Goal: Task Accomplishment & Management: Manage account settings

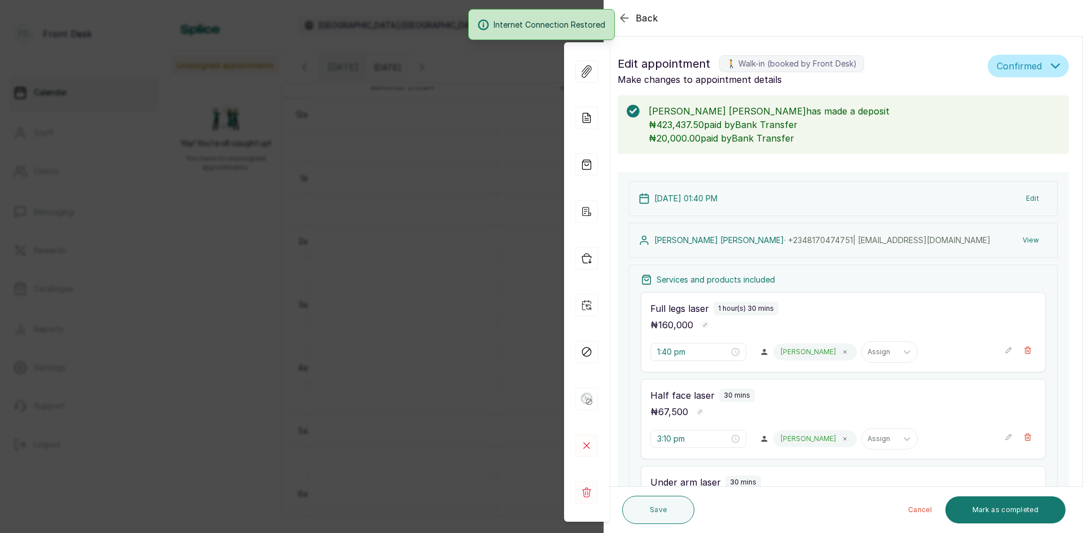
scroll to position [329, 0]
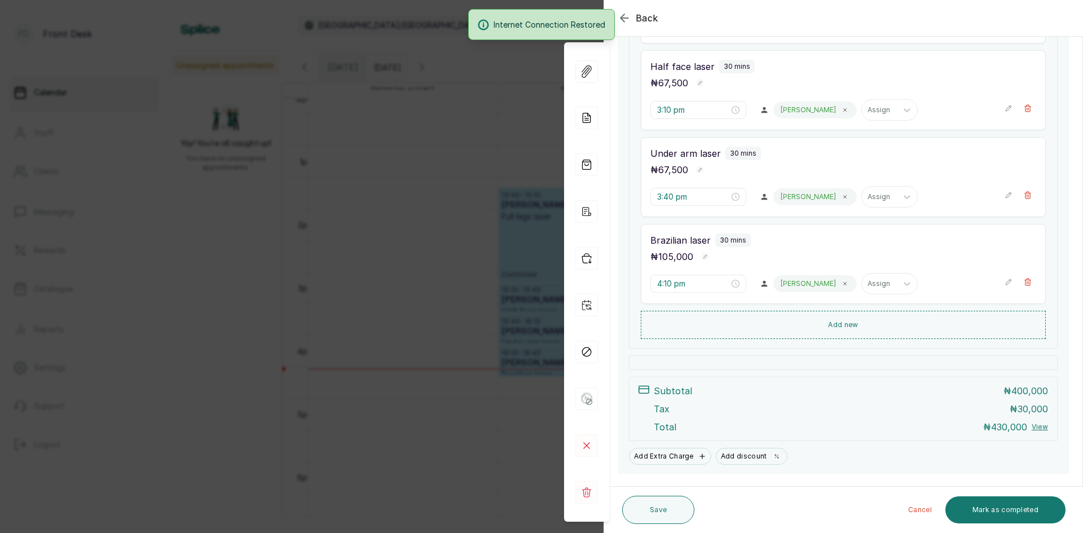
click at [417, 223] on div "Back Appointment Details Edit appointment 🚶 Walk-in (booked by Front Desk) Make…" at bounding box center [541, 266] width 1083 height 533
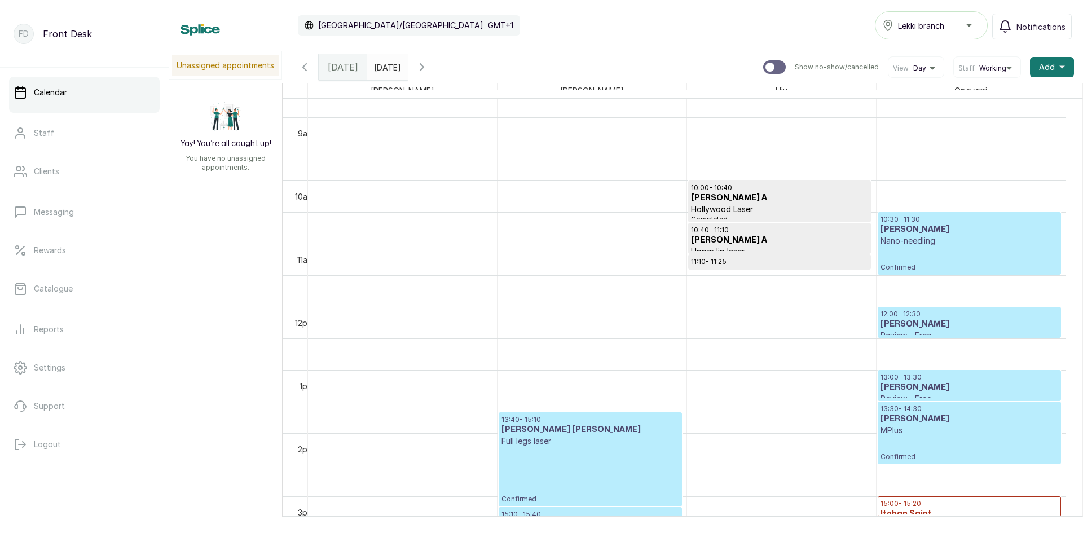
scroll to position [549, 0]
click at [922, 327] on h3 "[PERSON_NAME]" at bounding box center [970, 325] width 178 height 11
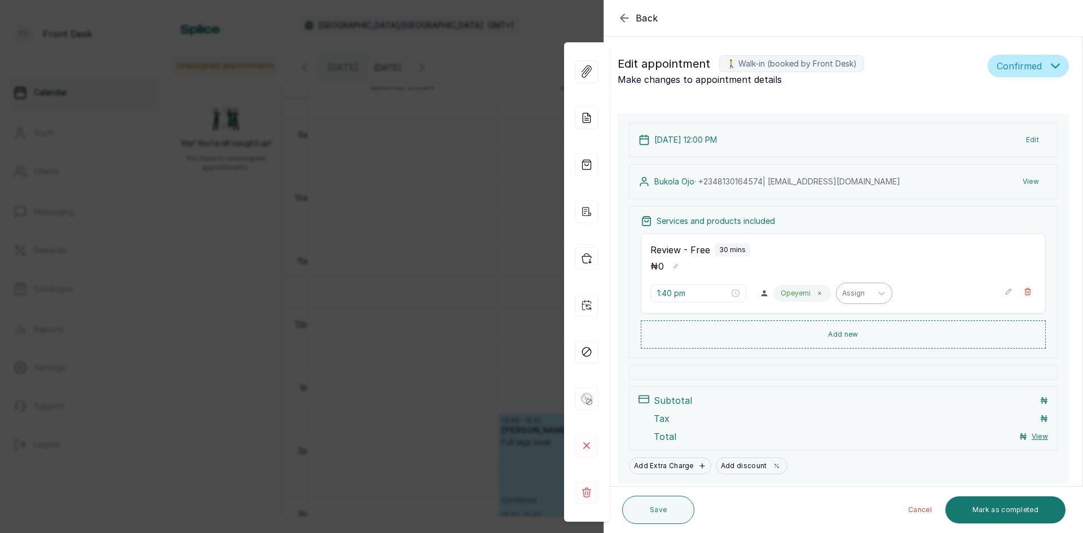
type input "12:00 pm"
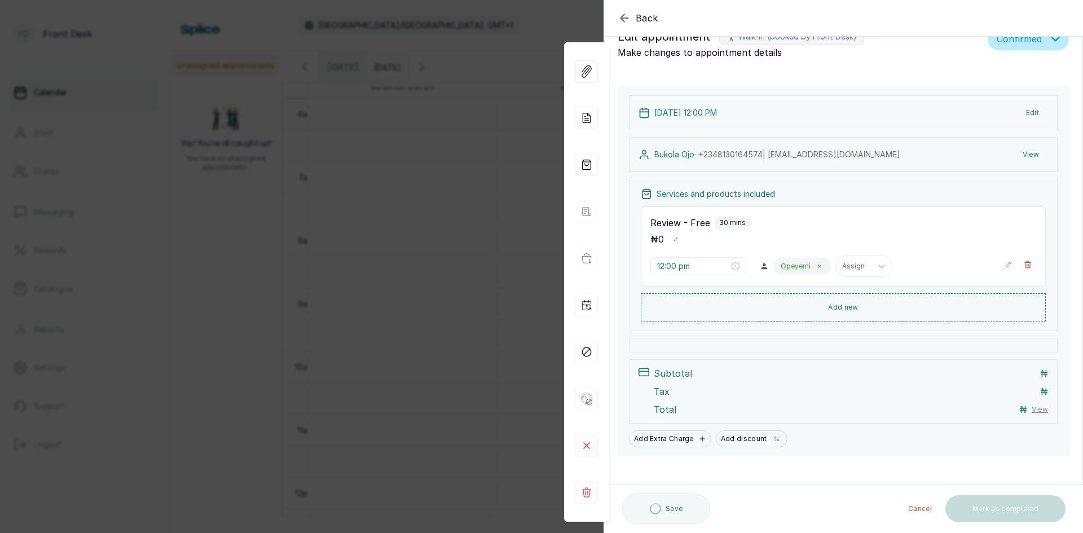
scroll to position [37, 0]
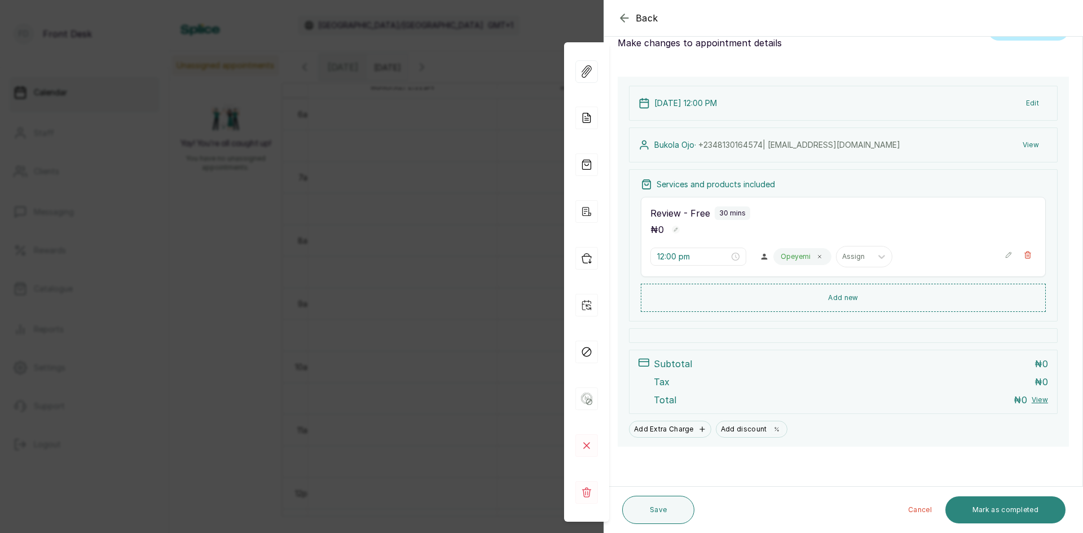
click at [967, 508] on button "Mark as completed" at bounding box center [1005, 509] width 120 height 27
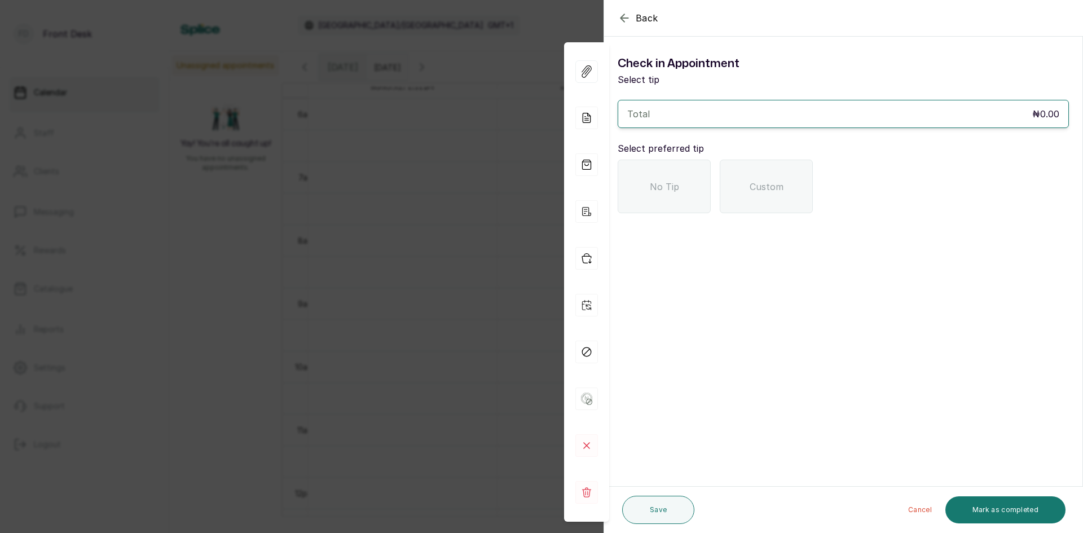
click at [653, 192] on span "No Tip" at bounding box center [664, 187] width 29 height 14
click at [985, 508] on button "Mark as completed" at bounding box center [1005, 509] width 120 height 27
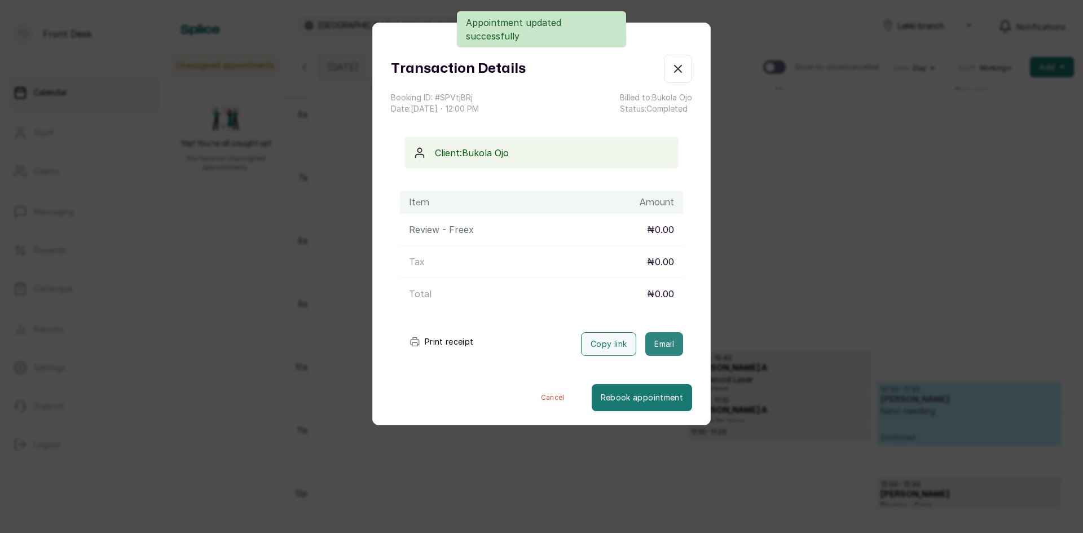
click at [662, 339] on button "Email" at bounding box center [664, 344] width 38 height 24
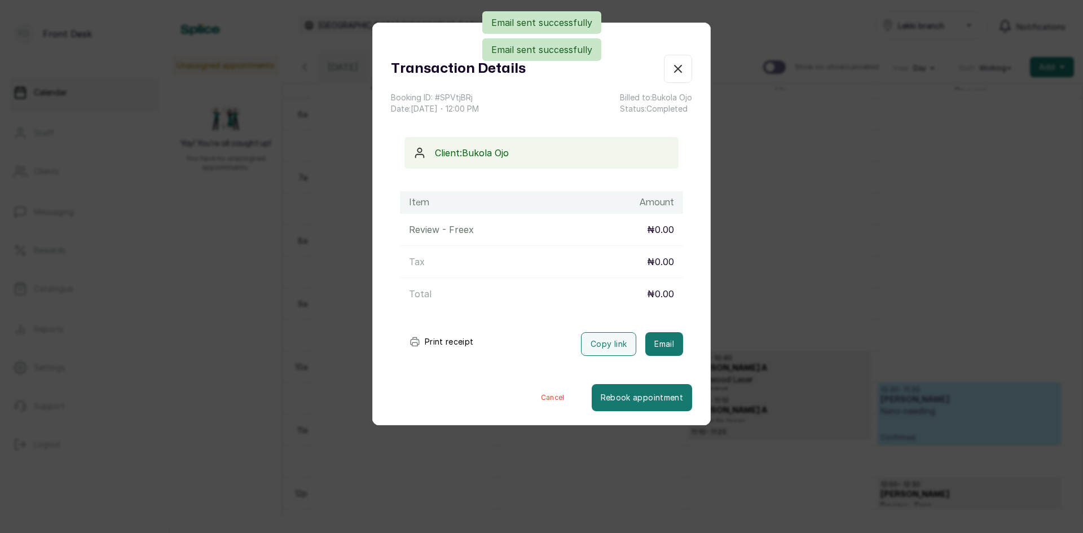
click at [801, 308] on div "Transaction Details Booking ID: # SPVtjBRj Date: [DATE] ・ 12:00 PM Billed to: […" at bounding box center [541, 266] width 1083 height 533
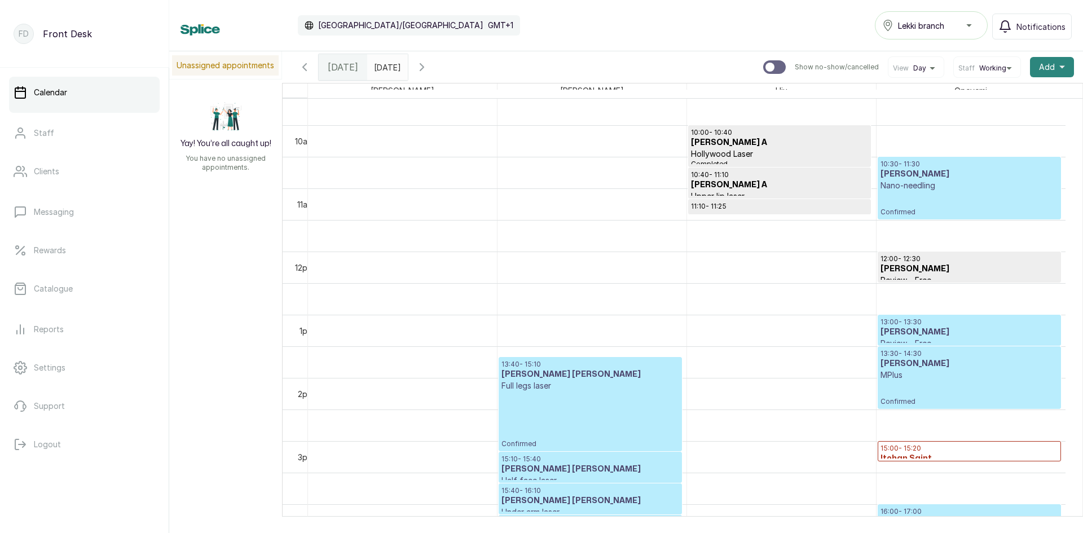
click at [1030, 65] on button "Add +" at bounding box center [1052, 67] width 44 height 20
click at [998, 96] on span "Add Appointment" at bounding box center [1011, 98] width 108 height 14
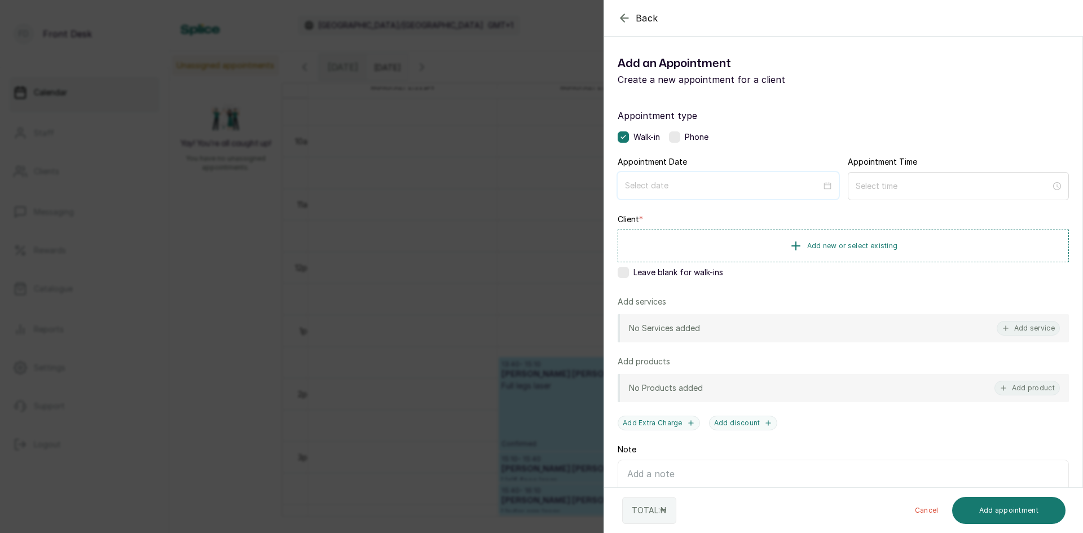
click at [795, 183] on input at bounding box center [723, 185] width 196 height 12
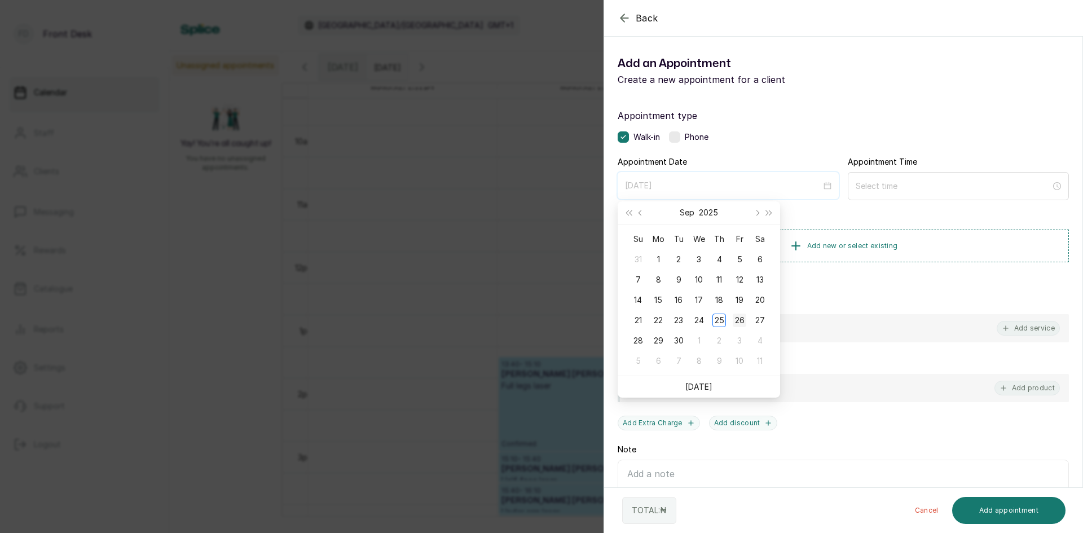
type input "[DATE]"
click at [740, 323] on div "26" at bounding box center [740, 321] width 14 height 14
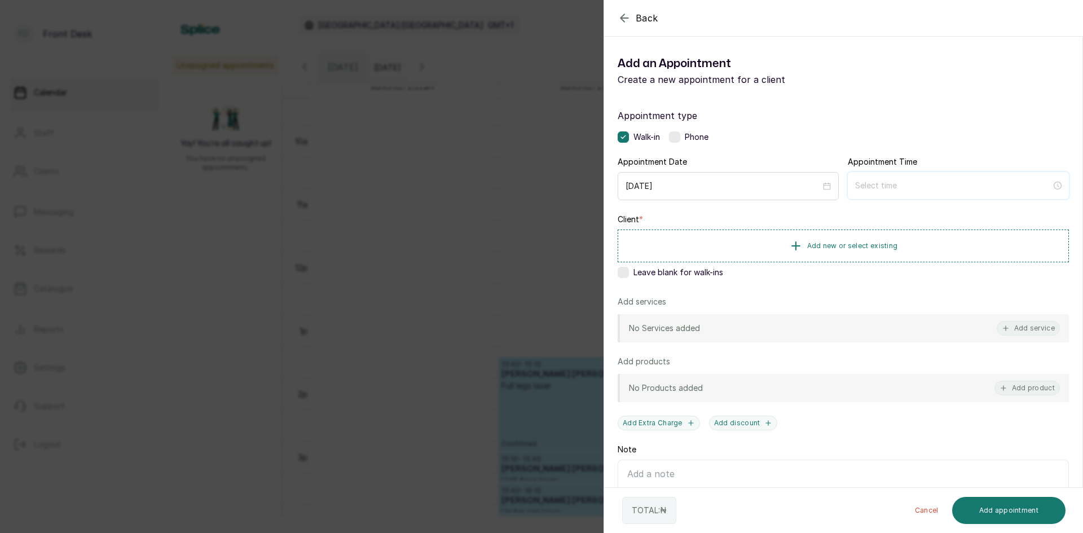
click at [930, 183] on input at bounding box center [953, 185] width 196 height 12
type input "12:00 am"
type input "2:00 am"
click at [854, 234] on div "01" at bounding box center [859, 230] width 27 height 16
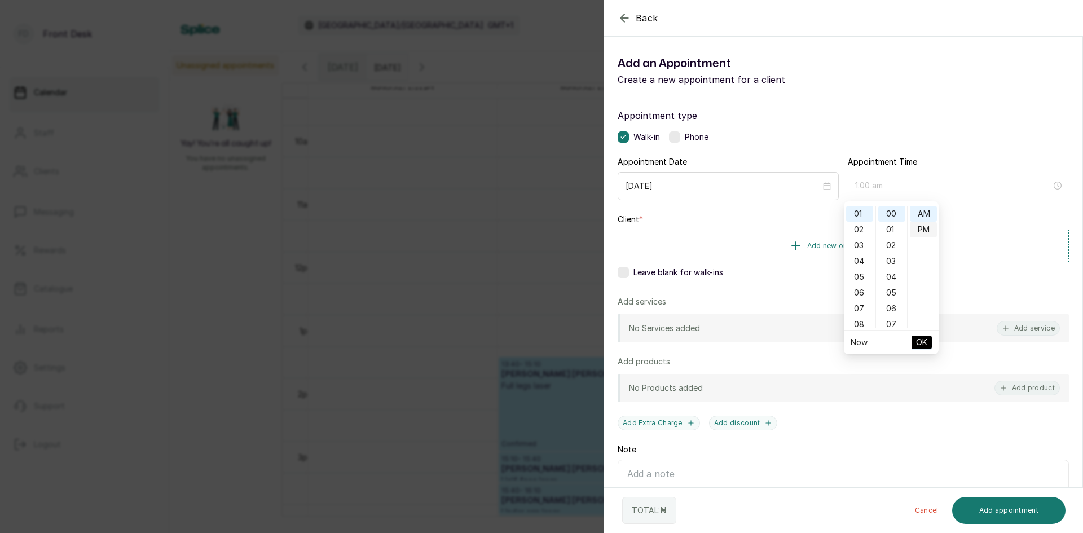
type input "1:00 pm"
click at [920, 228] on div "PM" at bounding box center [923, 230] width 27 height 16
click at [923, 342] on span "OK" at bounding box center [921, 342] width 11 height 21
click at [860, 247] on span "Add new or select existing" at bounding box center [852, 245] width 91 height 9
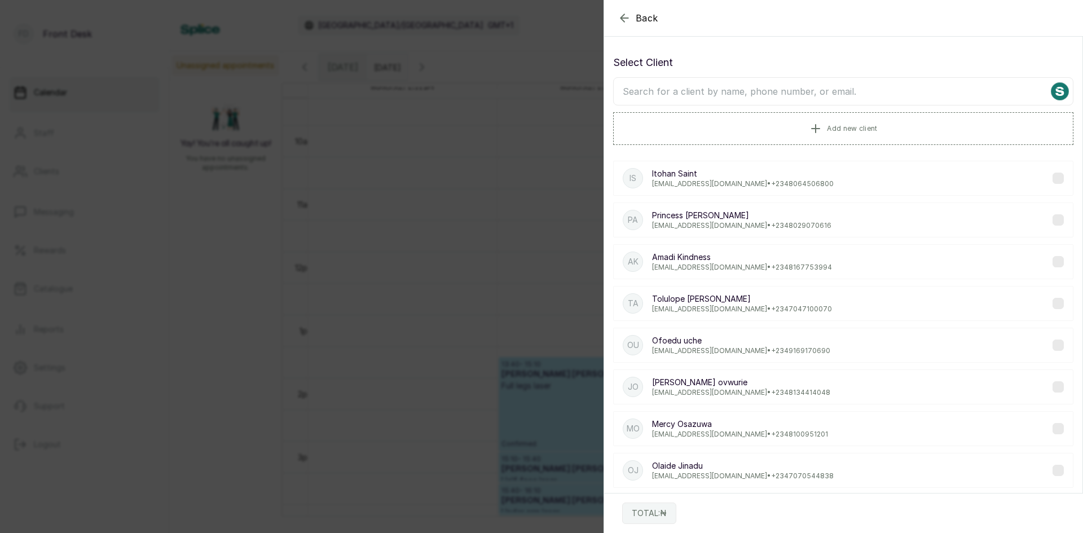
click at [815, 94] on input "text" at bounding box center [843, 91] width 460 height 28
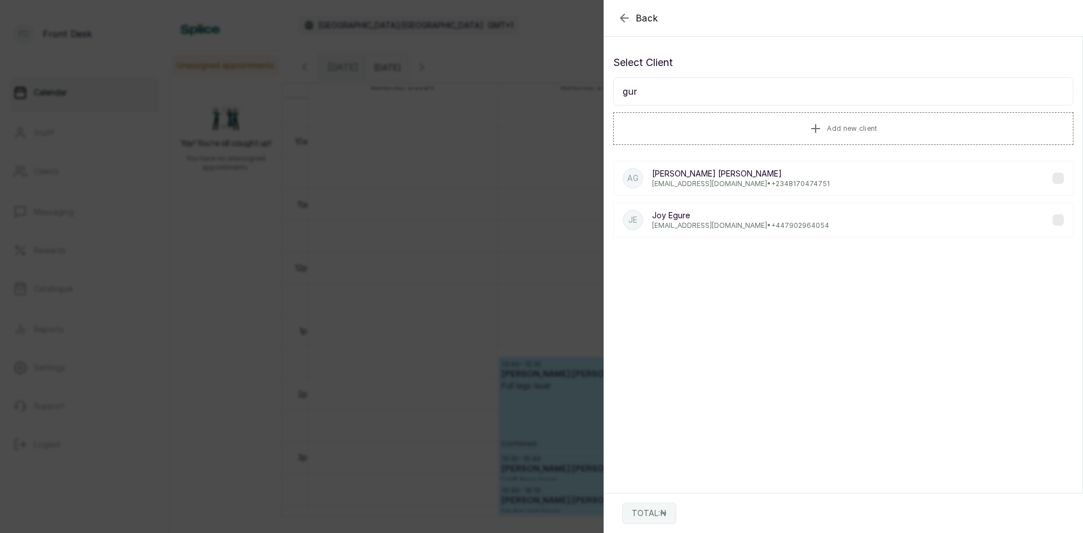
type input "gur"
click at [677, 174] on p "[PERSON_NAME] [PERSON_NAME]" at bounding box center [741, 173] width 178 height 11
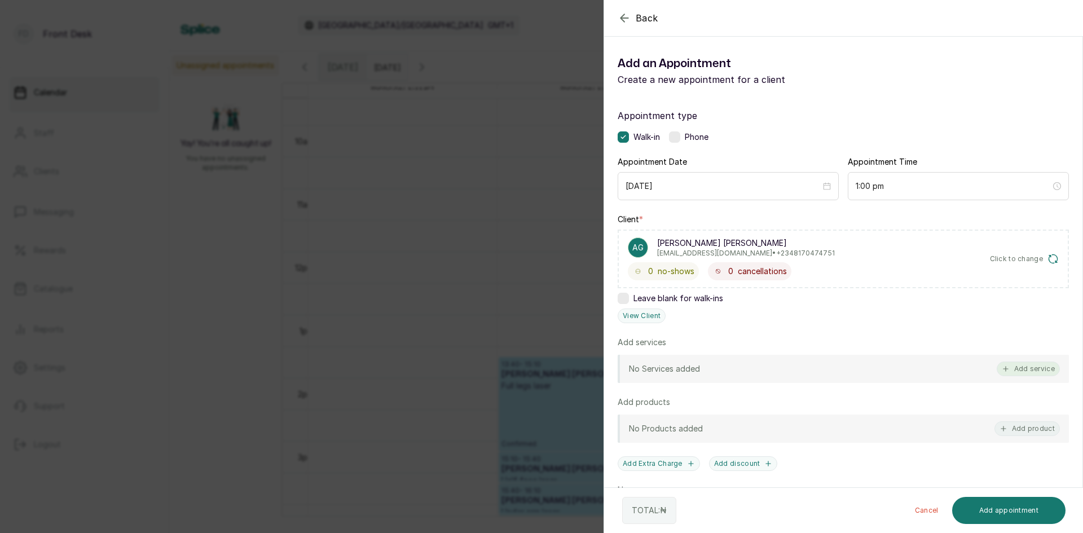
click at [1032, 370] on button "Add service" at bounding box center [1028, 369] width 63 height 15
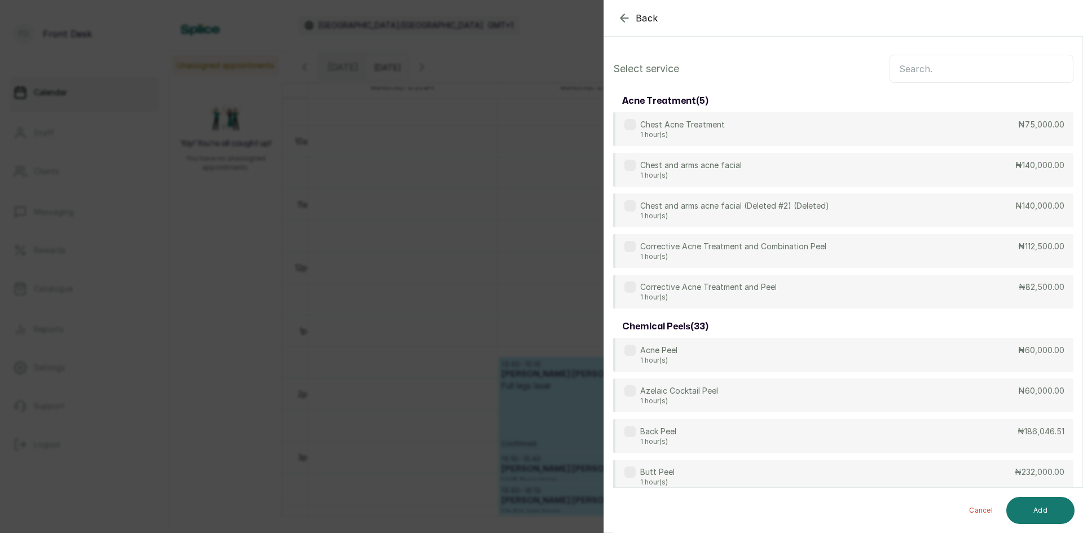
click at [939, 72] on input "text" at bounding box center [982, 69] width 184 height 28
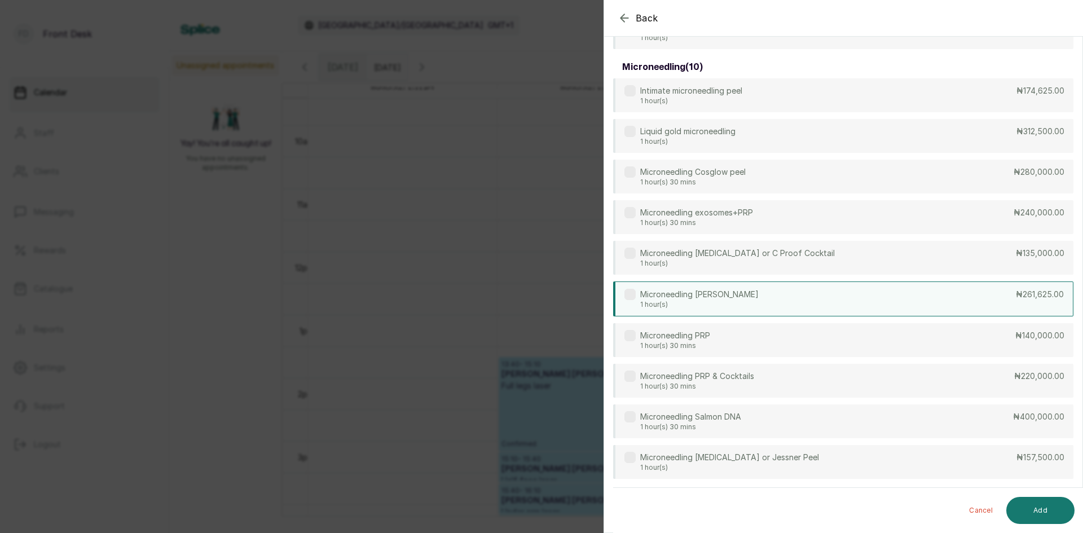
scroll to position [161, 0]
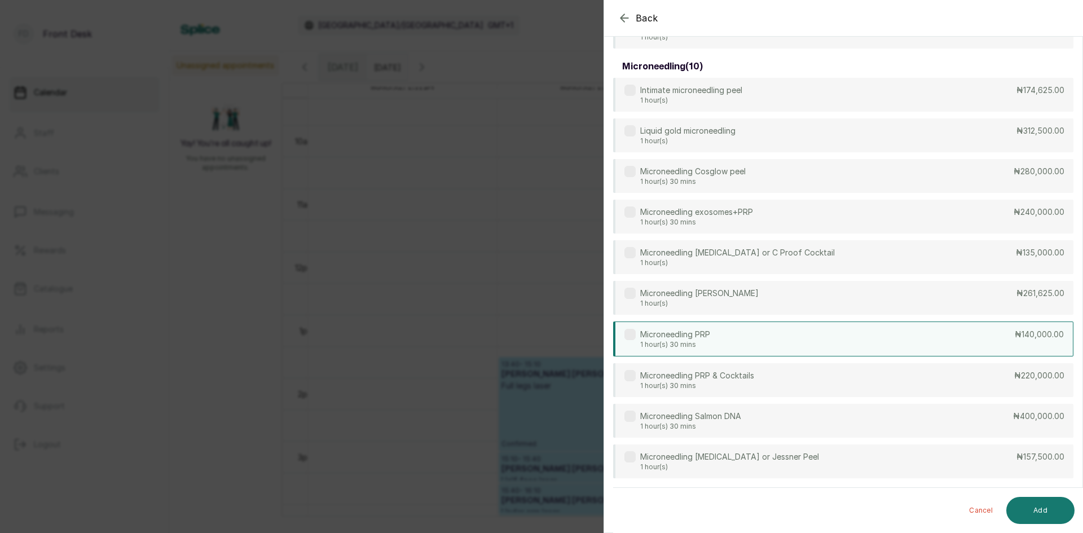
click at [727, 333] on div "Microneedling PRP 1 hour(s) 30 mins ₦140,000.00" at bounding box center [843, 339] width 460 height 35
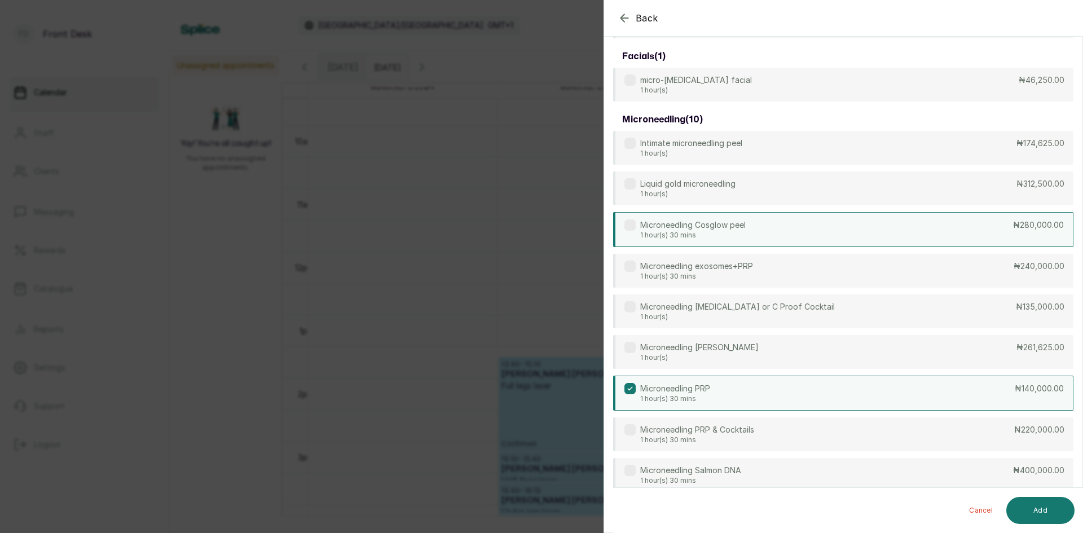
scroll to position [0, 0]
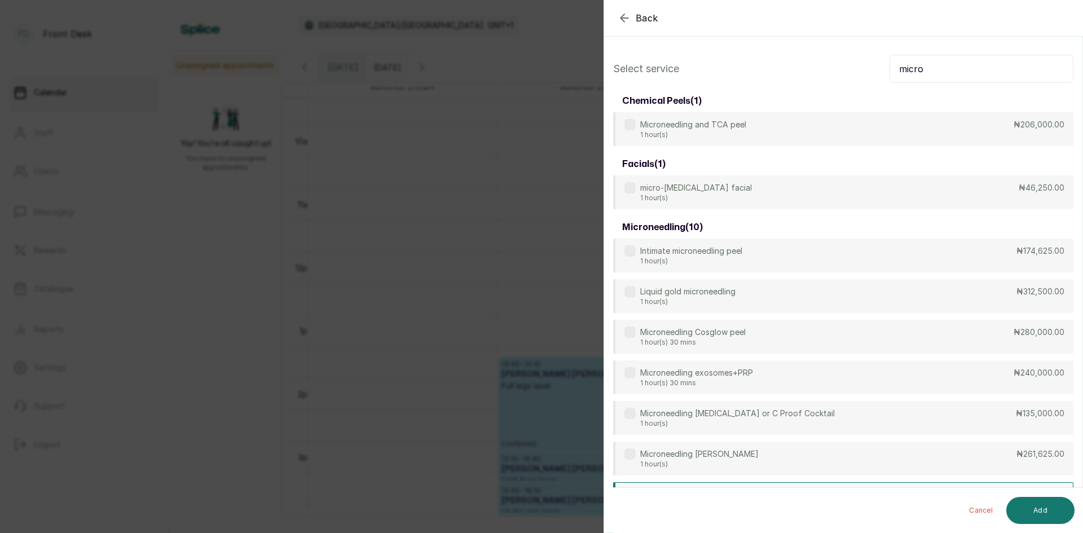
click at [952, 72] on input "micro" at bounding box center [982, 69] width 184 height 28
type input "m"
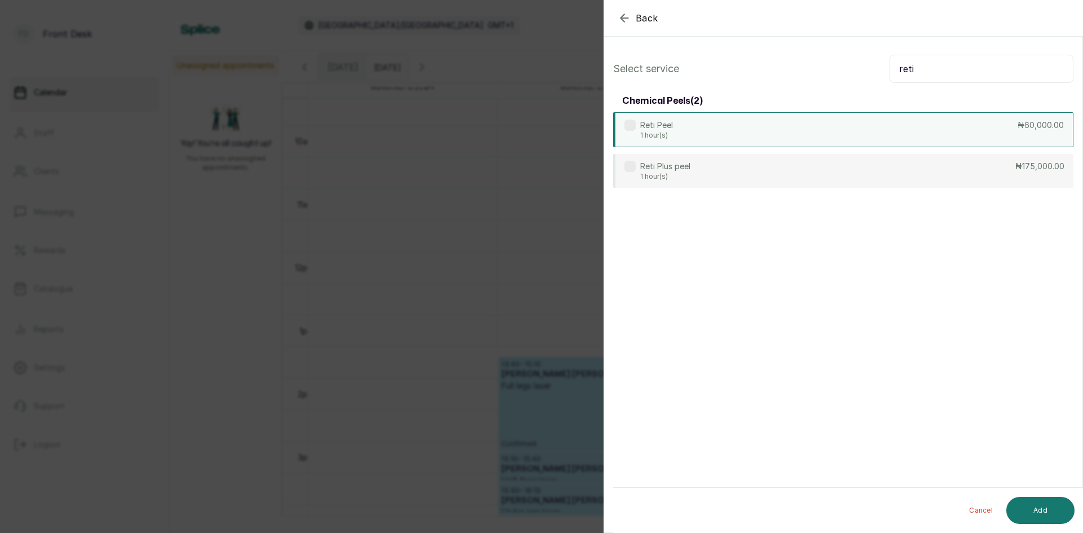
type input "reti"
click at [670, 127] on p "Reti Peel" at bounding box center [656, 125] width 33 height 11
click at [1037, 511] on button "Add" at bounding box center [1040, 510] width 68 height 27
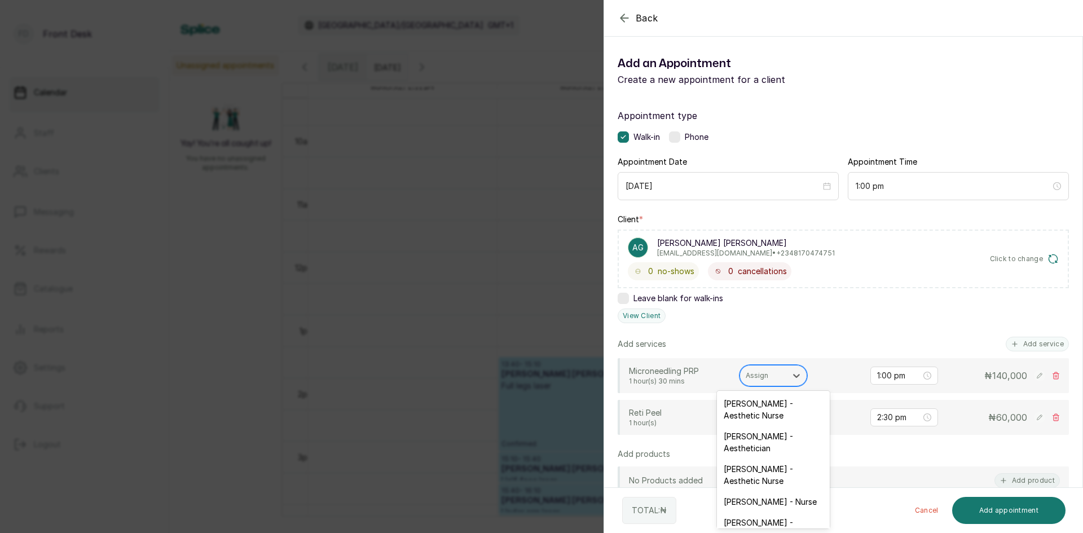
click at [779, 376] on div at bounding box center [763, 376] width 35 height 10
click at [776, 470] on div "[PERSON_NAME] - Aesthetic Nurse" at bounding box center [773, 475] width 113 height 33
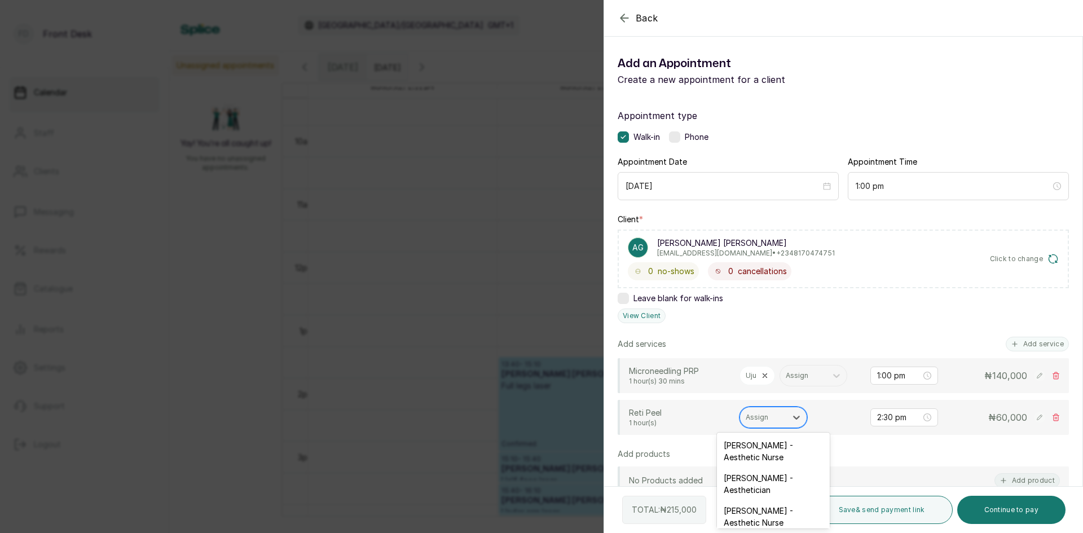
click at [781, 418] on div "Assign" at bounding box center [763, 417] width 46 height 15
click at [763, 515] on div "[PERSON_NAME] - Aesthetic Nurse" at bounding box center [773, 516] width 113 height 33
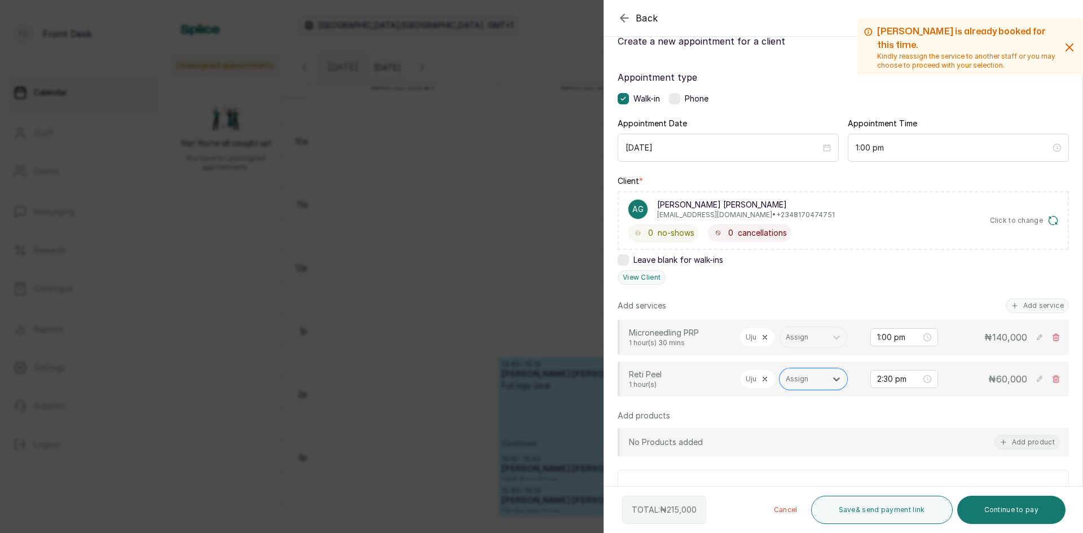
scroll to position [56, 0]
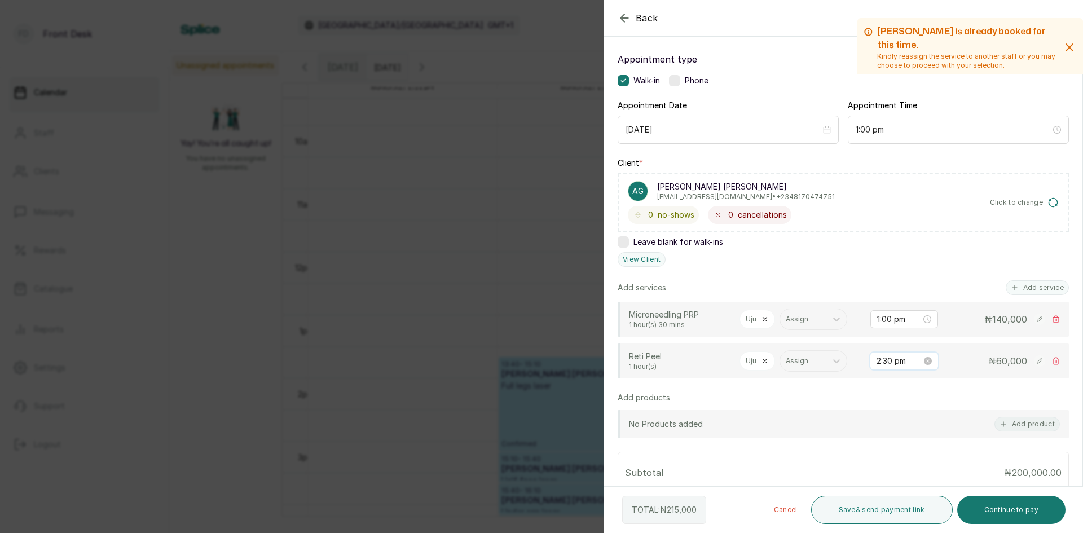
click at [883, 359] on input "2:30 pm" at bounding box center [899, 361] width 45 height 12
click at [909, 384] on div "00" at bounding box center [909, 384] width 27 height 16
type input "2:00 pm"
click at [936, 514] on span "OK" at bounding box center [939, 512] width 11 height 21
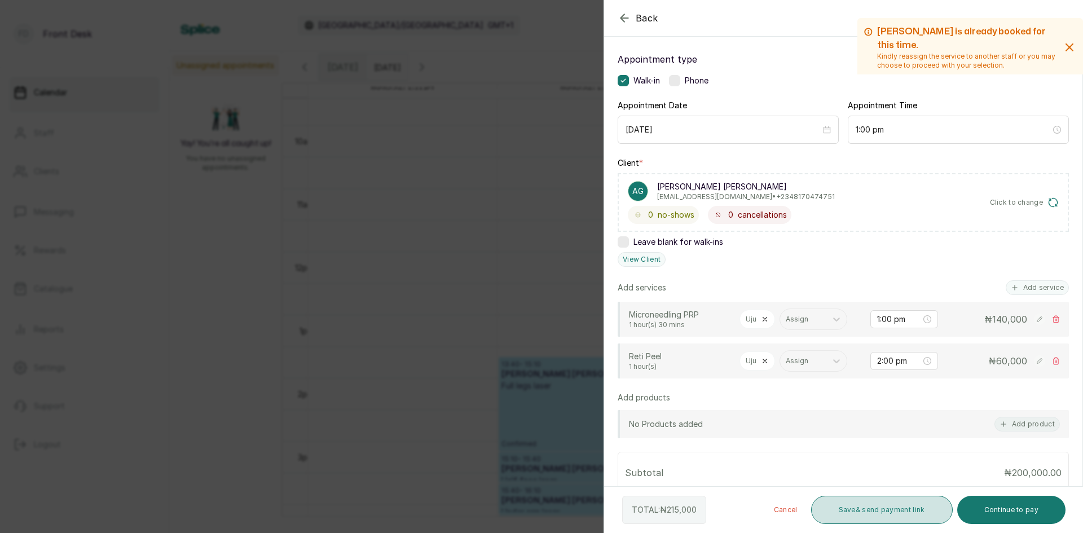
click at [898, 514] on button "Save & send payment link" at bounding box center [882, 510] width 142 height 28
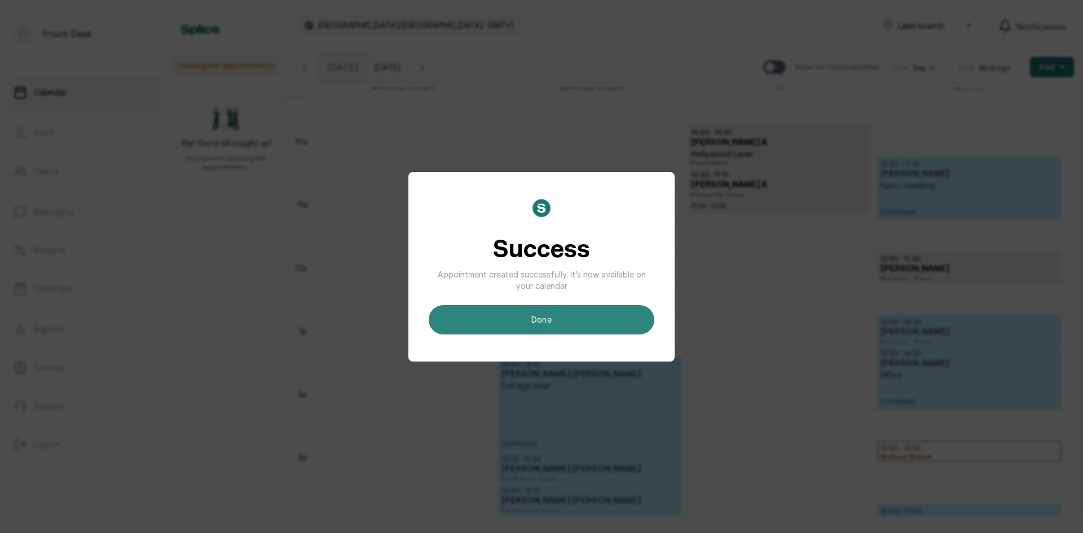
click at [568, 329] on button "done" at bounding box center [542, 319] width 226 height 29
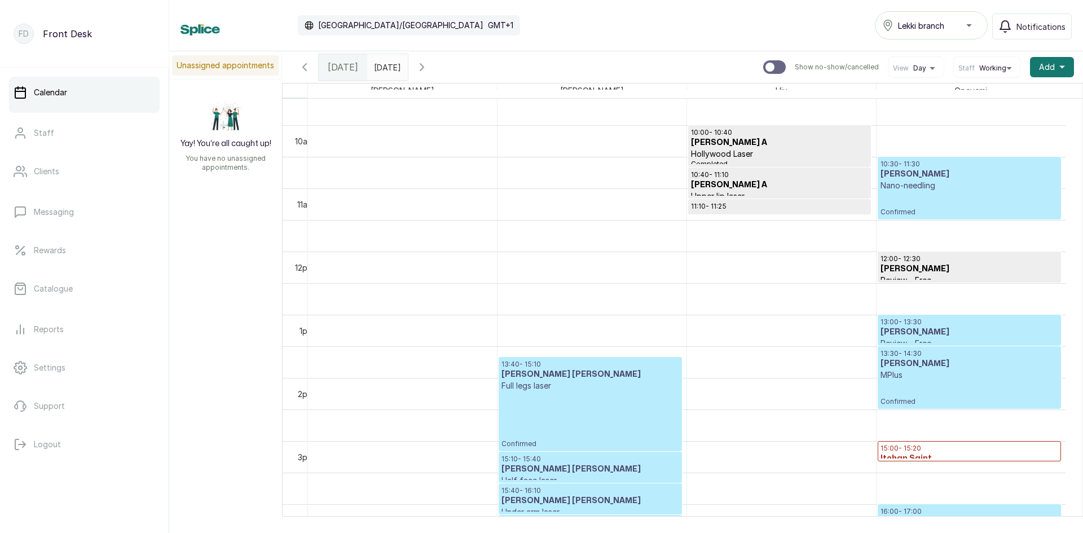
click at [429, 70] on icon "button" at bounding box center [422, 67] width 14 height 14
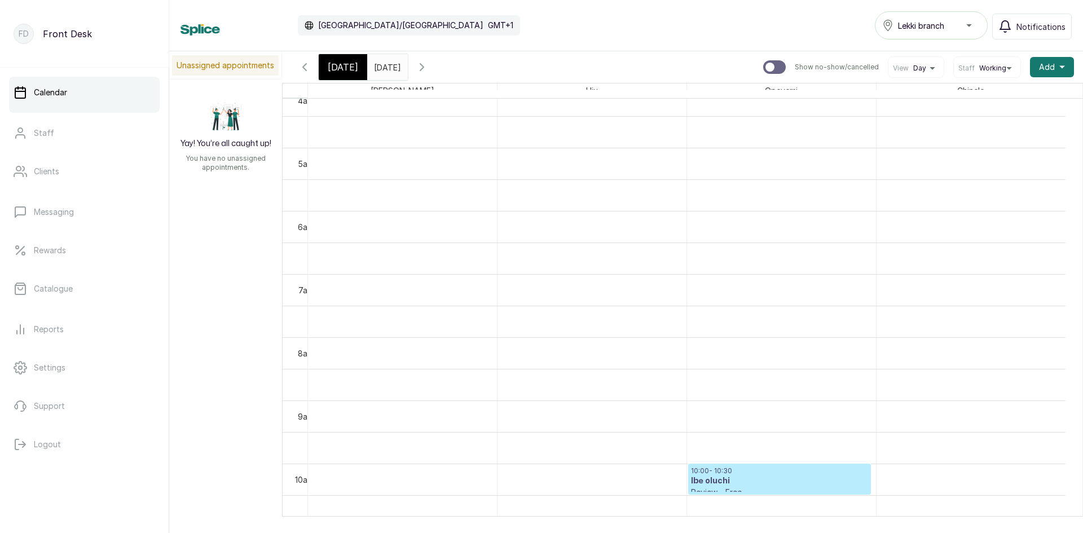
click at [304, 71] on icon "button" at bounding box center [305, 67] width 14 height 14
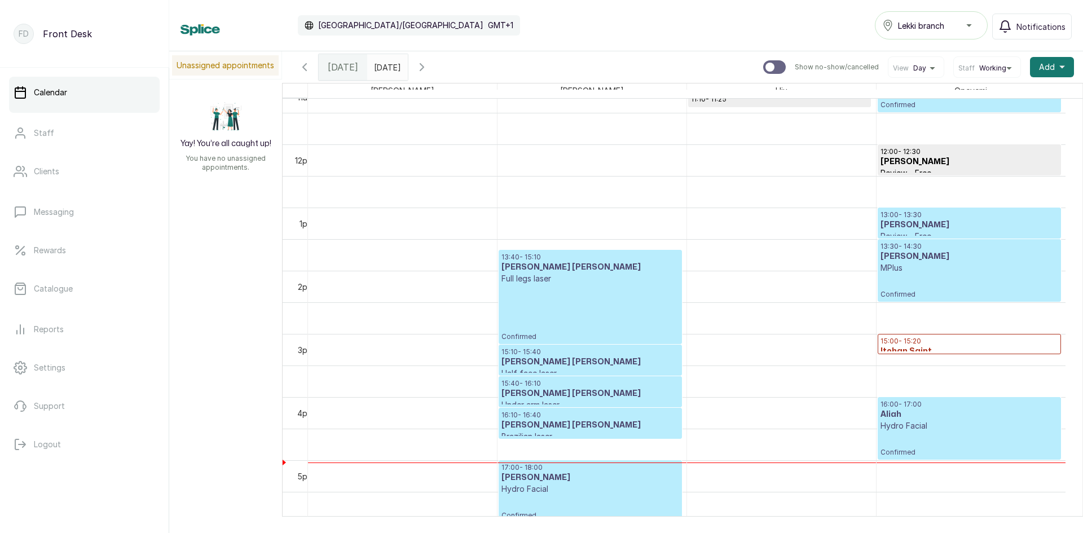
scroll to position [718, 0]
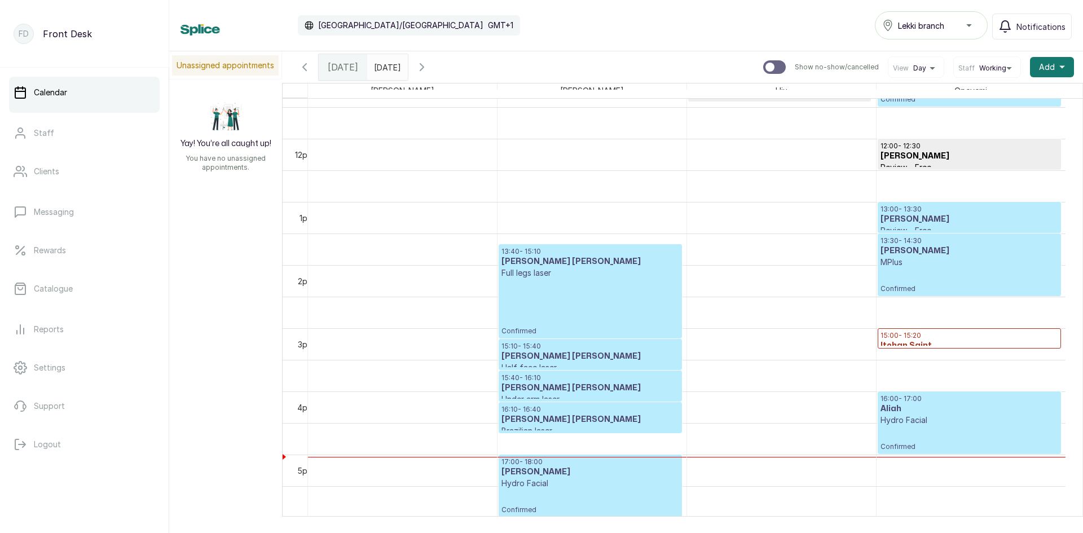
click at [925, 254] on h3 "[PERSON_NAME]" at bounding box center [970, 250] width 178 height 11
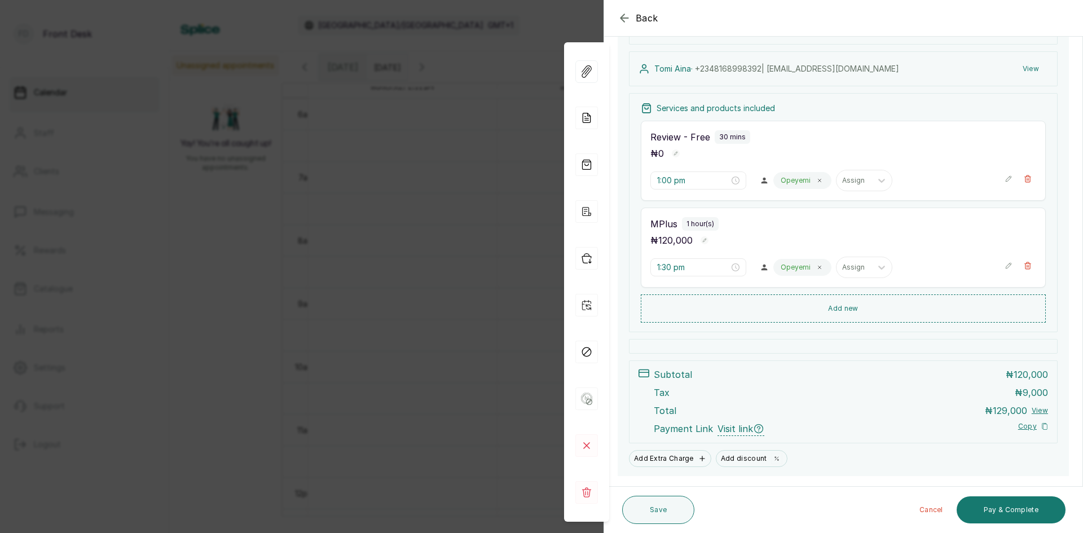
scroll to position [124, 0]
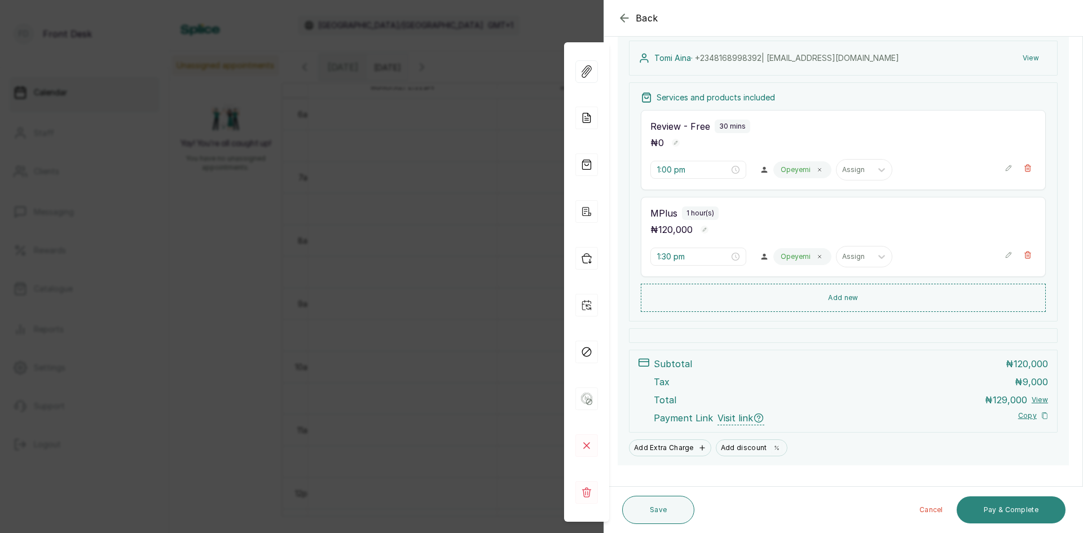
click at [1006, 504] on button "Pay & Complete" at bounding box center [1011, 509] width 109 height 27
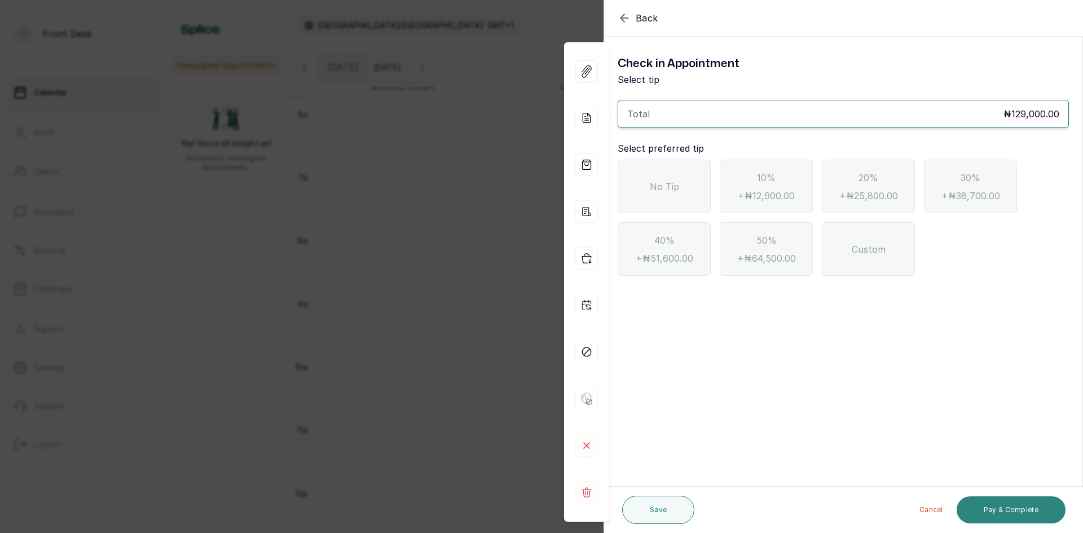
scroll to position [0, 0]
click at [673, 186] on span "No Tip" at bounding box center [664, 187] width 29 height 14
click at [1008, 511] on button "Pay & Complete" at bounding box center [1011, 509] width 109 height 27
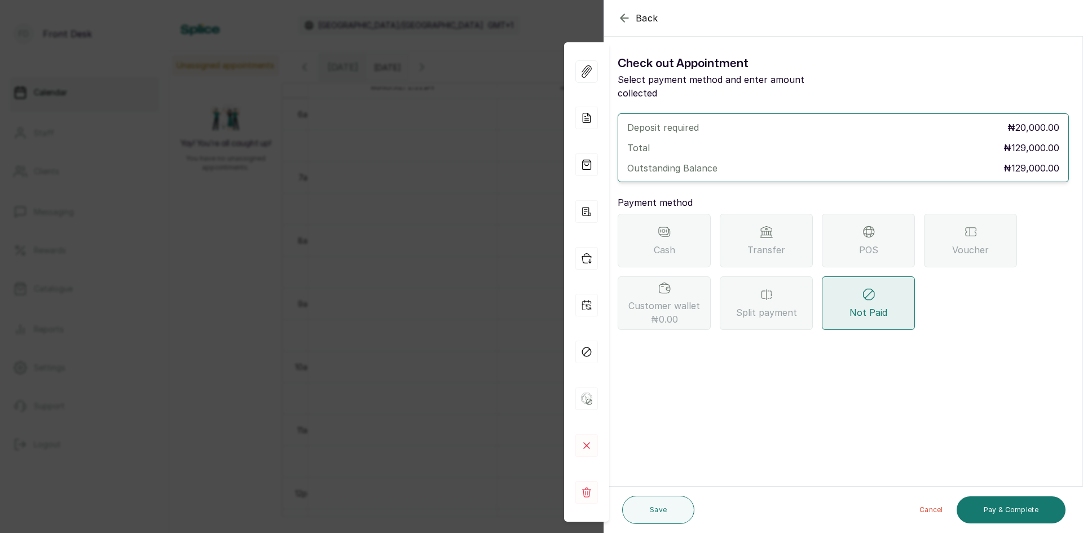
click at [873, 225] on div "POS" at bounding box center [868, 241] width 93 height 54
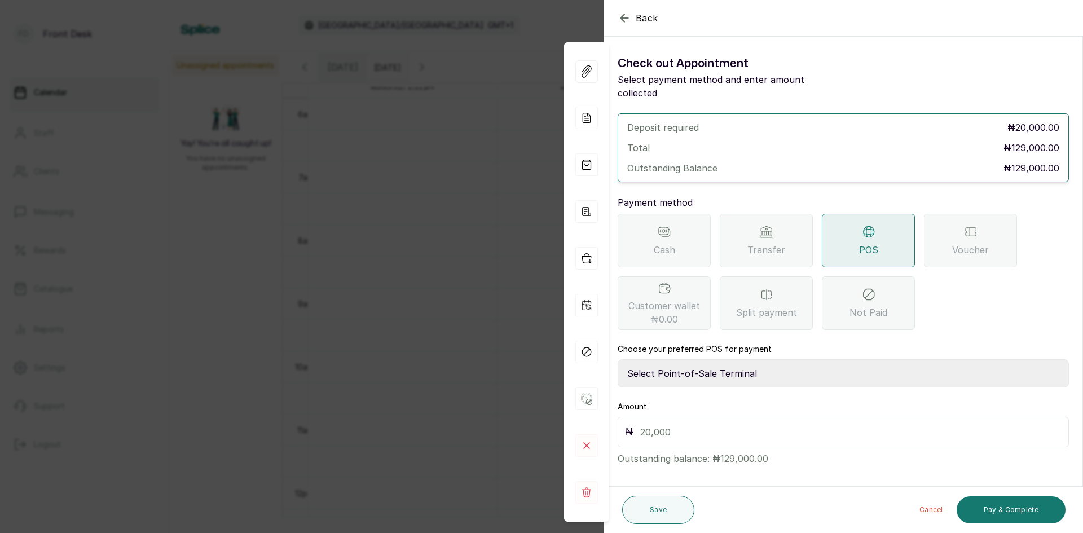
click at [760, 359] on select "Select Point-of-Sale Terminal SKN ANALYTICS MED AESTHETIC LIMITED Fairmoney Mic…" at bounding box center [843, 373] width 451 height 28
select select "43129536-bd7e-4b6d-8e8c-ab2c46322d67"
click at [618, 359] on select "Select Point-of-Sale Terminal SKN ANALYTICS MED AESTHETIC LIMITED Fairmoney Mic…" at bounding box center [843, 373] width 451 height 28
click at [746, 424] on input "text" at bounding box center [850, 432] width 421 height 16
type input "129,000"
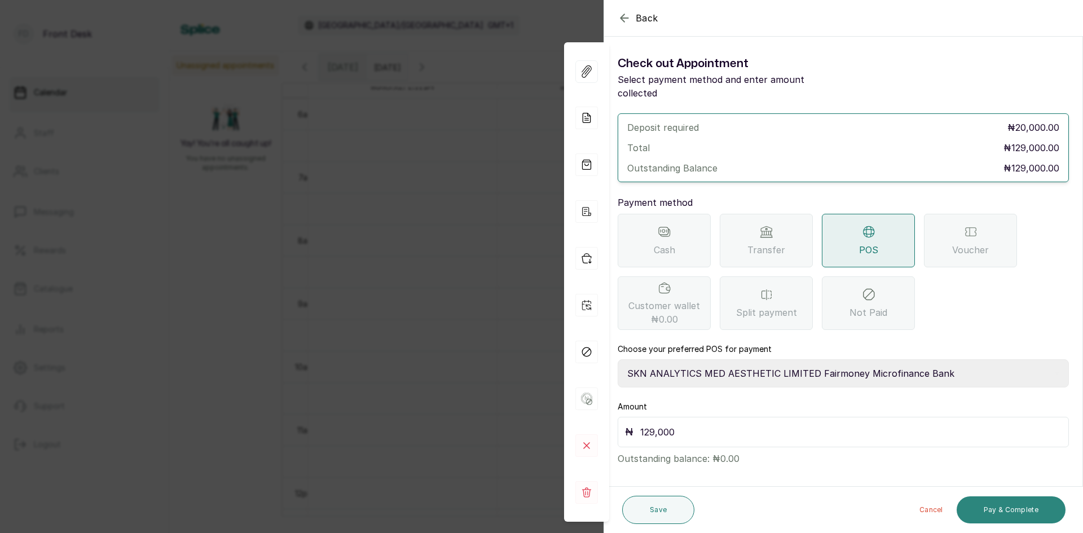
click at [995, 511] on button "Pay & Complete" at bounding box center [1011, 509] width 109 height 27
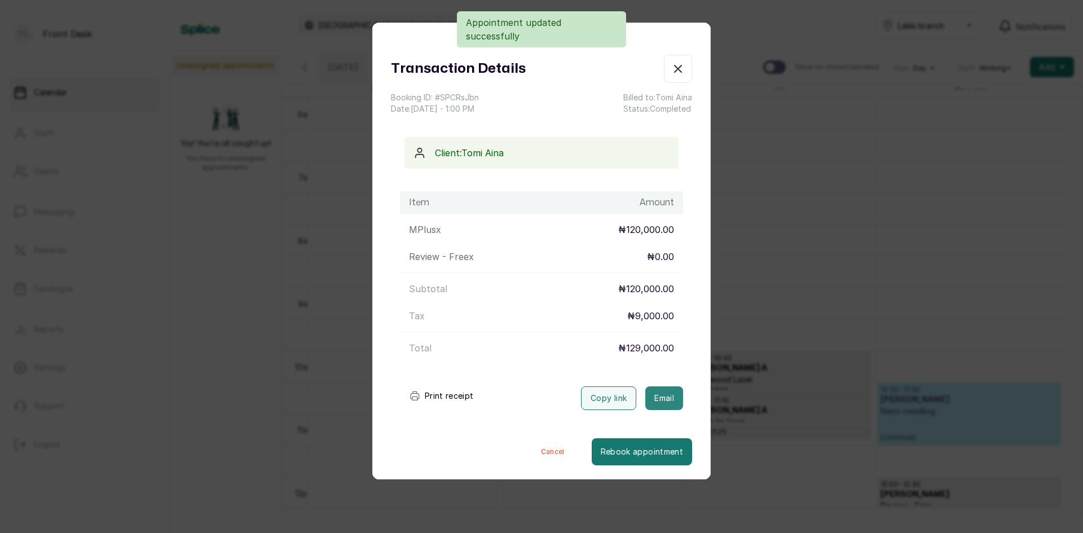
click at [656, 394] on button "Email" at bounding box center [664, 398] width 38 height 24
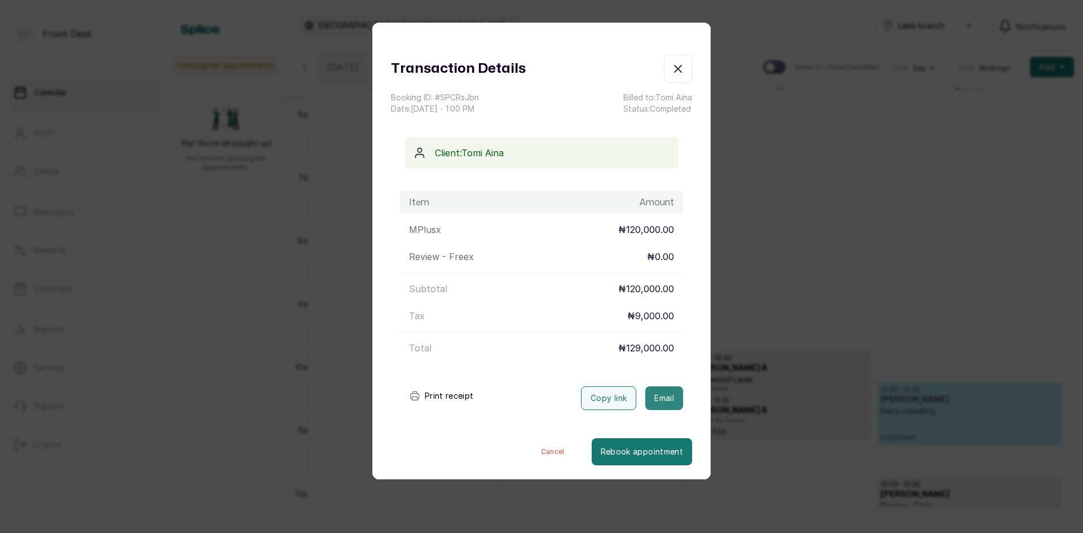
click at [661, 395] on button "Email" at bounding box center [664, 398] width 38 height 24
click at [820, 348] on div "Transaction Details Booking ID: # SPCRsJbn Date: [DATE] ・ 1:00 PM Billed to: [P…" at bounding box center [541, 266] width 1083 height 533
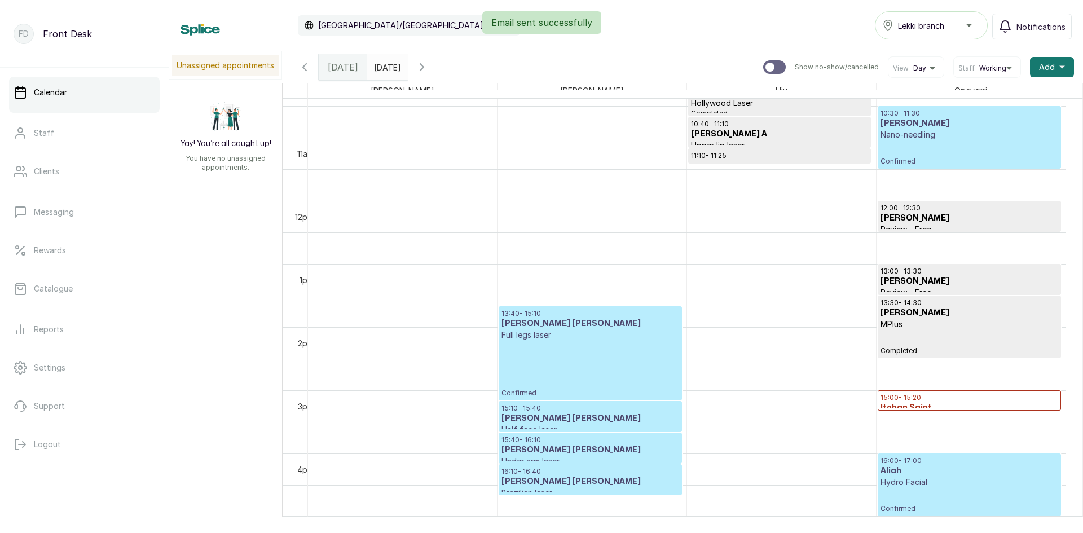
scroll to position [718, 0]
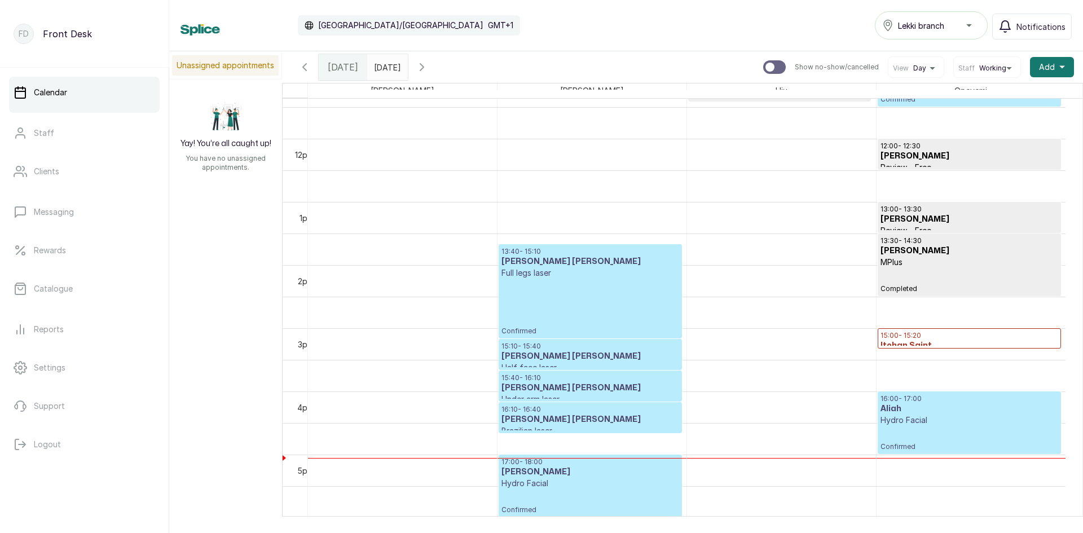
click at [913, 341] on h3 "Itohan Saint" at bounding box center [970, 345] width 178 height 11
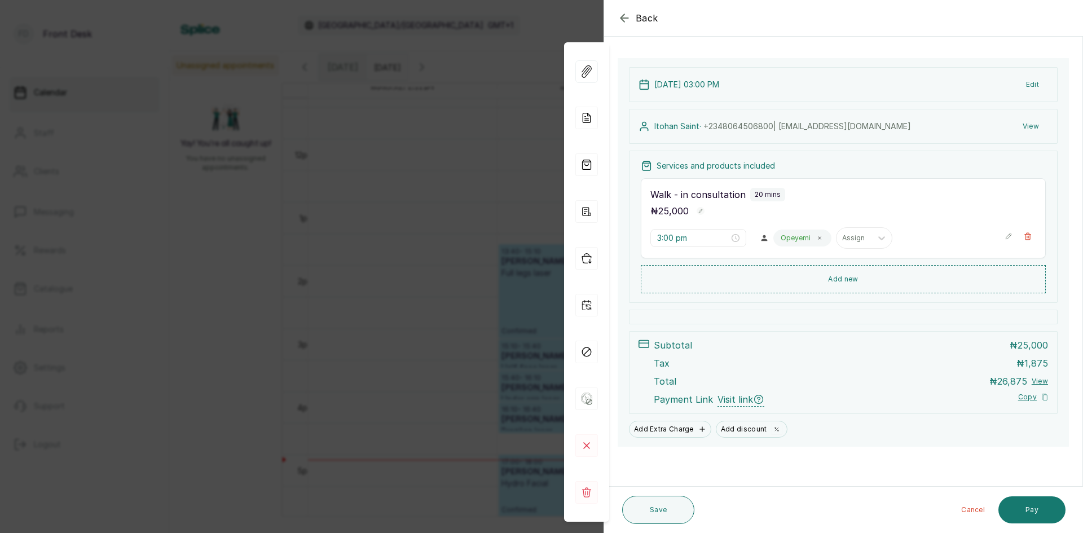
scroll to position [55, 0]
click at [414, 289] on div "Back Appointment Details Edit appointment 🚶 Walk-in (booked by Front Desk) Make…" at bounding box center [541, 266] width 1083 height 533
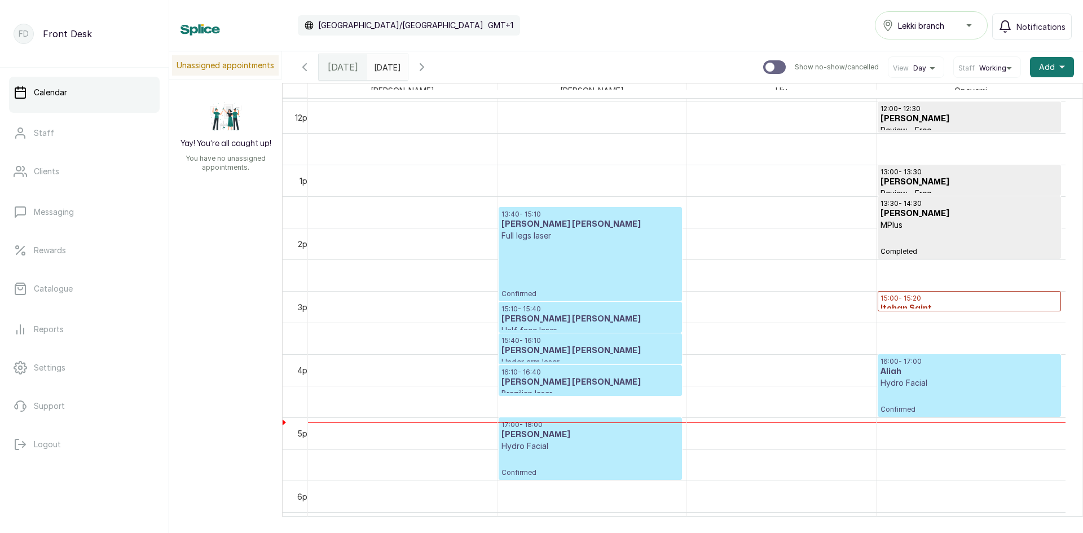
scroll to position [775, 0]
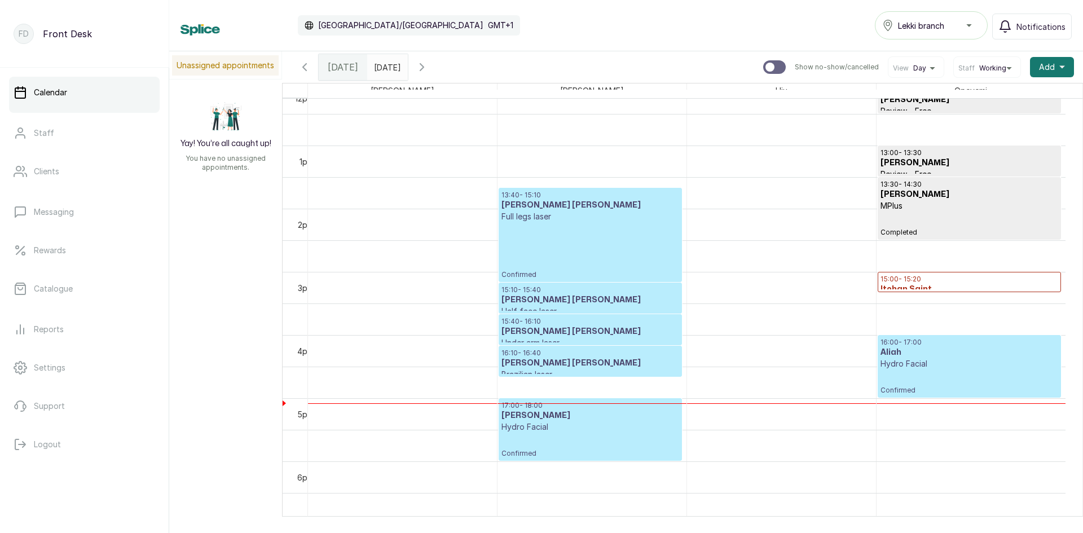
click at [564, 298] on h3 "[PERSON_NAME] [PERSON_NAME]" at bounding box center [590, 299] width 177 height 11
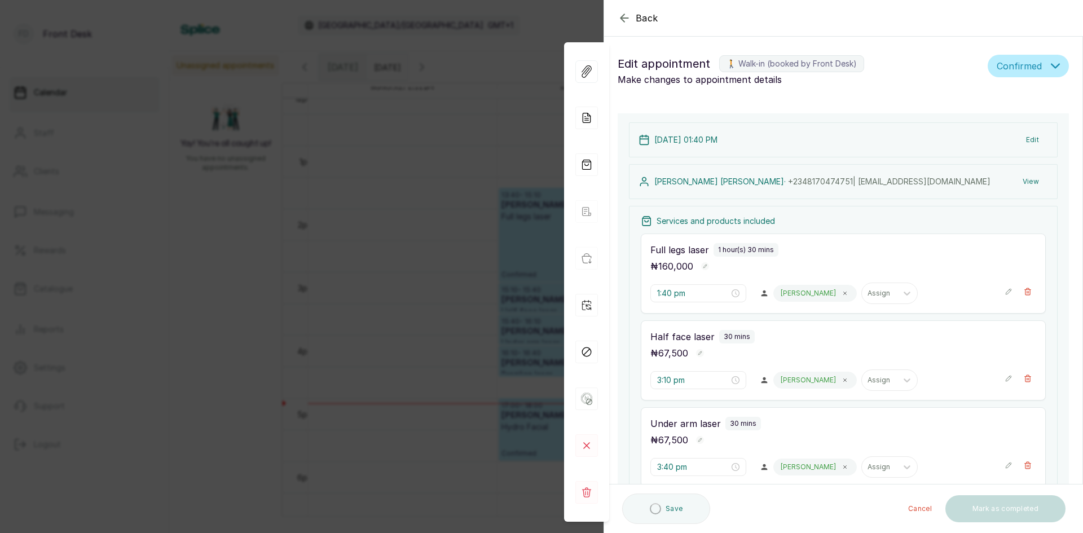
type input "1:40 pm"
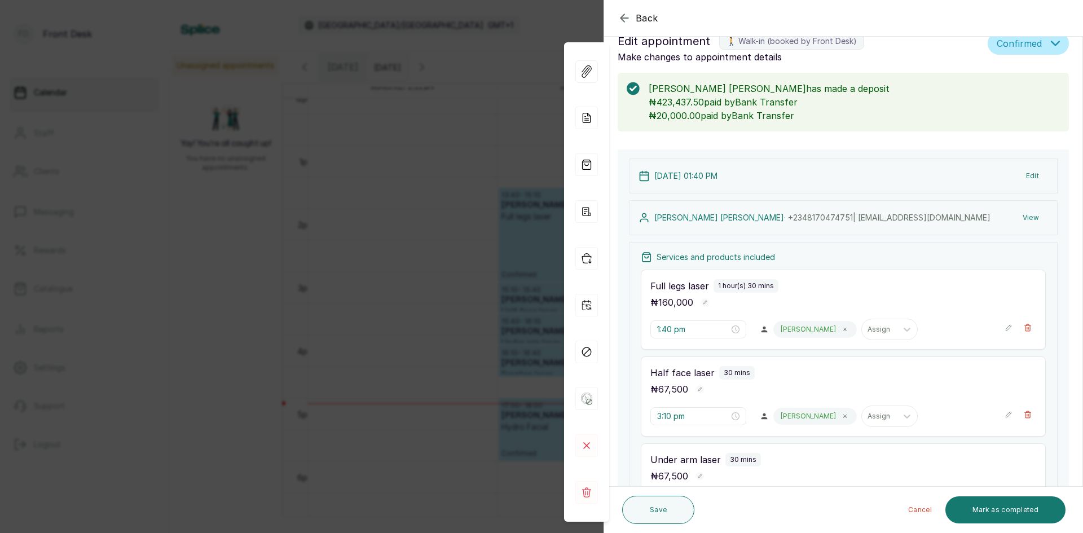
scroll to position [0, 0]
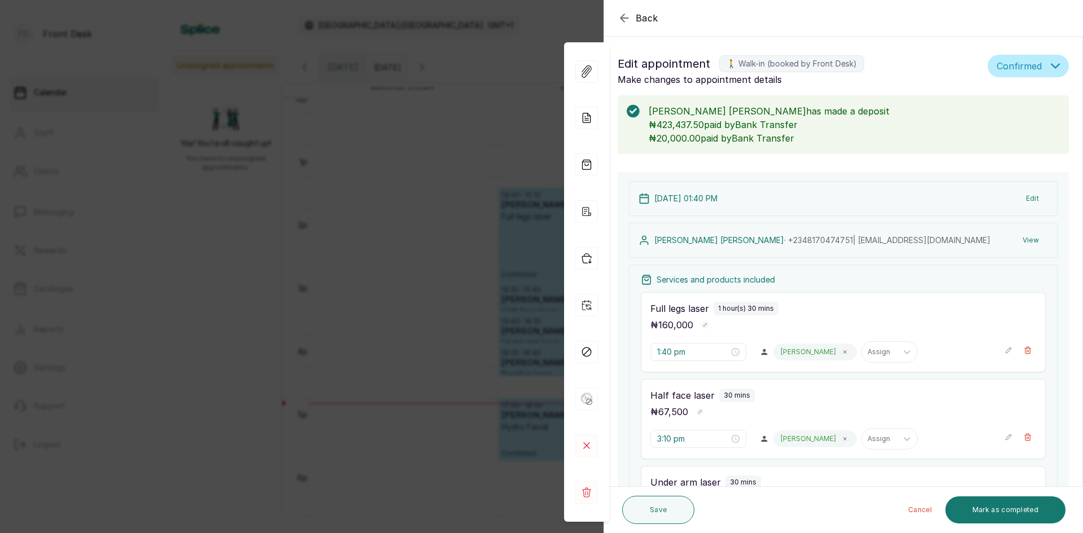
click at [1022, 241] on button "View" at bounding box center [1031, 240] width 34 height 20
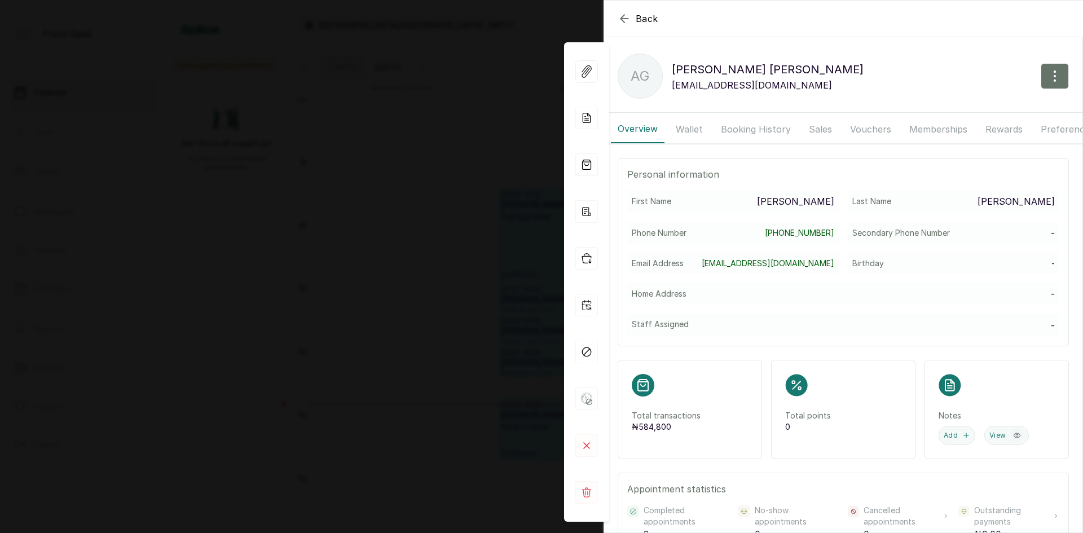
click at [680, 129] on button "Wallet" at bounding box center [689, 129] width 41 height 28
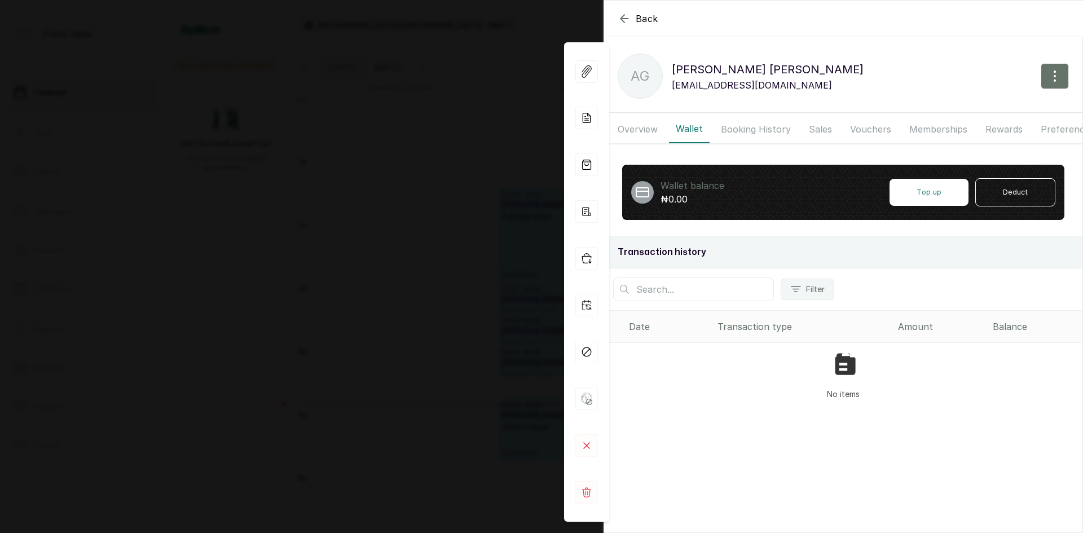
click at [641, 15] on span "Back" at bounding box center [647, 19] width 23 height 14
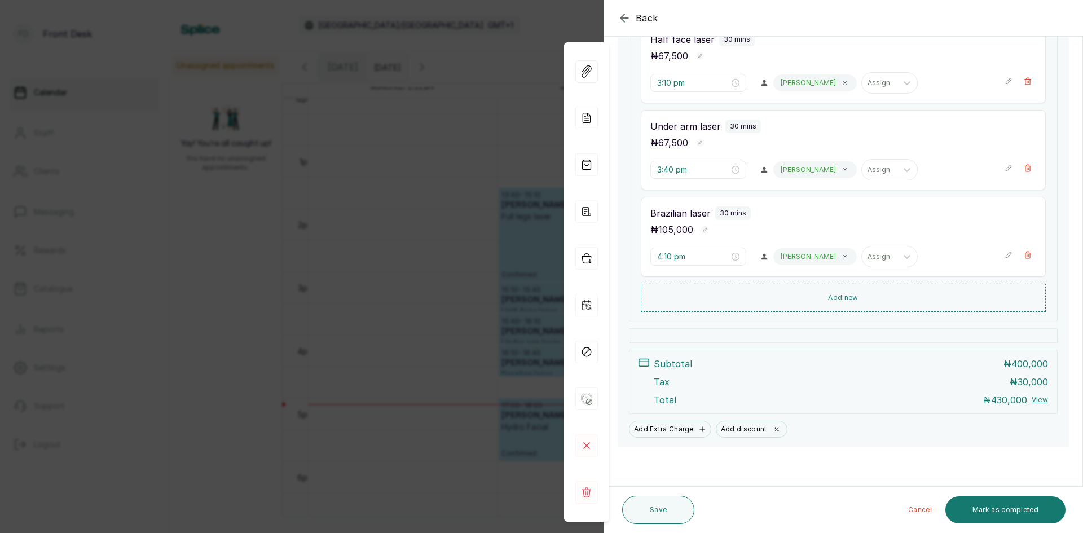
scroll to position [356, 0]
click at [1011, 506] on button "Mark as completed" at bounding box center [1005, 509] width 120 height 27
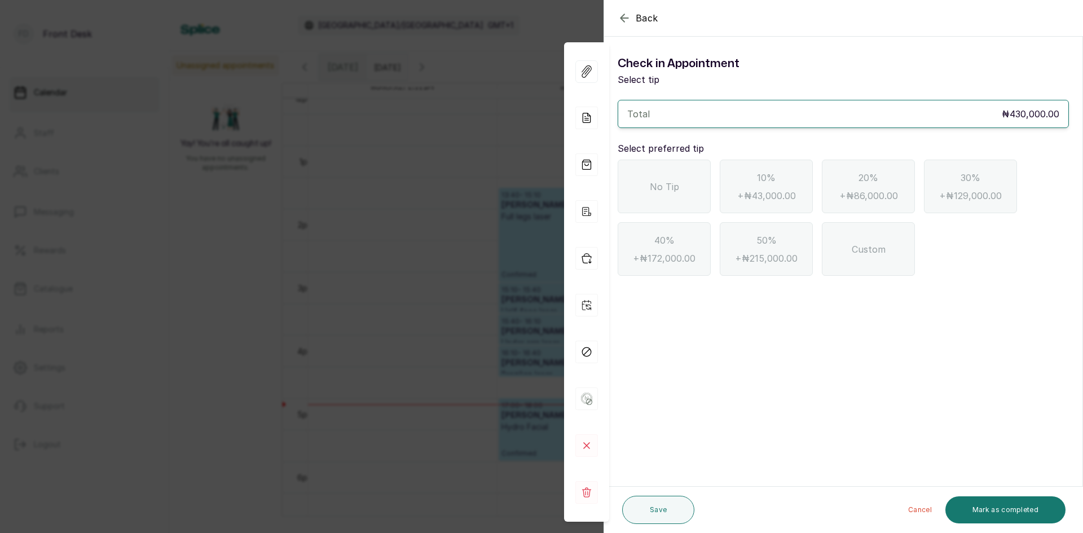
click at [660, 181] on span "No Tip" at bounding box center [664, 187] width 29 height 14
click at [997, 505] on button "Mark as completed" at bounding box center [1005, 509] width 120 height 27
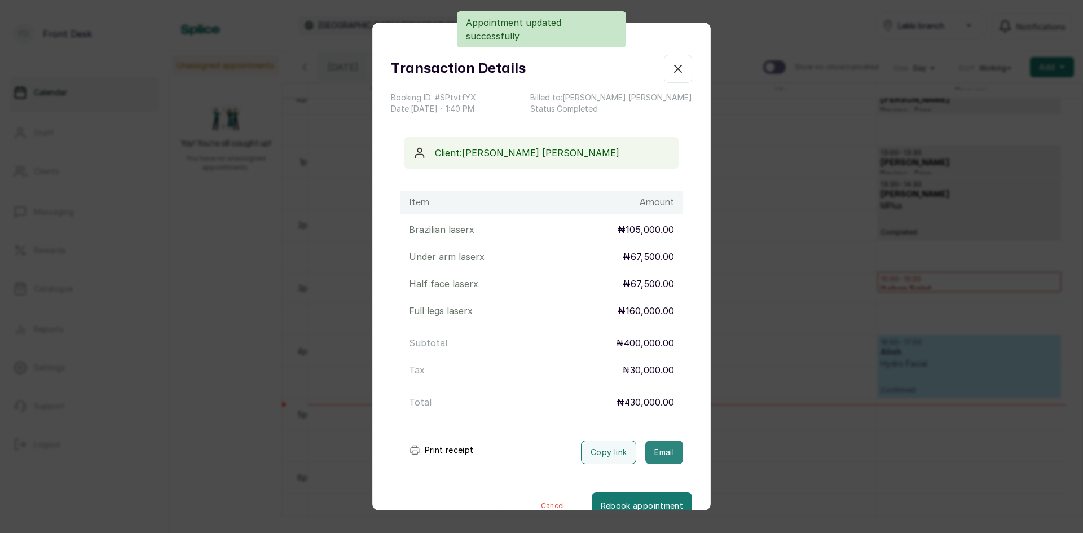
click at [649, 455] on button "Email" at bounding box center [664, 453] width 38 height 24
click at [811, 313] on div "Transaction Details Booking ID: # SPtvtfYX Date: [DATE] ・ 1:40 PM Billed to: [P…" at bounding box center [541, 266] width 1083 height 533
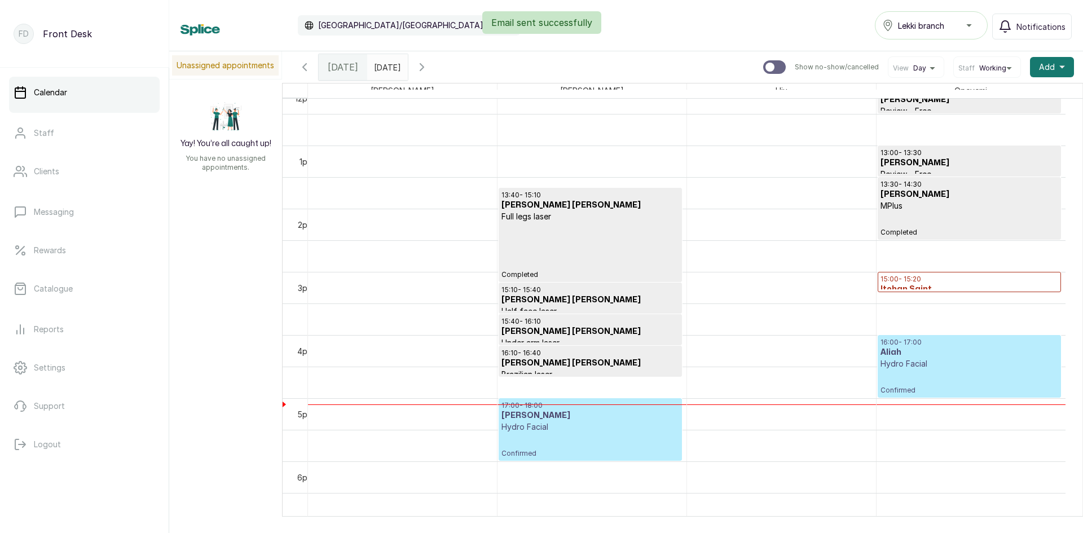
click at [602, 297] on h3 "[PERSON_NAME] [PERSON_NAME]" at bounding box center [590, 299] width 177 height 11
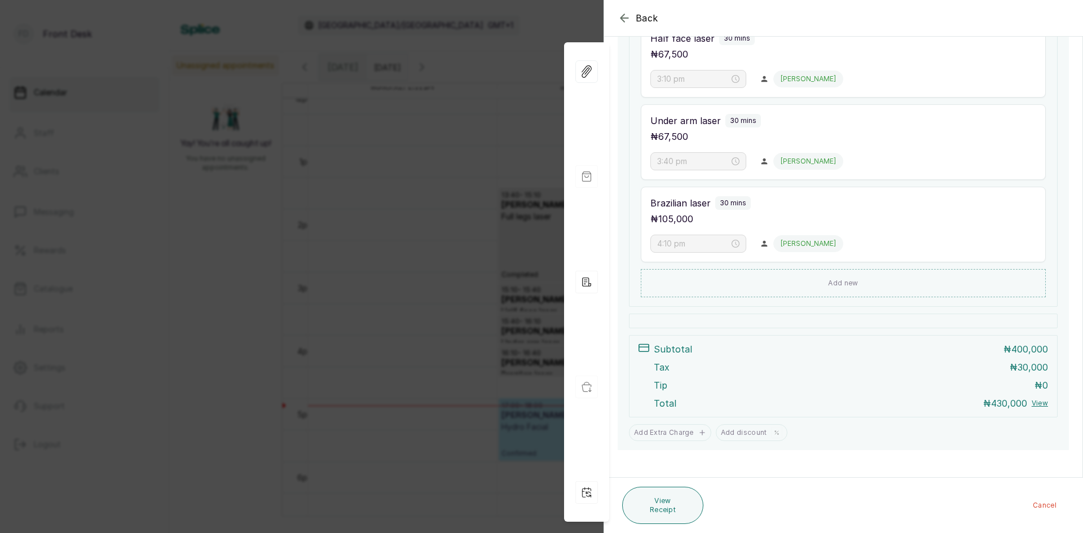
scroll to position [356, 0]
click at [659, 504] on button "View Receipt" at bounding box center [662, 505] width 81 height 37
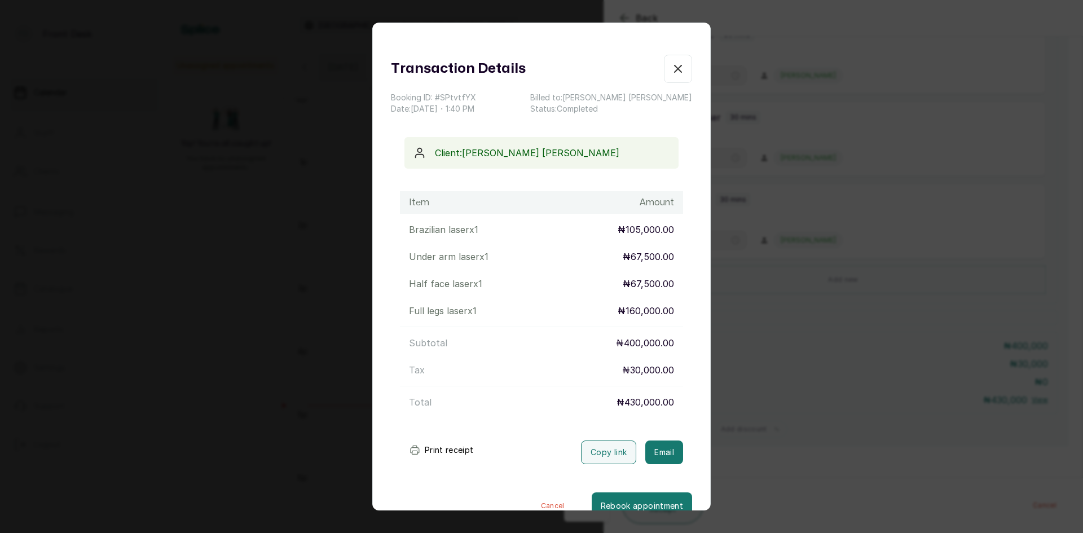
click at [675, 72] on icon "button" at bounding box center [678, 68] width 7 height 7
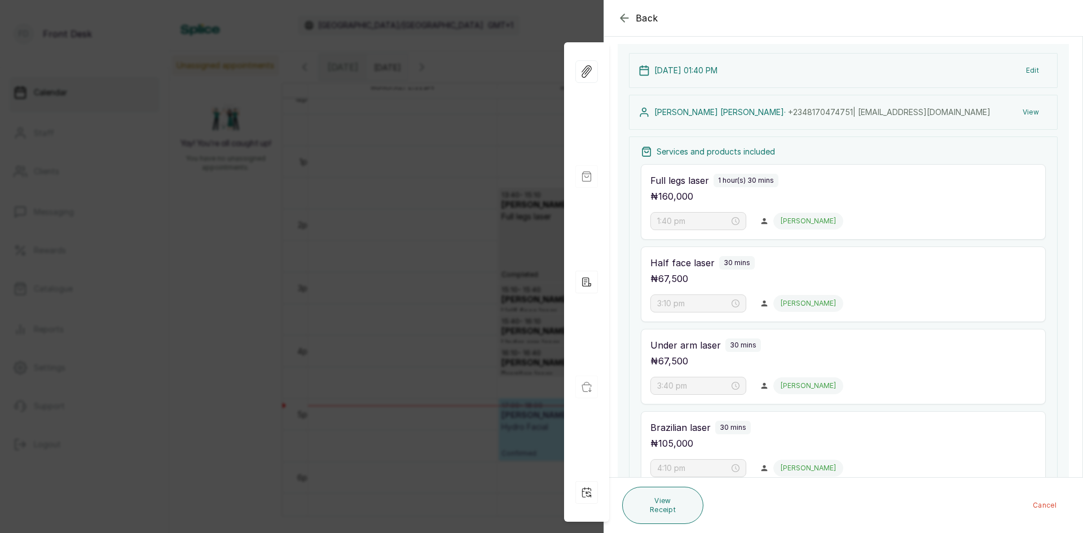
scroll to position [0, 0]
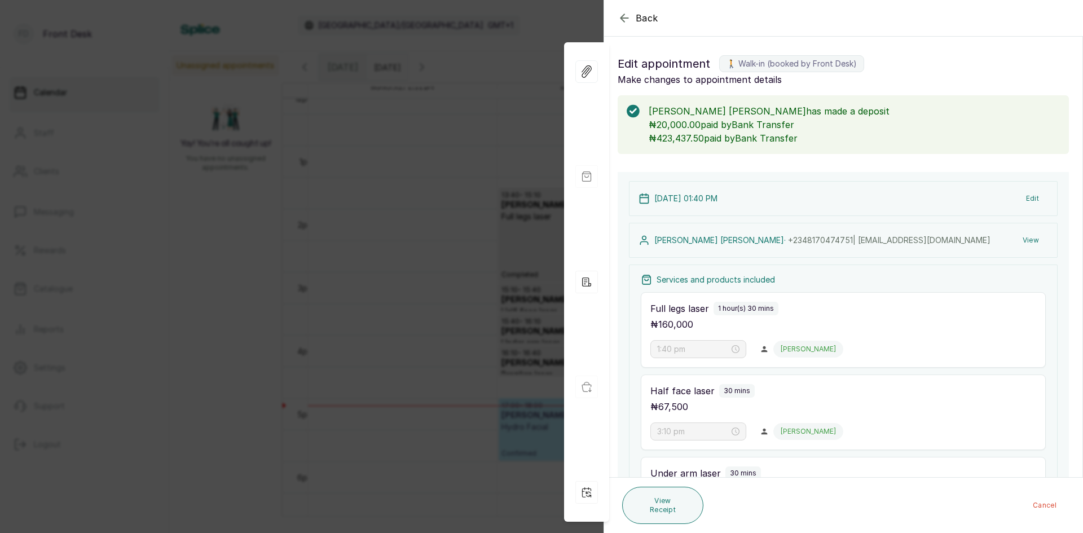
click at [1016, 236] on button "View" at bounding box center [1031, 240] width 34 height 20
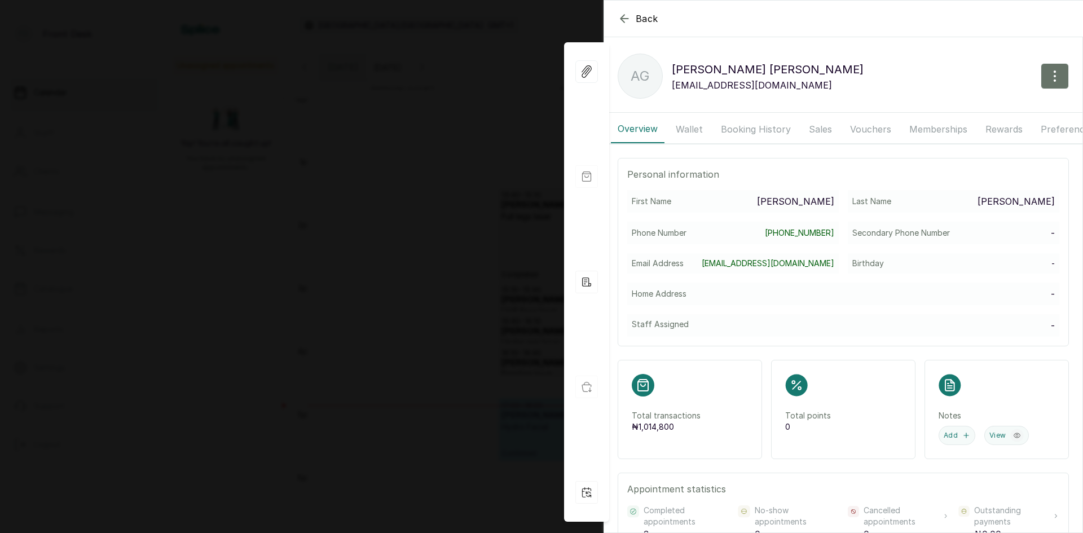
click at [686, 125] on button "Wallet" at bounding box center [689, 129] width 41 height 28
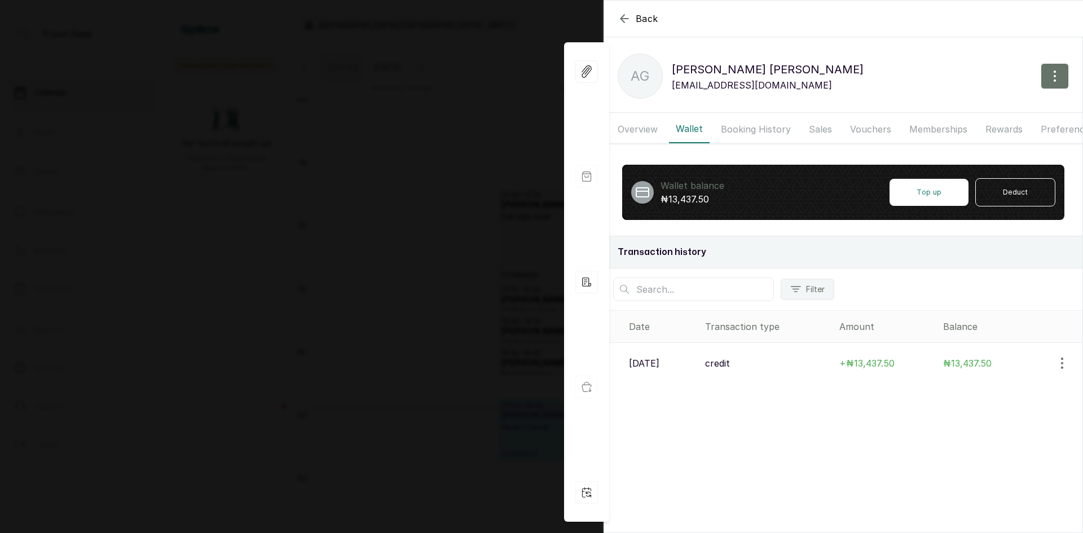
click at [639, 18] on span "Back" at bounding box center [647, 19] width 23 height 14
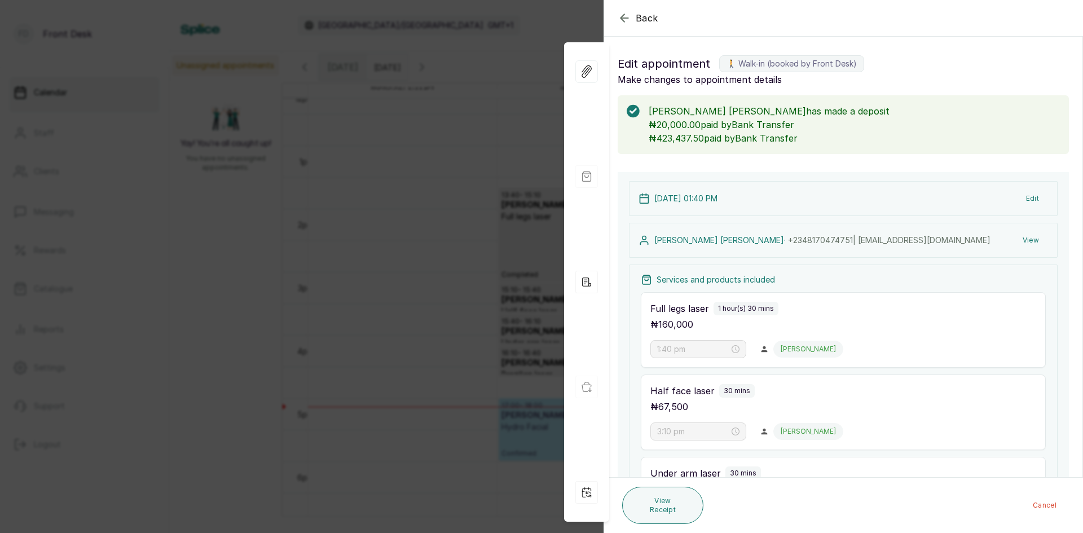
click at [640, 18] on span "Back" at bounding box center [647, 18] width 23 height 14
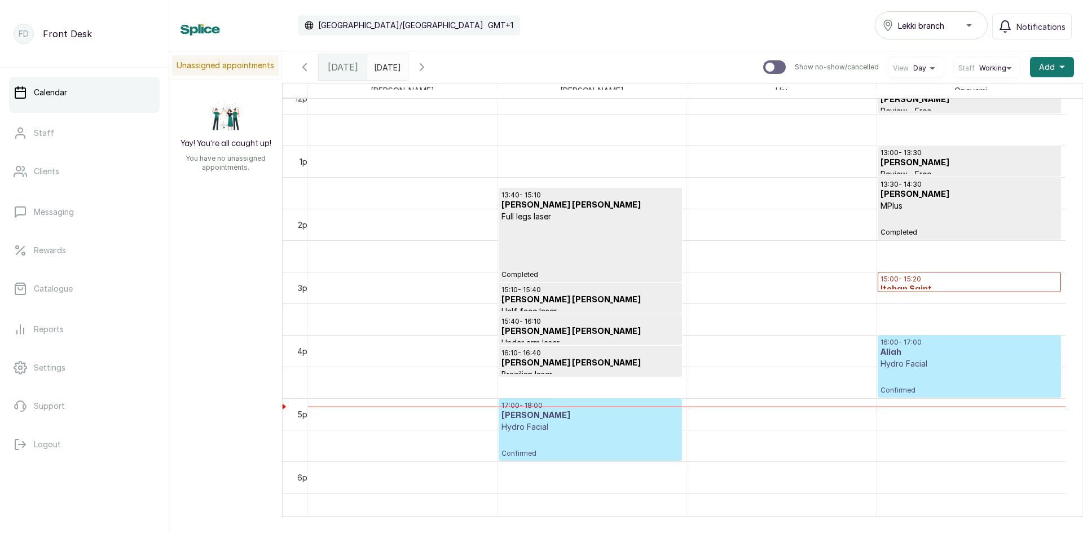
click at [429, 68] on icon "button" at bounding box center [422, 67] width 14 height 14
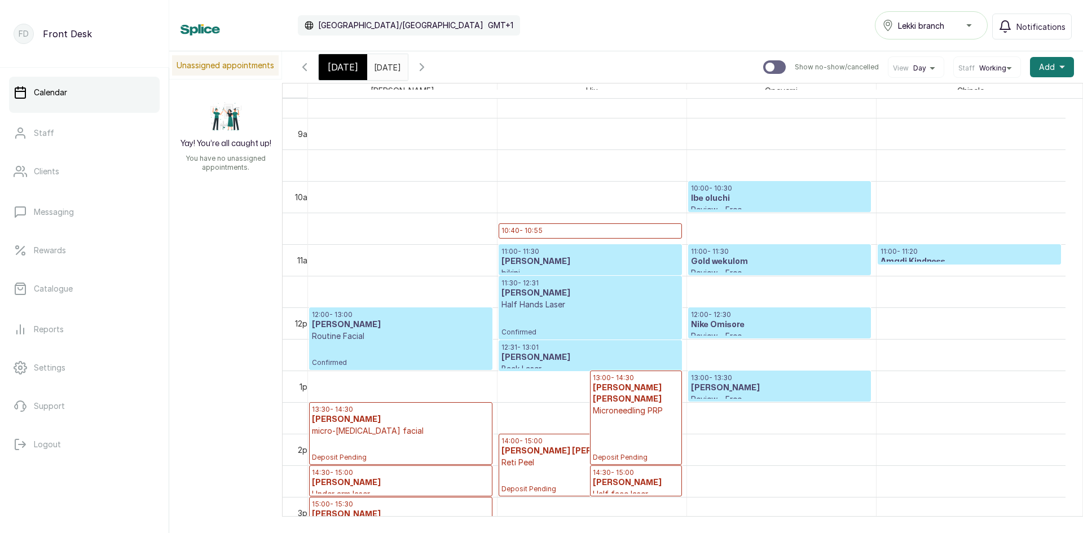
scroll to position [662, 0]
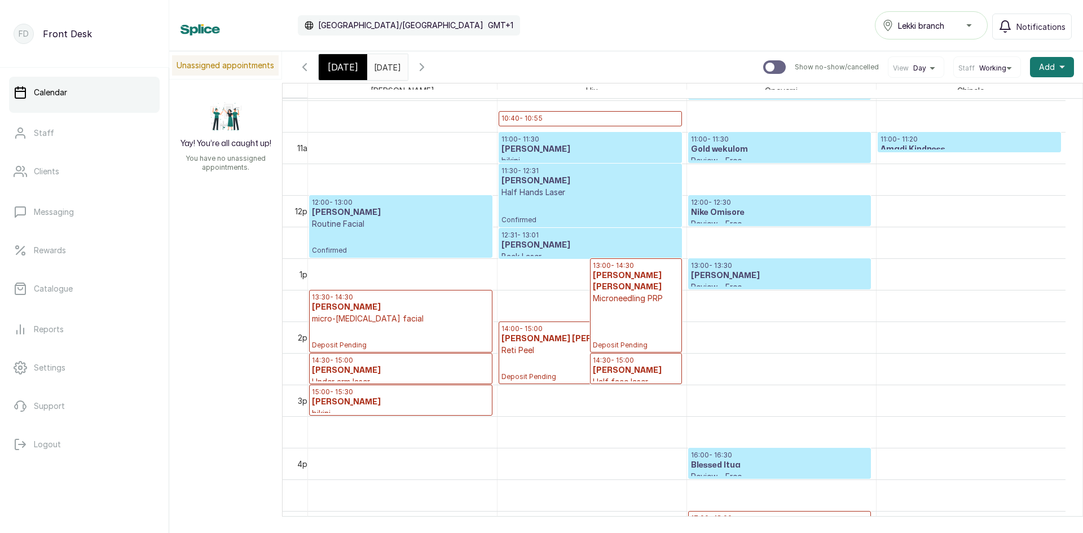
click at [627, 304] on p "Deposit Pending" at bounding box center [636, 327] width 86 height 46
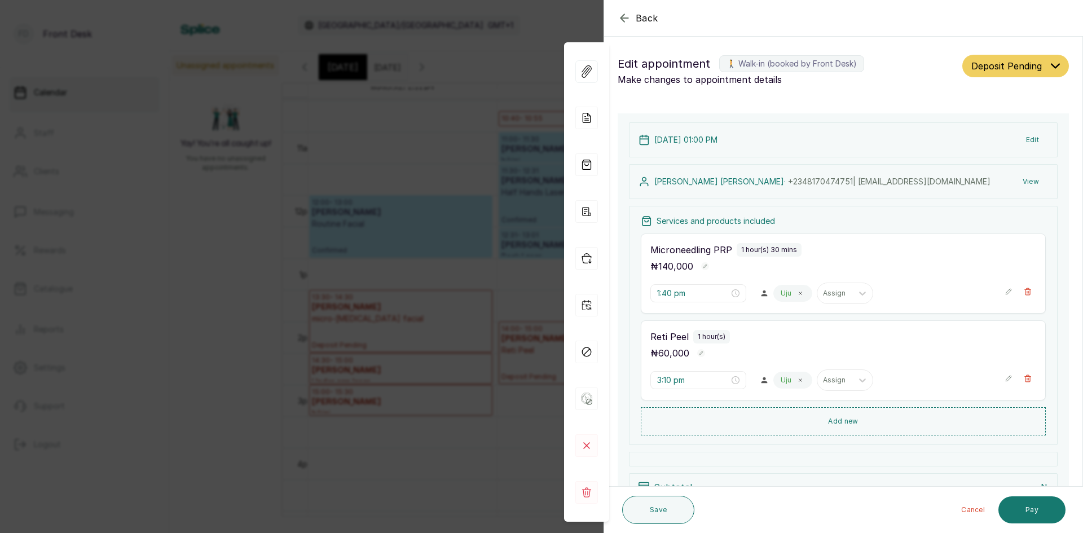
type input "1:00 pm"
type input "2:00 pm"
click at [1022, 508] on button "Pay" at bounding box center [1032, 509] width 67 height 27
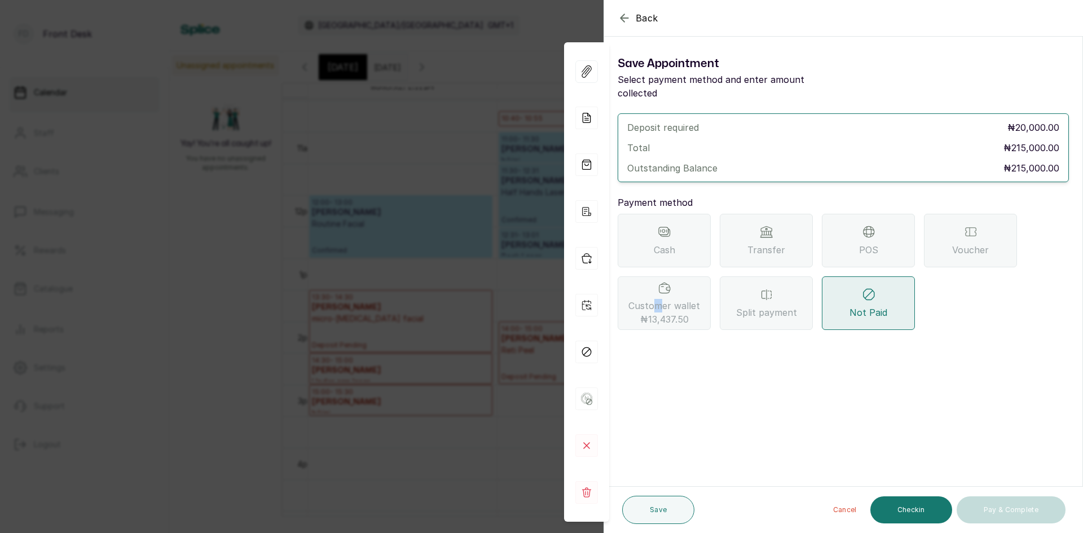
click at [659, 299] on span "Customer wallet ₦13,437.50" at bounding box center [664, 312] width 72 height 27
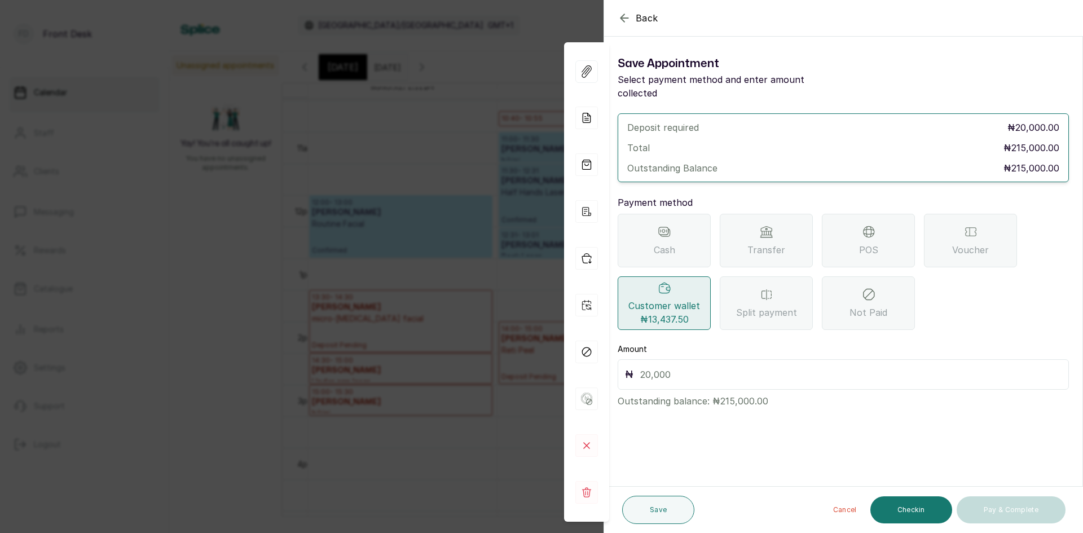
click at [716, 367] on input "text" at bounding box center [850, 375] width 421 height 16
type input "13,437.50"
click at [670, 508] on button "Save" at bounding box center [658, 510] width 72 height 28
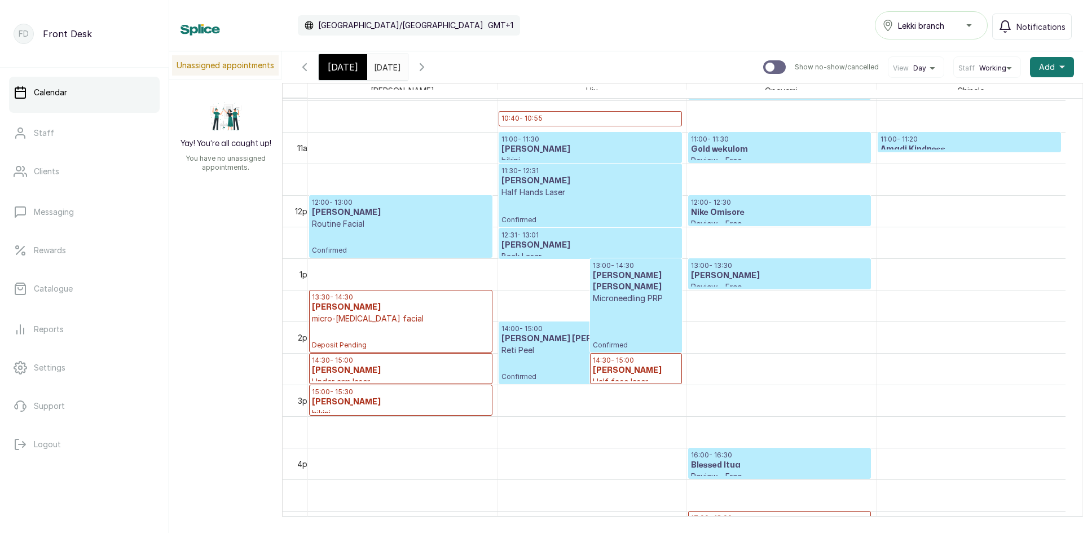
click at [306, 63] on icon "button" at bounding box center [305, 67] width 14 height 14
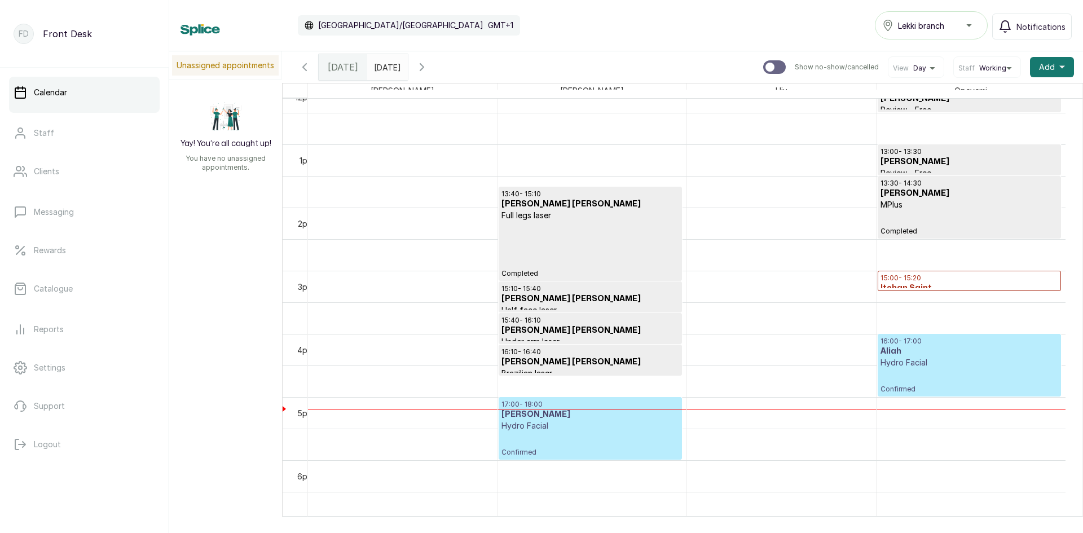
scroll to position [775, 0]
click at [924, 364] on p "Hydro Facial" at bounding box center [970, 363] width 178 height 11
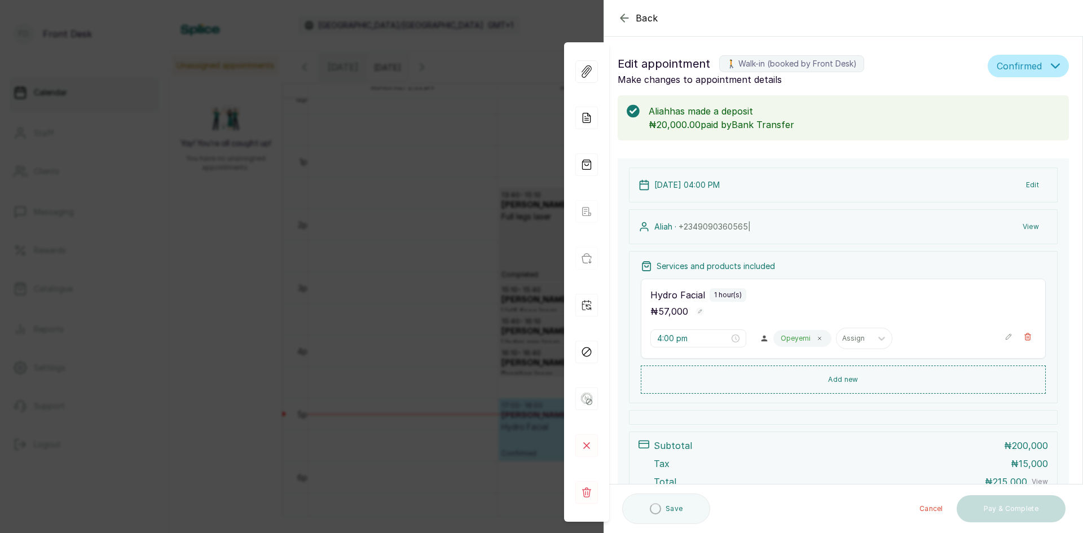
scroll to position [380, 0]
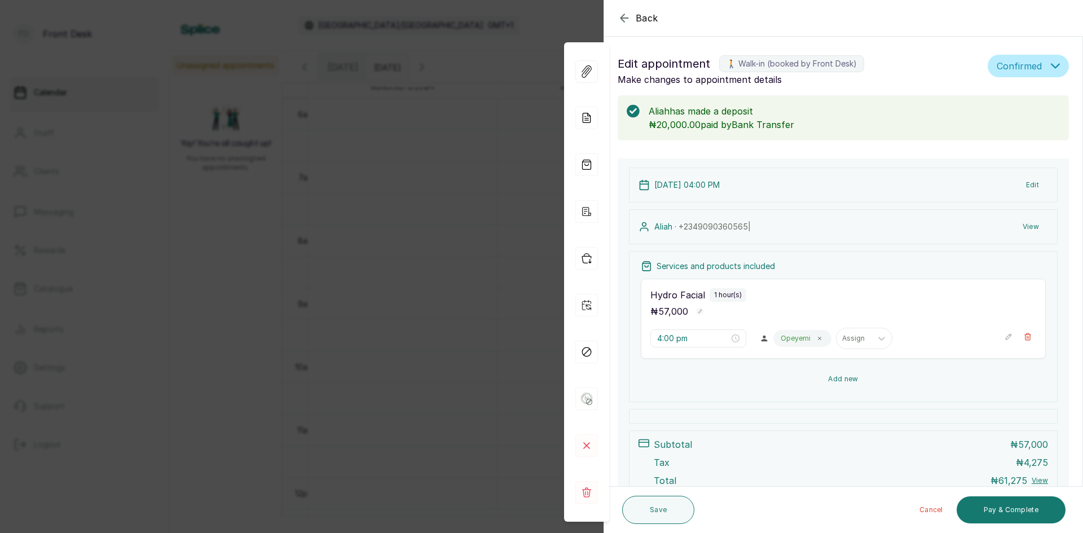
click at [829, 379] on button "Add new" at bounding box center [843, 379] width 405 height 27
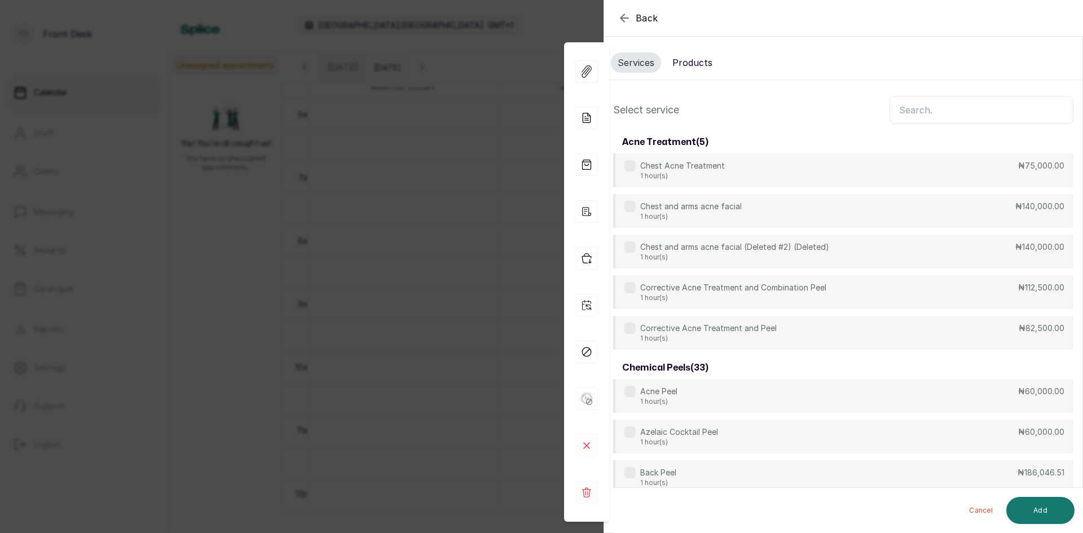
click at [930, 107] on input "text" at bounding box center [982, 110] width 184 height 28
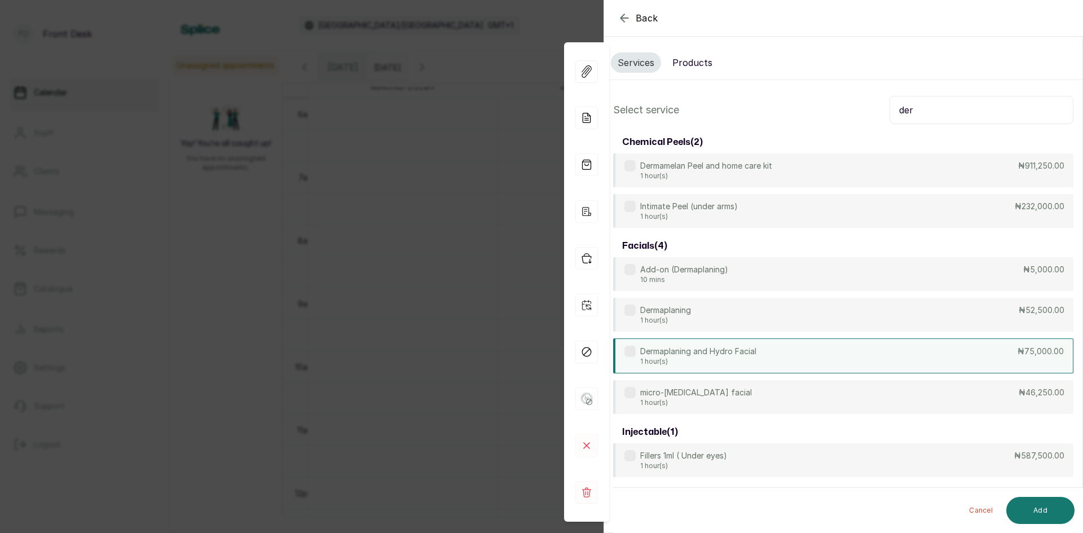
type input "der"
click at [764, 353] on div "Dermaplaning and Hydro Facial 1 hour(s) ₦75,000.00" at bounding box center [843, 355] width 460 height 35
click at [1027, 516] on button "Add" at bounding box center [1040, 510] width 68 height 27
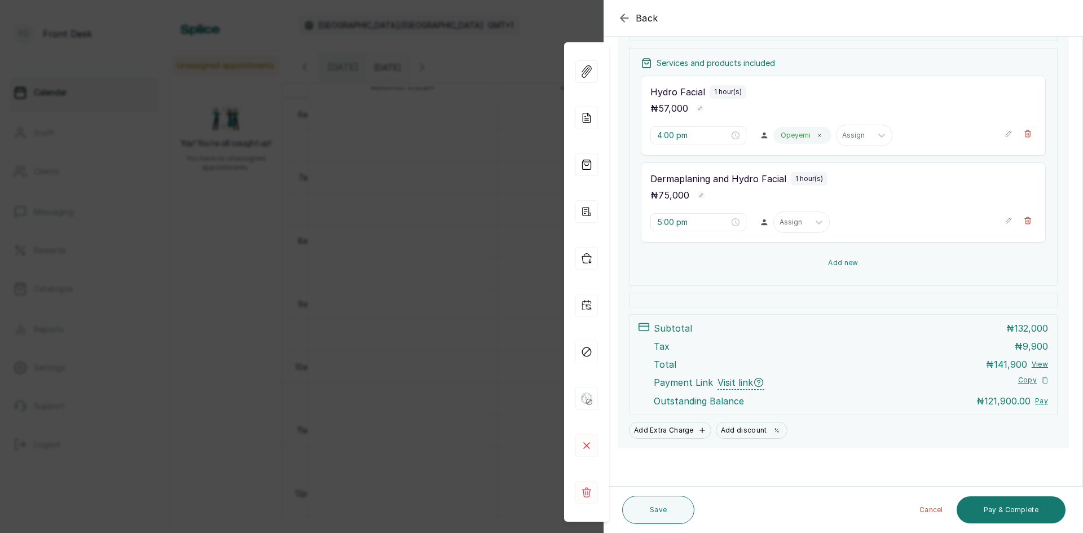
scroll to position [204, 0]
click at [833, 266] on button "Add new" at bounding box center [843, 261] width 405 height 27
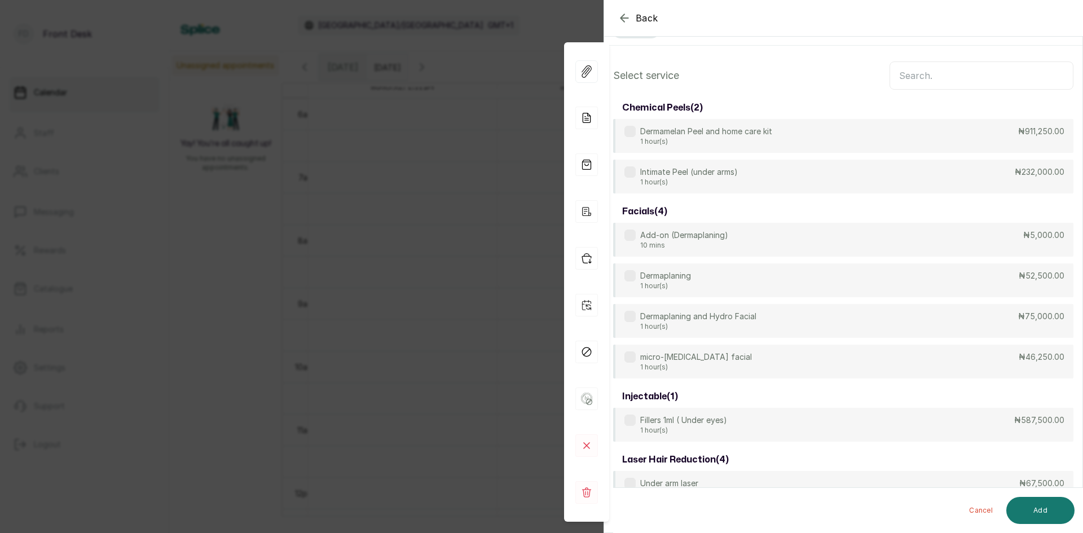
scroll to position [0, 0]
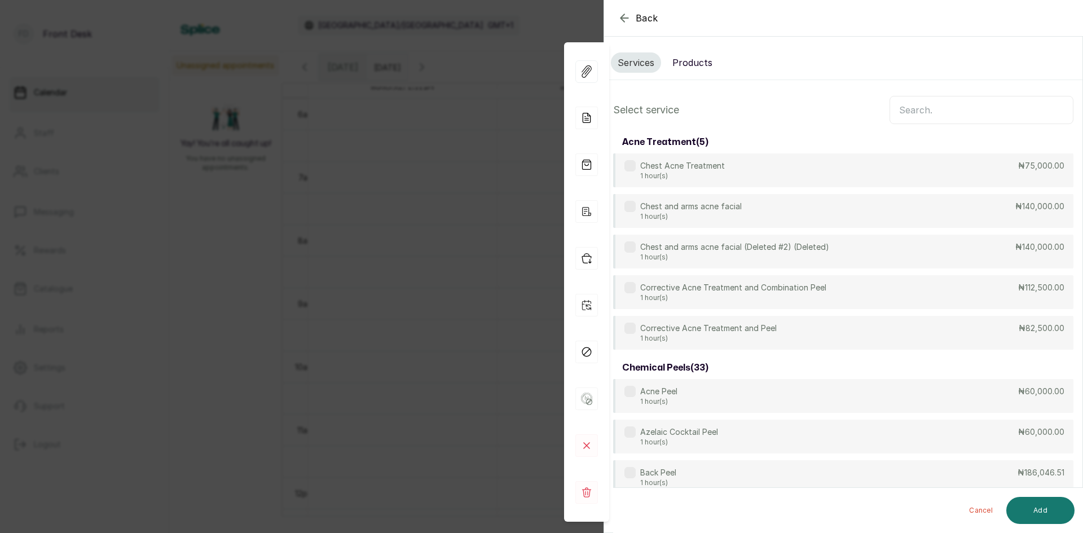
click at [687, 61] on button "Products" at bounding box center [693, 62] width 54 height 20
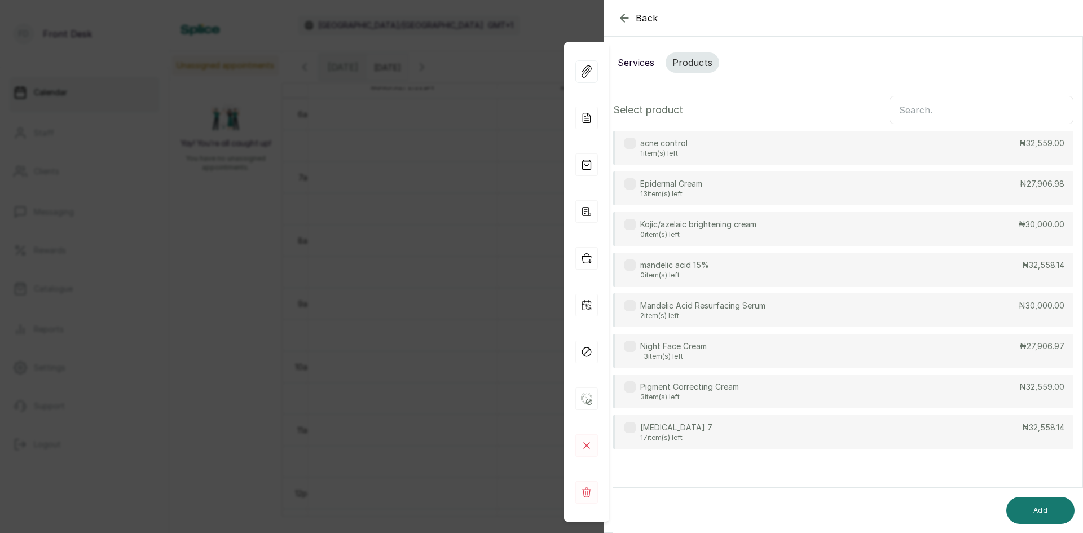
click at [914, 113] on input "text" at bounding box center [982, 110] width 184 height 28
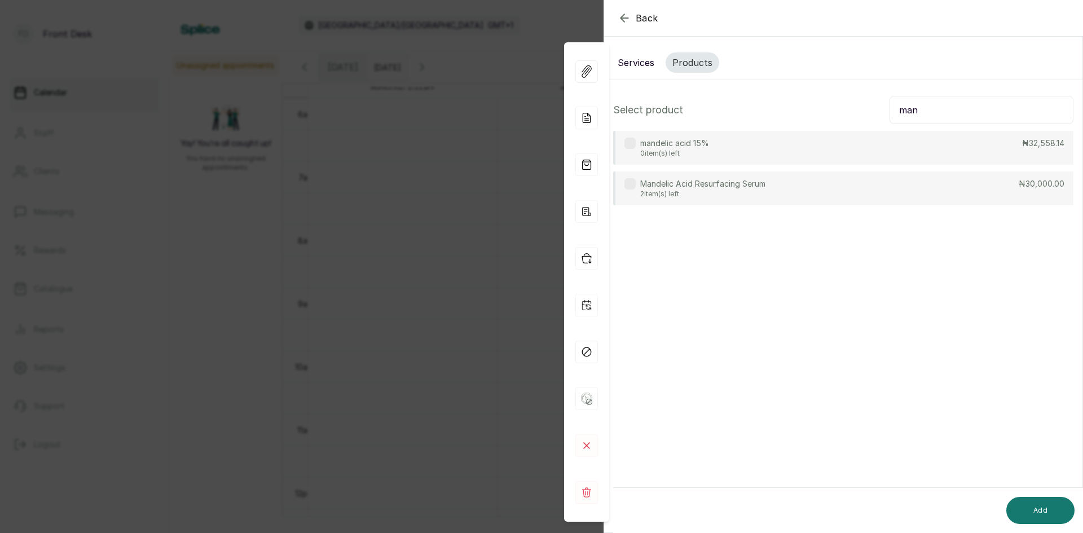
click at [724, 152] on div "mandelic acid 15% 0 item(s) left ₦32,558.14" at bounding box center [843, 148] width 460 height 34
click at [952, 120] on input "man" at bounding box center [982, 110] width 184 height 28
type input "m"
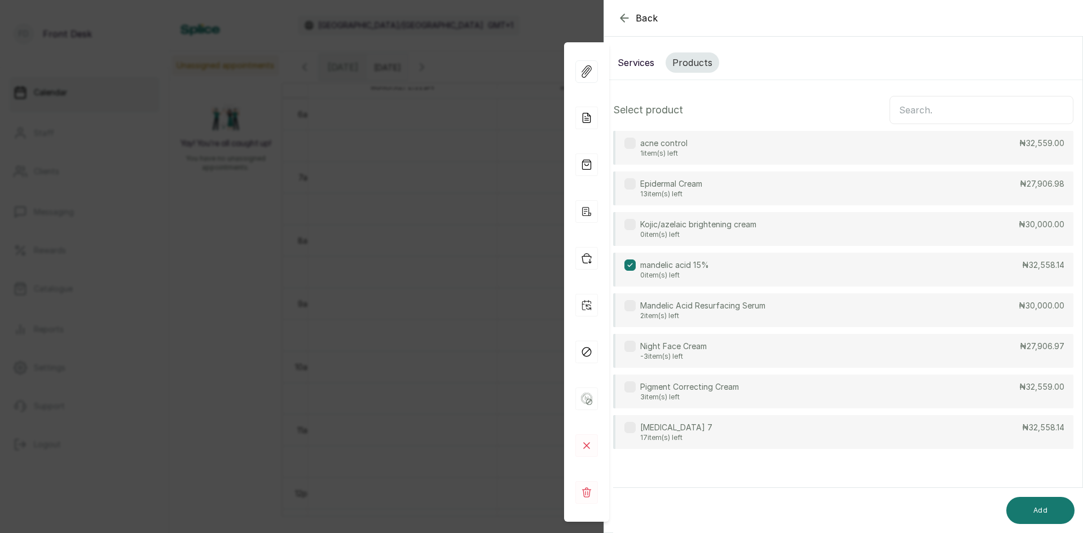
click at [645, 141] on p "acne control" at bounding box center [663, 143] width 47 height 11
click at [1034, 506] on button "Add" at bounding box center [1040, 510] width 68 height 27
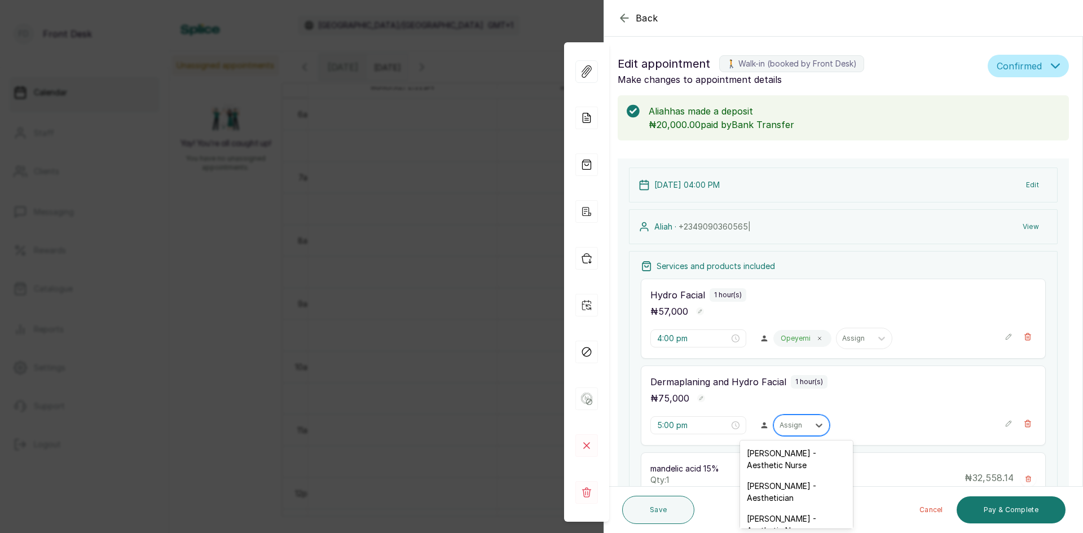
click at [787, 425] on div at bounding box center [792, 425] width 24 height 10
click at [783, 492] on div "[PERSON_NAME] - Aesthetician" at bounding box center [796, 492] width 113 height 33
click at [815, 335] on span at bounding box center [819, 338] width 9 height 9
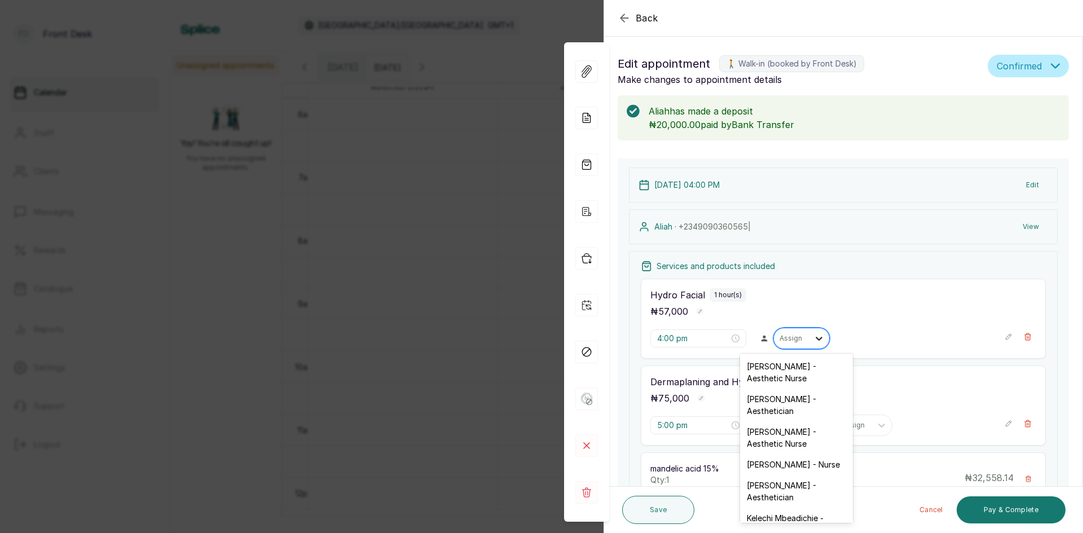
click at [813, 335] on icon at bounding box center [818, 338] width 11 height 11
click at [773, 461] on div "[PERSON_NAME] - Nurse" at bounding box center [796, 464] width 113 height 21
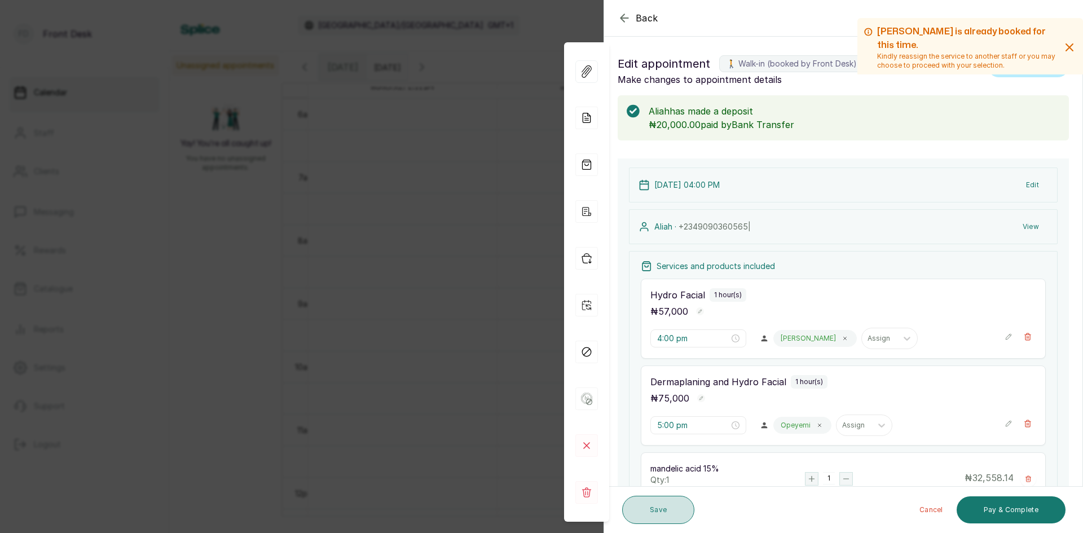
click at [675, 505] on button "Save" at bounding box center [658, 510] width 72 height 28
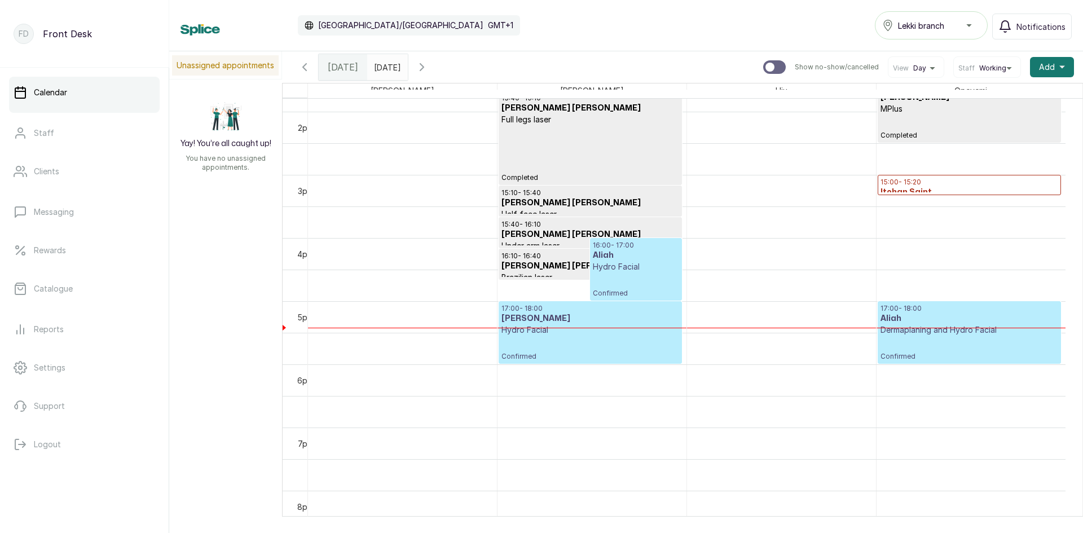
scroll to position [887, 0]
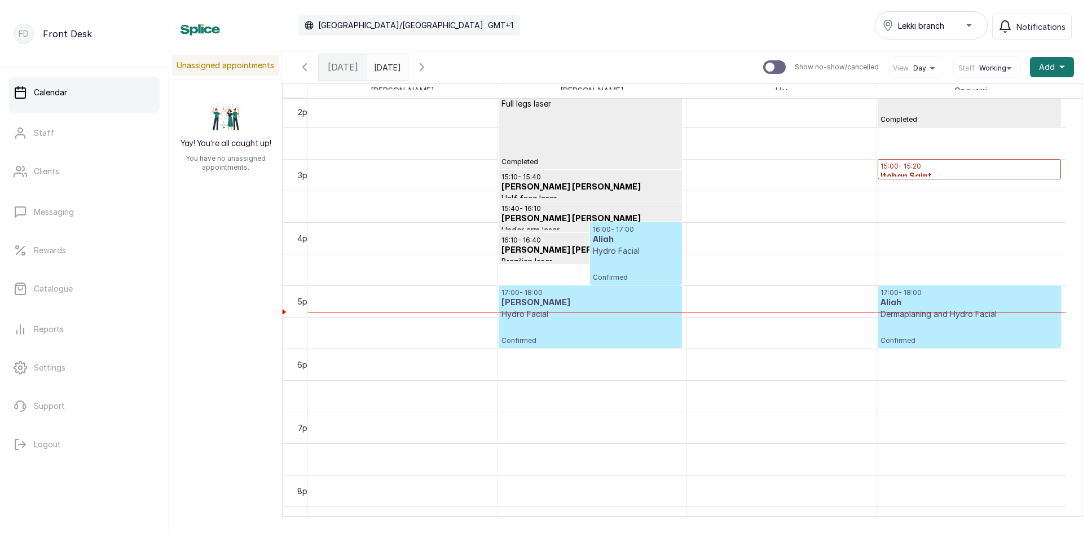
click at [307, 71] on icon "button" at bounding box center [305, 67] width 14 height 14
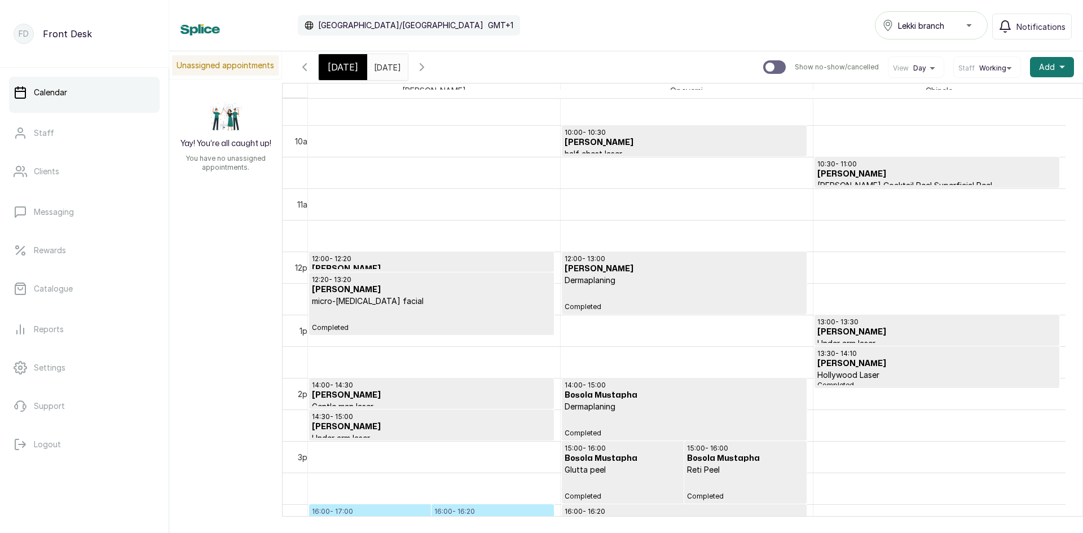
scroll to position [626, 0]
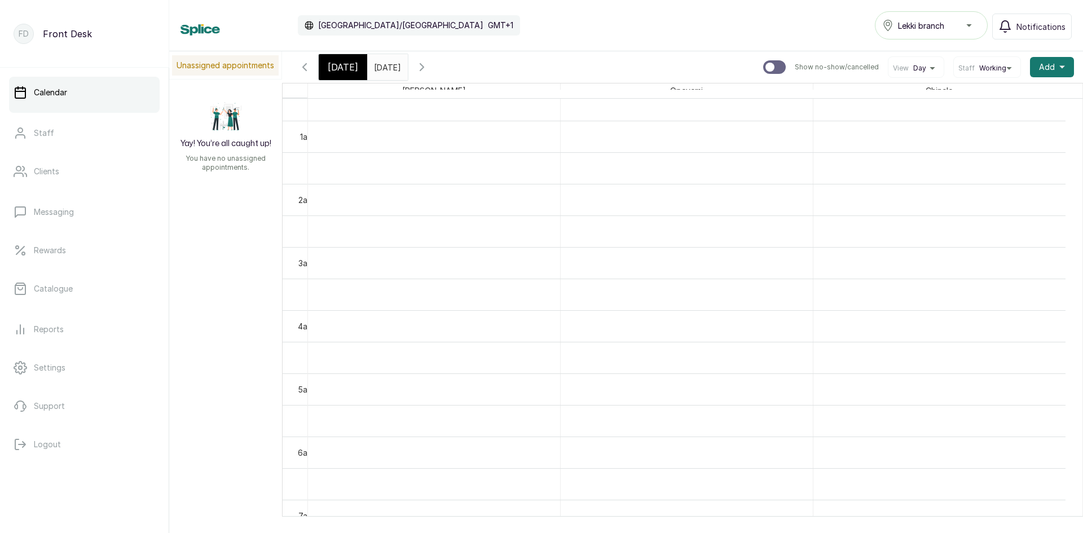
click at [429, 68] on icon "button" at bounding box center [422, 67] width 14 height 14
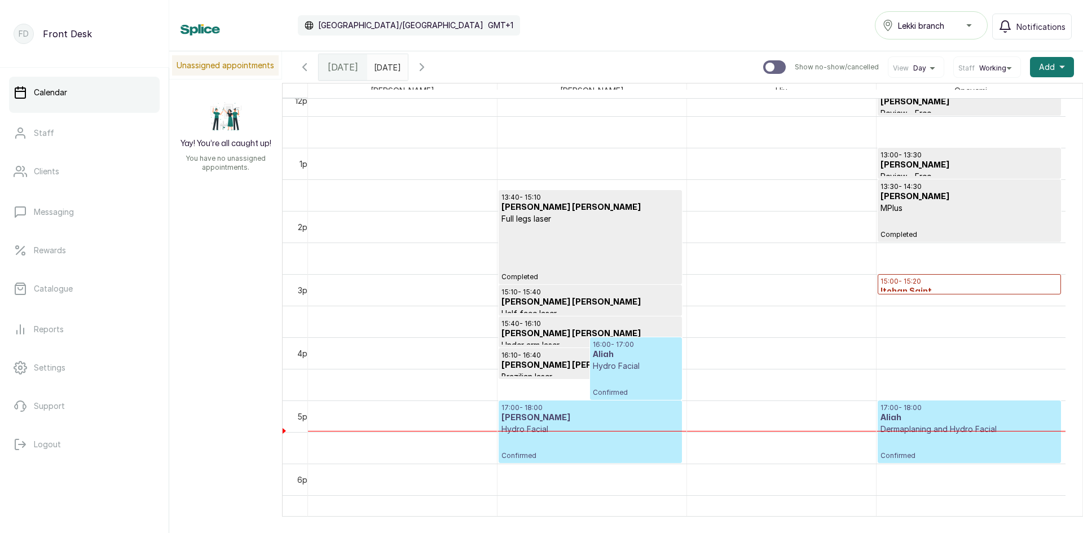
scroll to position [775, 0]
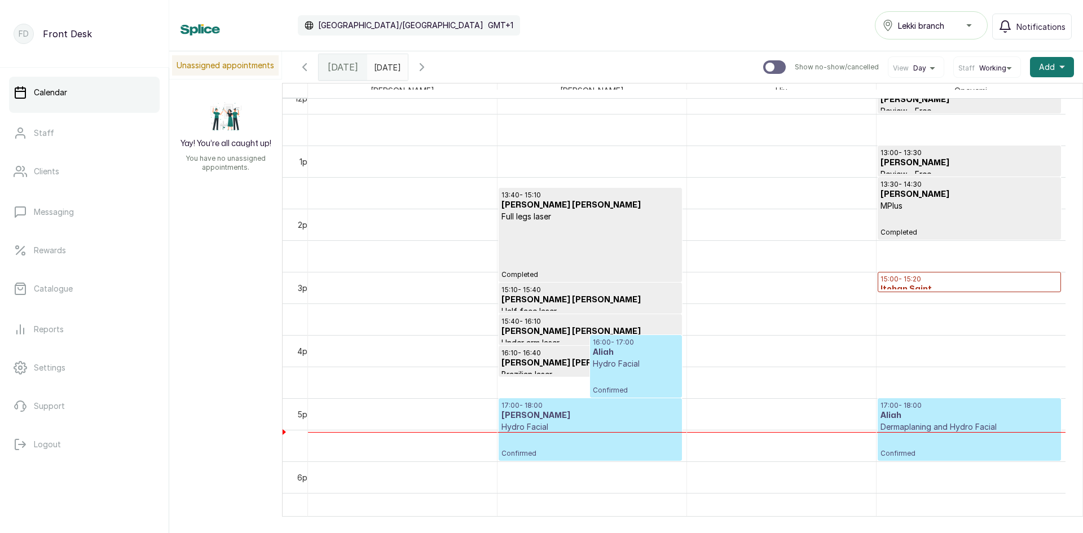
click at [306, 71] on icon "button" at bounding box center [304, 67] width 3 height 7
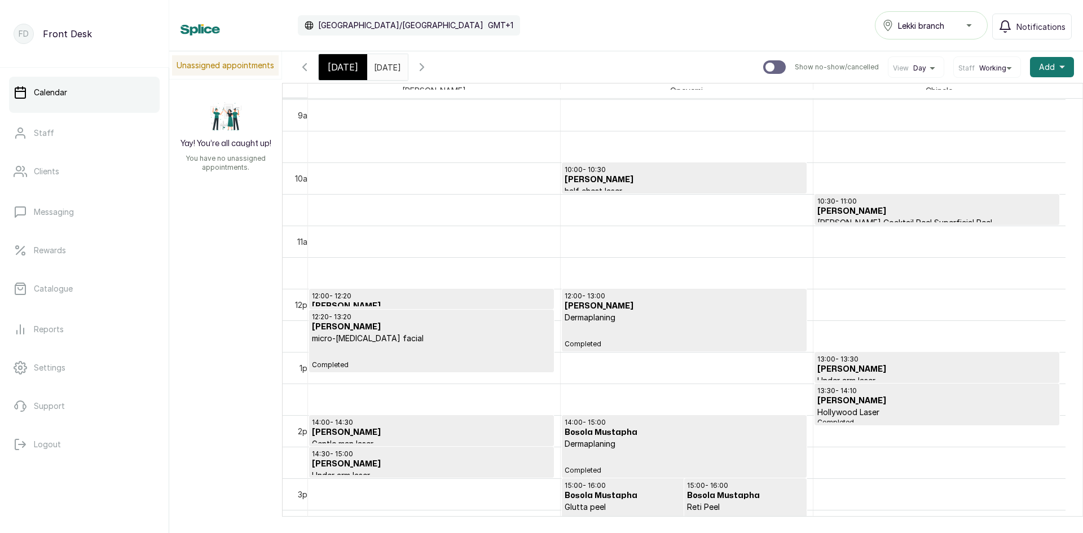
scroll to position [549, 0]
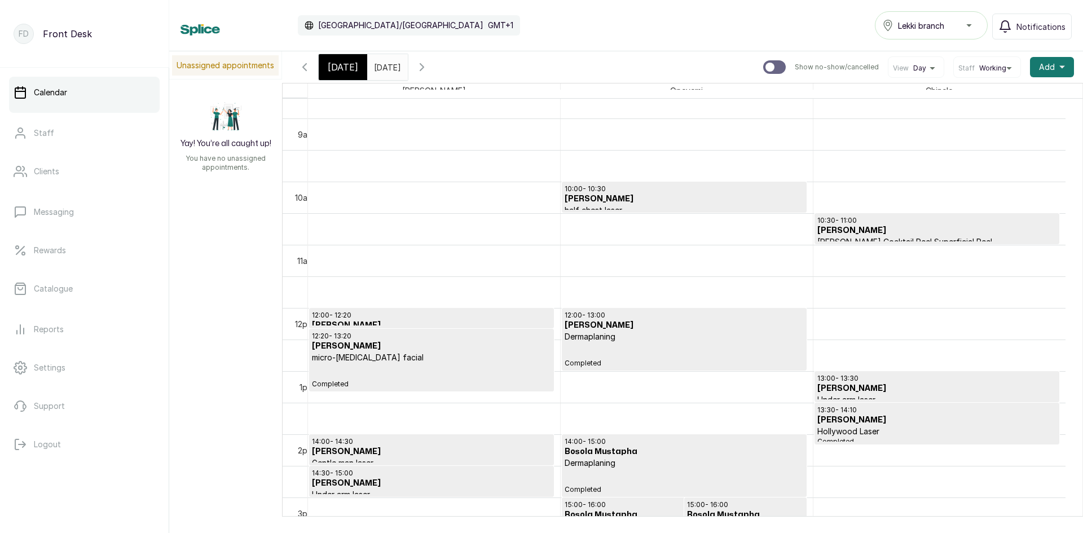
click at [429, 66] on icon "button" at bounding box center [422, 67] width 14 height 14
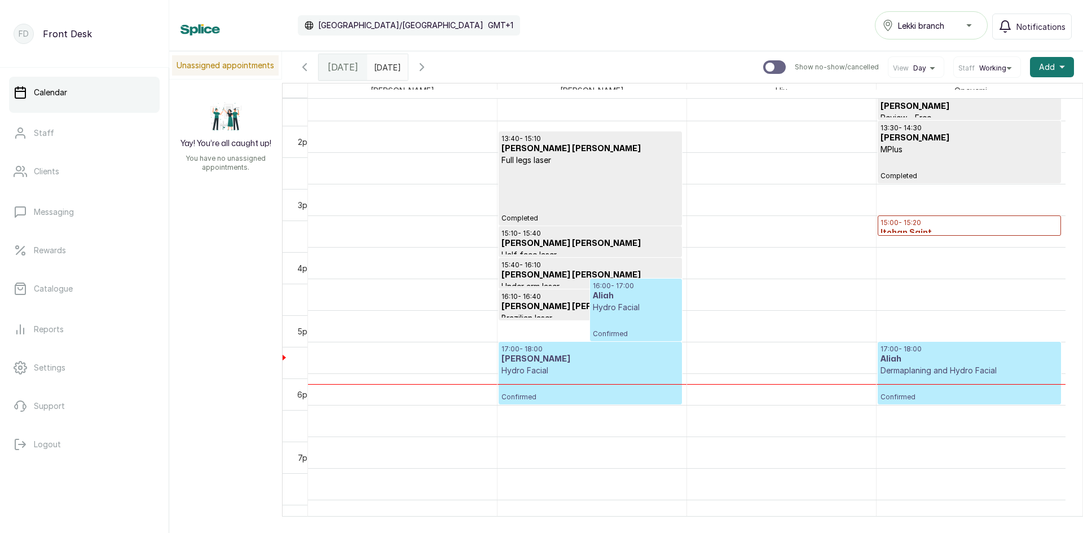
scroll to position [831, 0]
click at [1045, 69] on span "Add" at bounding box center [1047, 66] width 16 height 11
click at [1009, 97] on span "Add Appointment" at bounding box center [1011, 98] width 108 height 14
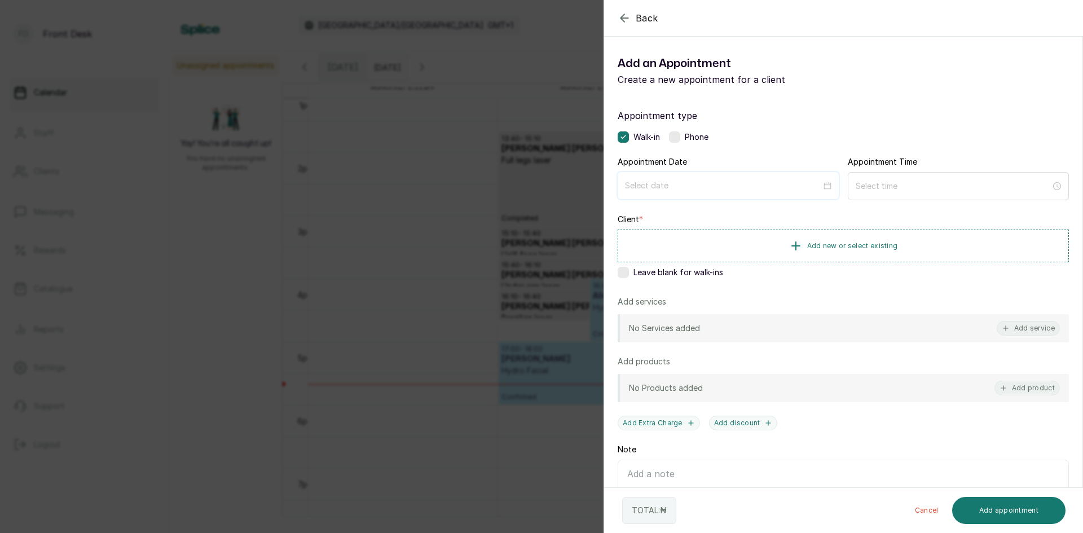
click at [714, 190] on input at bounding box center [723, 185] width 196 height 12
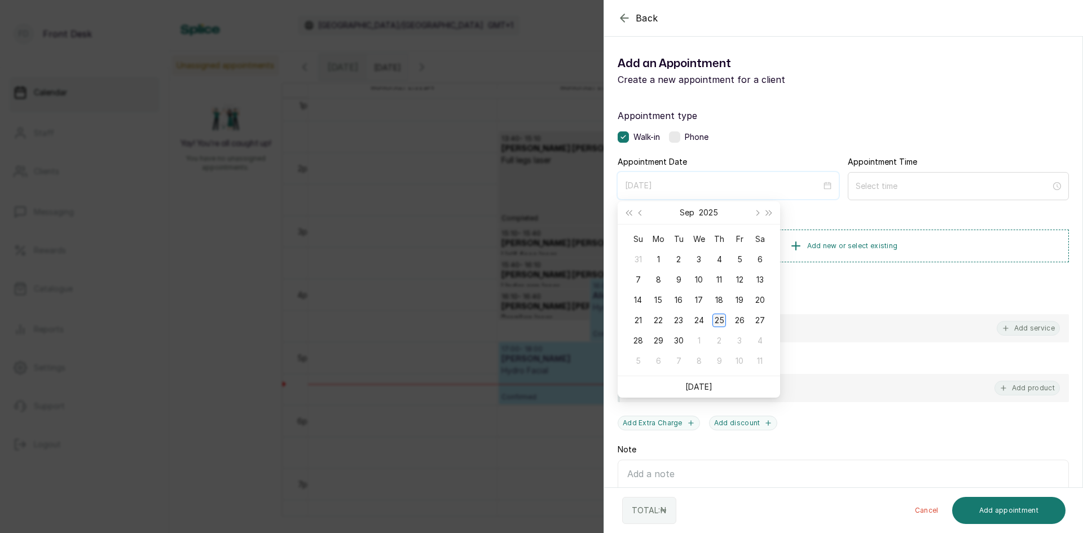
type input "[DATE]"
click at [720, 320] on div "25" at bounding box center [720, 321] width 14 height 14
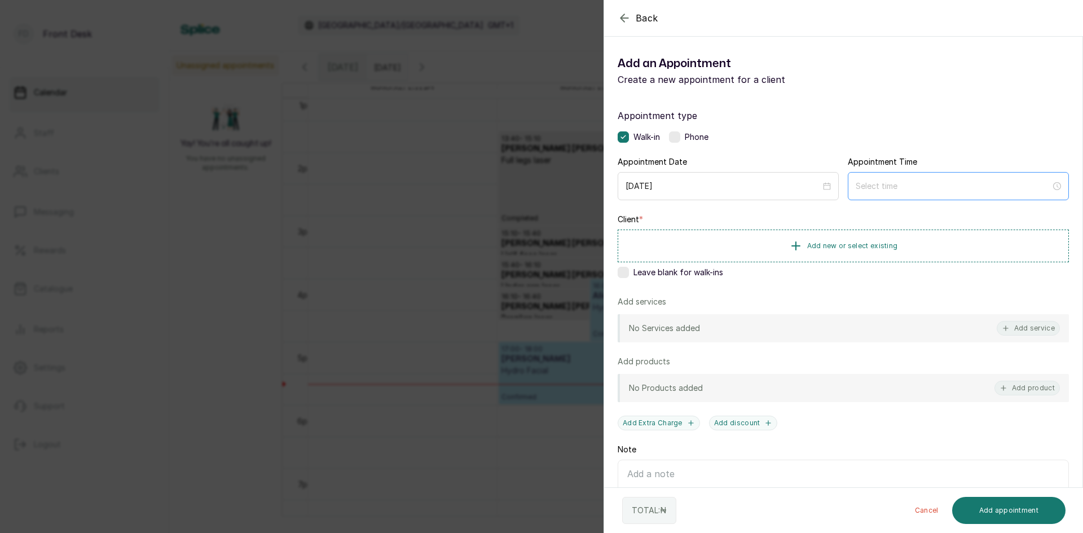
click at [864, 177] on div at bounding box center [958, 186] width 221 height 28
click at [861, 274] on div "04" at bounding box center [859, 277] width 27 height 16
type input "4:00 pm"
click at [926, 230] on div "PM" at bounding box center [923, 230] width 27 height 16
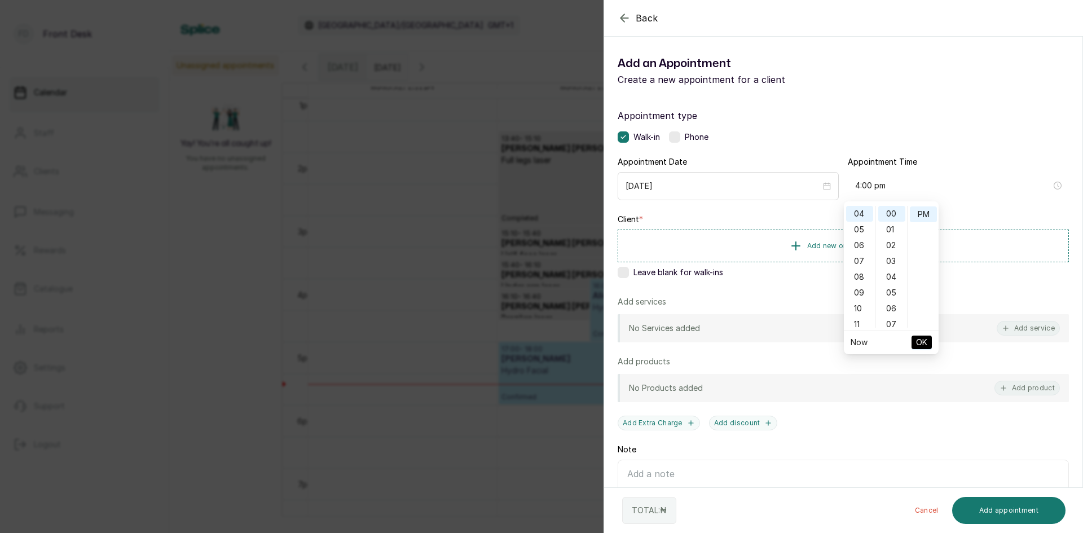
scroll to position [16, 0]
click at [924, 346] on span "OK" at bounding box center [921, 342] width 11 height 21
click at [832, 245] on span "Add new or select existing" at bounding box center [852, 245] width 91 height 9
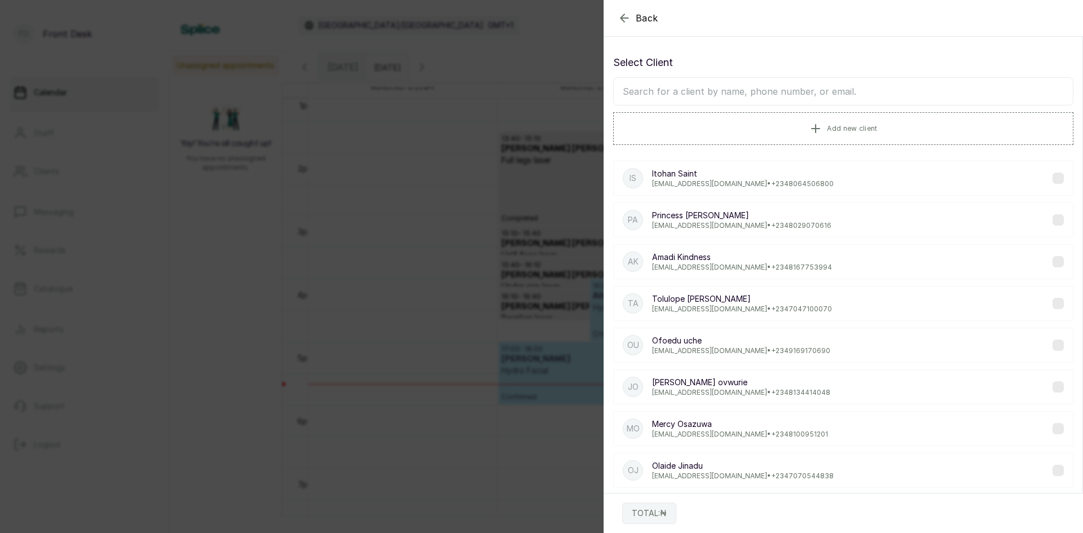
click at [835, 87] on input "text" at bounding box center [843, 91] width 460 height 28
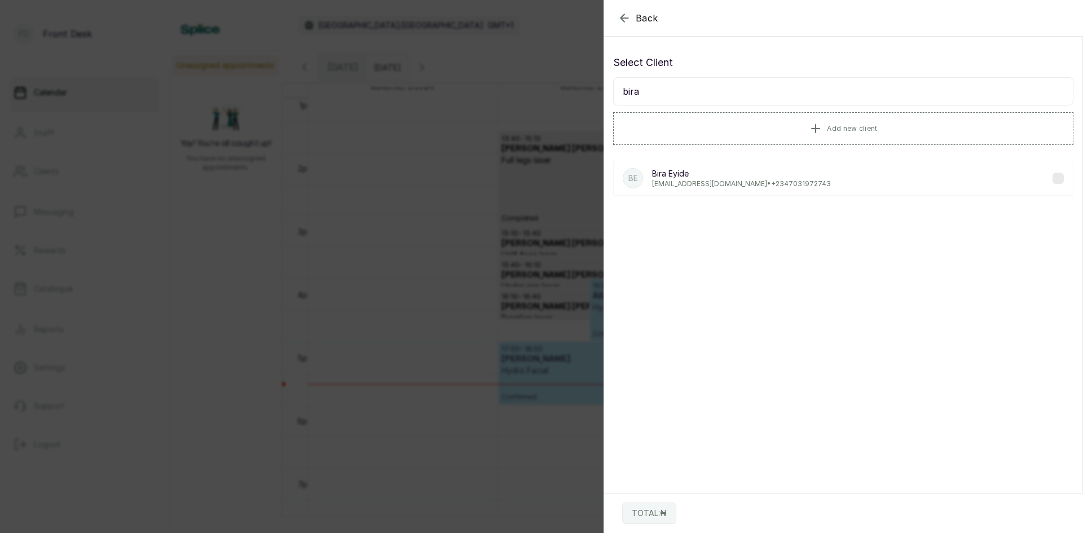
type input "bira"
click at [677, 175] on p "[PERSON_NAME]" at bounding box center [741, 173] width 179 height 11
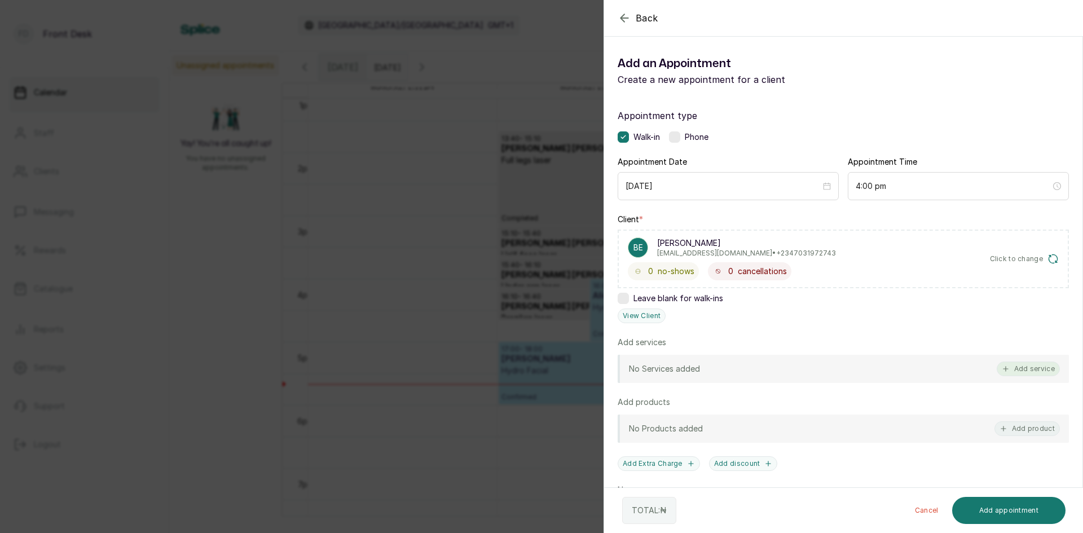
click at [1023, 367] on button "Add service" at bounding box center [1028, 369] width 63 height 15
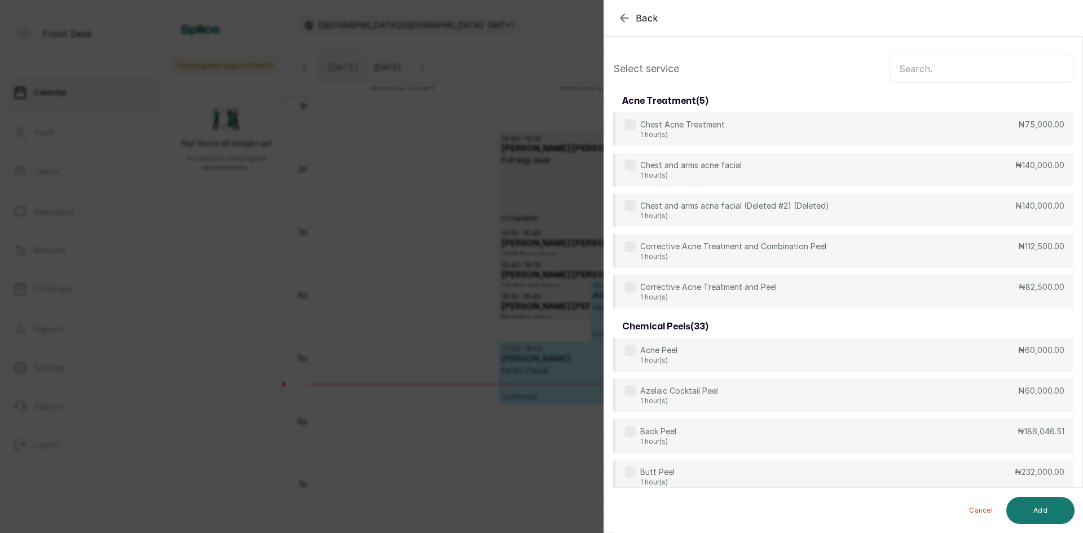
click at [905, 69] on input "text" at bounding box center [982, 69] width 184 height 28
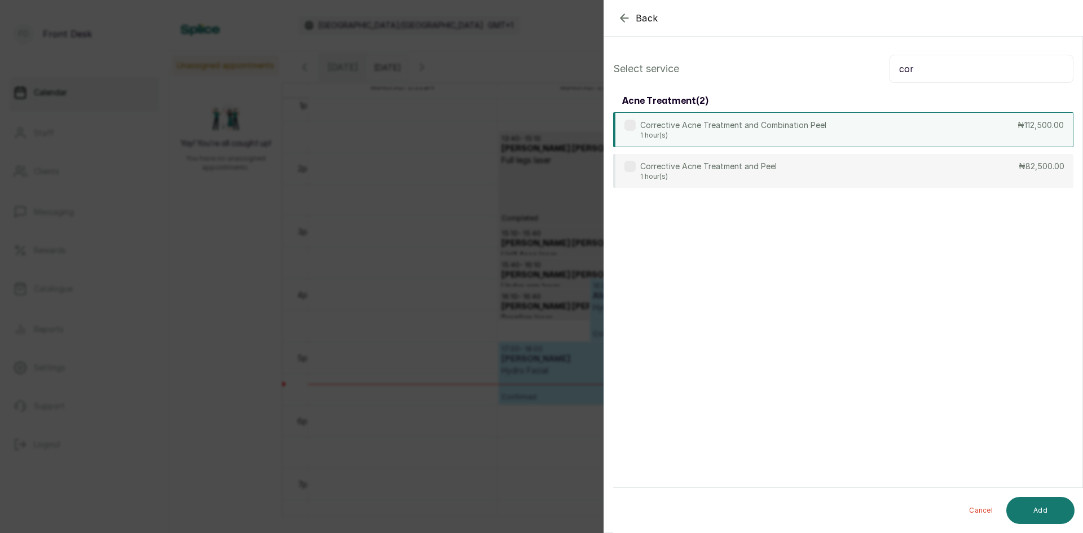
type input "cor"
click at [735, 133] on p "1 hour(s)" at bounding box center [733, 135] width 186 height 9
click at [1046, 520] on button "Add" at bounding box center [1040, 510] width 68 height 27
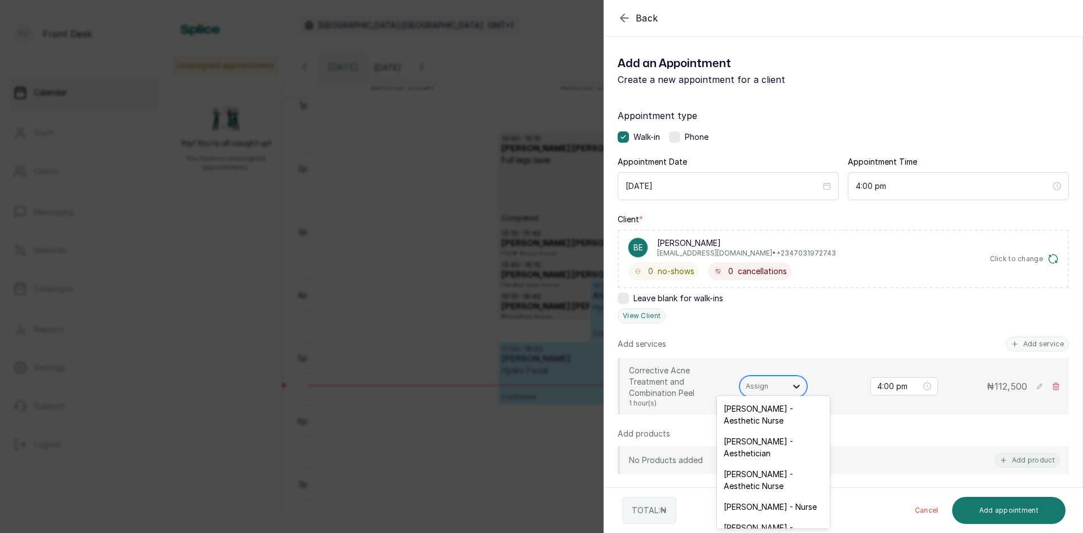
click at [795, 381] on icon at bounding box center [796, 386] width 11 height 11
click at [774, 473] on div "[PERSON_NAME] - Aesthetic Nurse" at bounding box center [773, 480] width 113 height 33
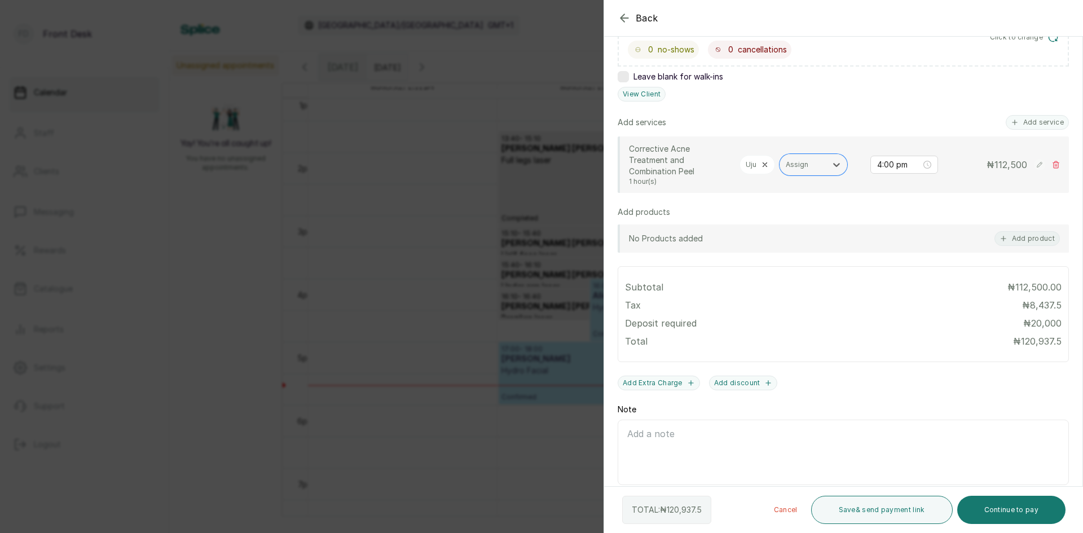
scroll to position [235, 0]
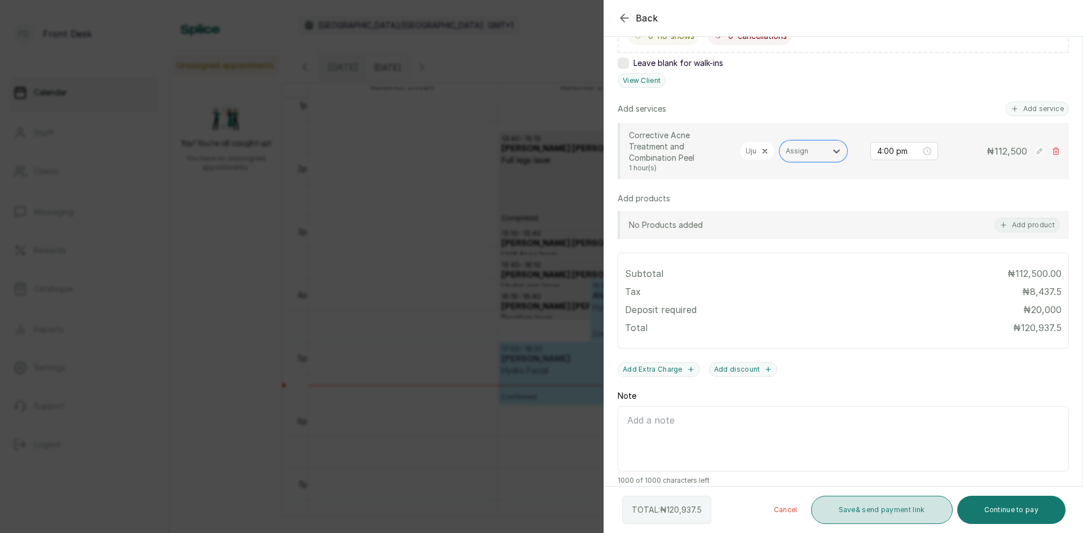
click at [872, 505] on button "Save & send payment link" at bounding box center [882, 510] width 142 height 28
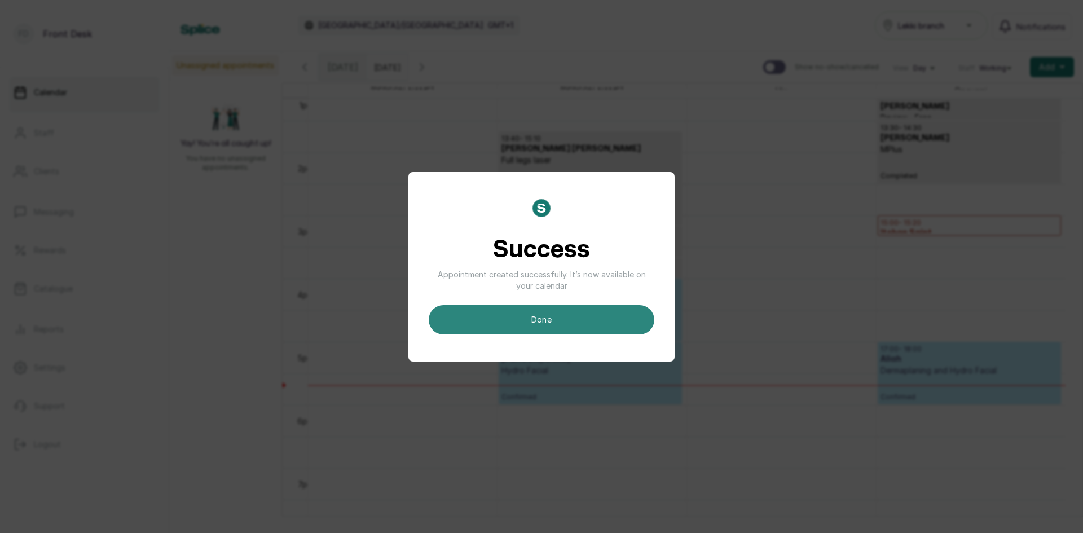
click at [563, 315] on button "done" at bounding box center [542, 319] width 226 height 29
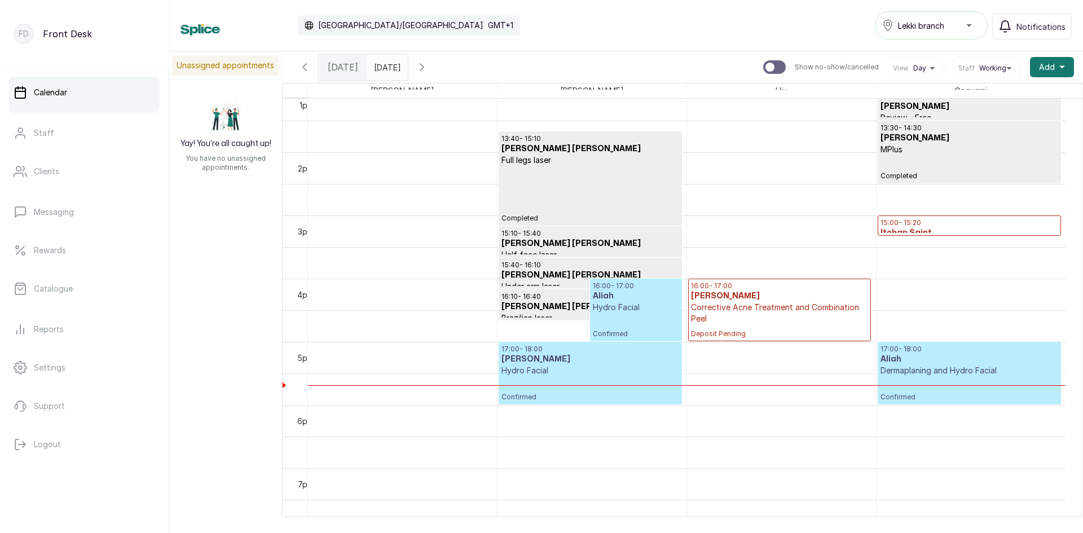
click at [766, 310] on p "Corrective Acne Treatment and Combination Peel" at bounding box center [779, 313] width 177 height 23
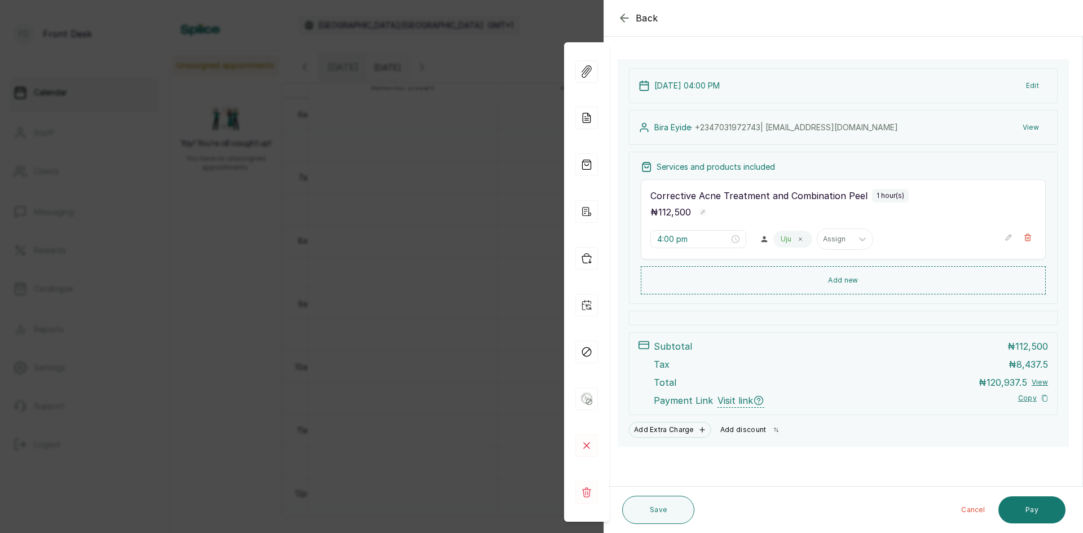
scroll to position [54, 0]
click at [728, 432] on button "Add discount" at bounding box center [751, 430] width 71 height 16
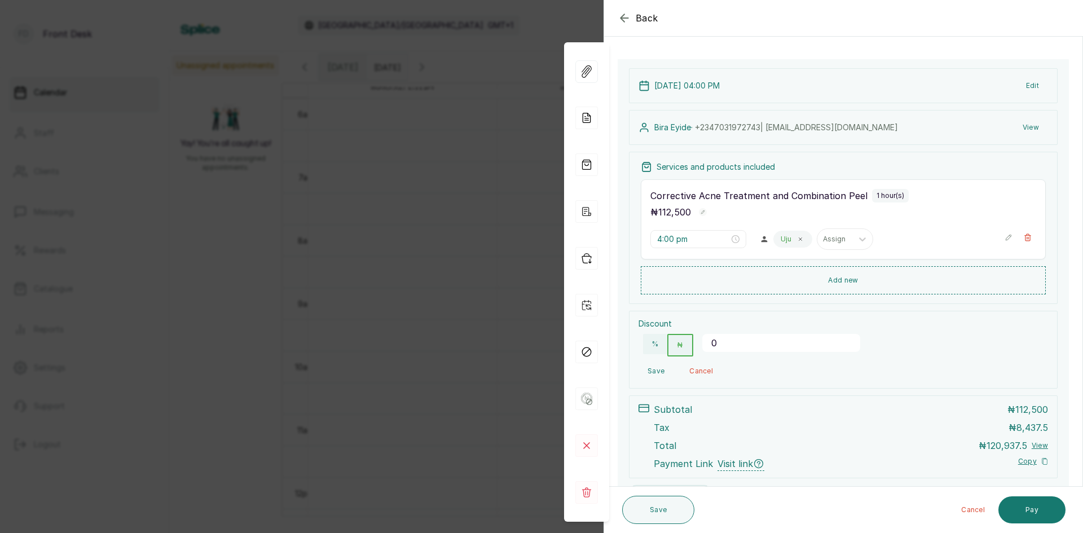
click at [761, 338] on input "0" at bounding box center [781, 343] width 158 height 18
type input "9302.3255"
click at [653, 369] on button "Save" at bounding box center [656, 371] width 35 height 20
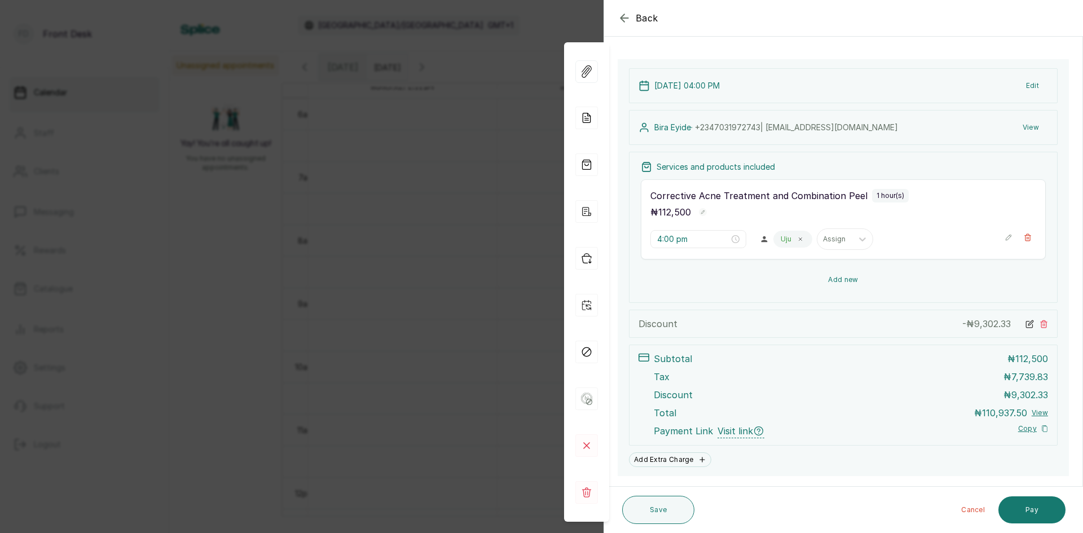
click at [836, 282] on button "Add new" at bounding box center [843, 279] width 405 height 27
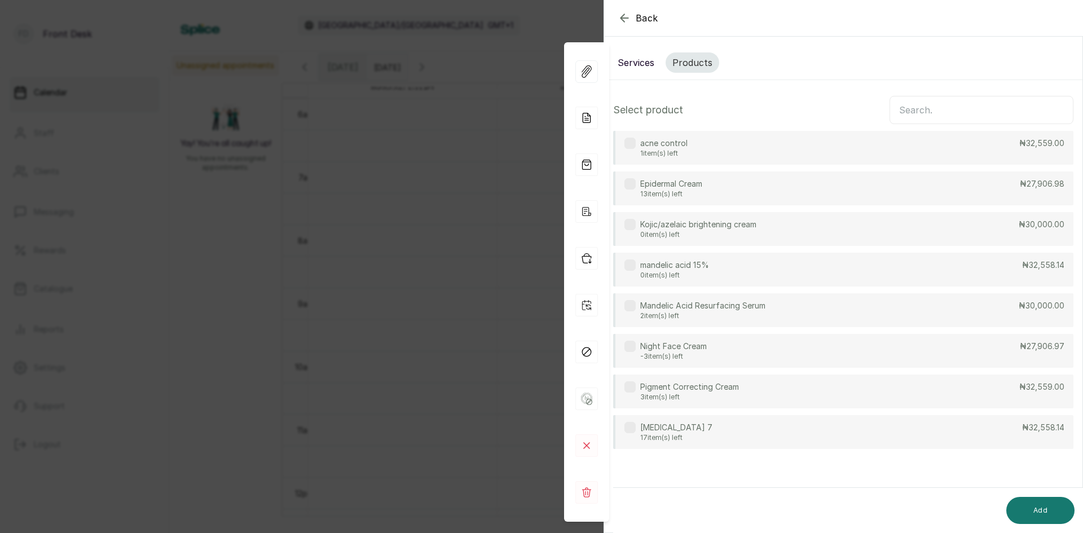
click at [729, 426] on div "[MEDICAL_DATA] 7 17 item(s) left ₦32,558.14" at bounding box center [843, 432] width 460 height 34
click at [1033, 512] on button "Add" at bounding box center [1040, 510] width 68 height 27
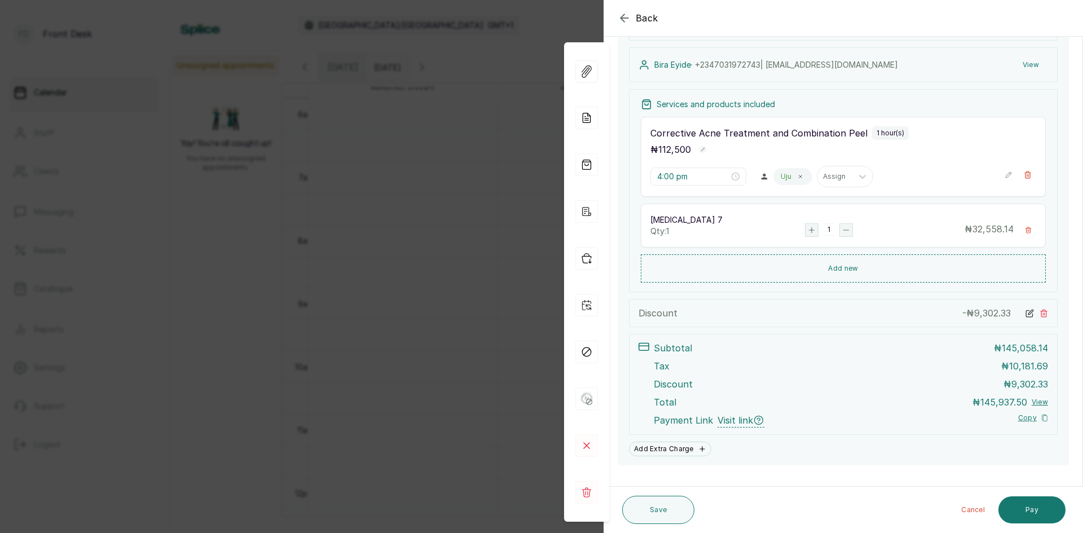
scroll to position [135, 0]
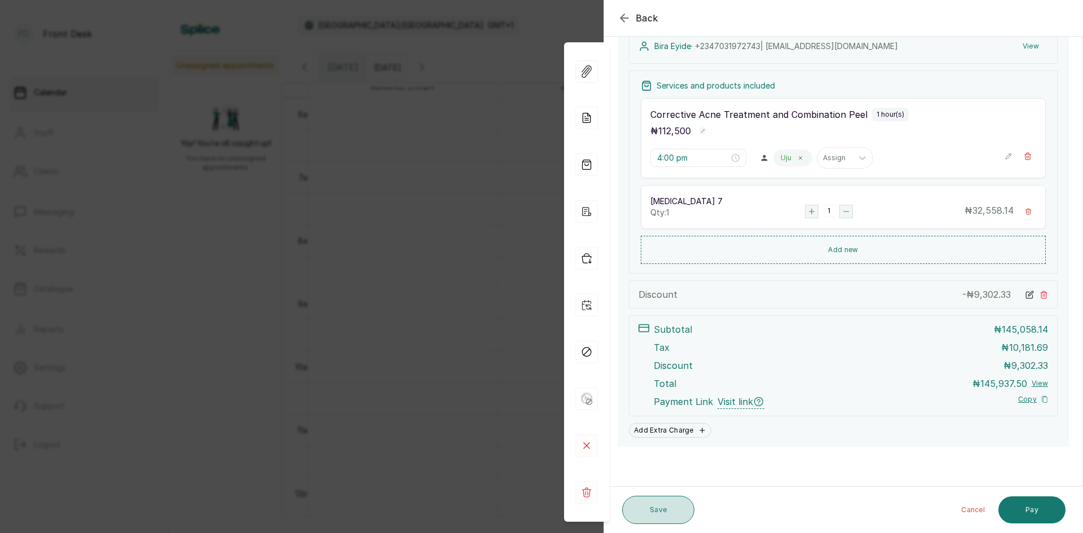
click at [672, 510] on button "Save" at bounding box center [658, 510] width 72 height 28
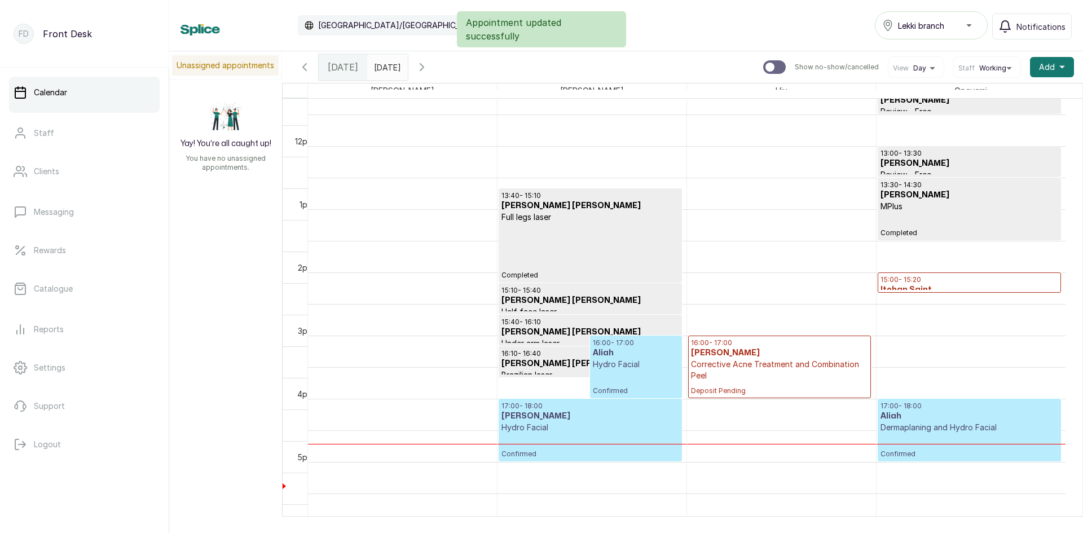
scroll to position [774, 0]
click at [790, 368] on p "Corrective Acne Treatment and Combination Peel" at bounding box center [779, 369] width 177 height 23
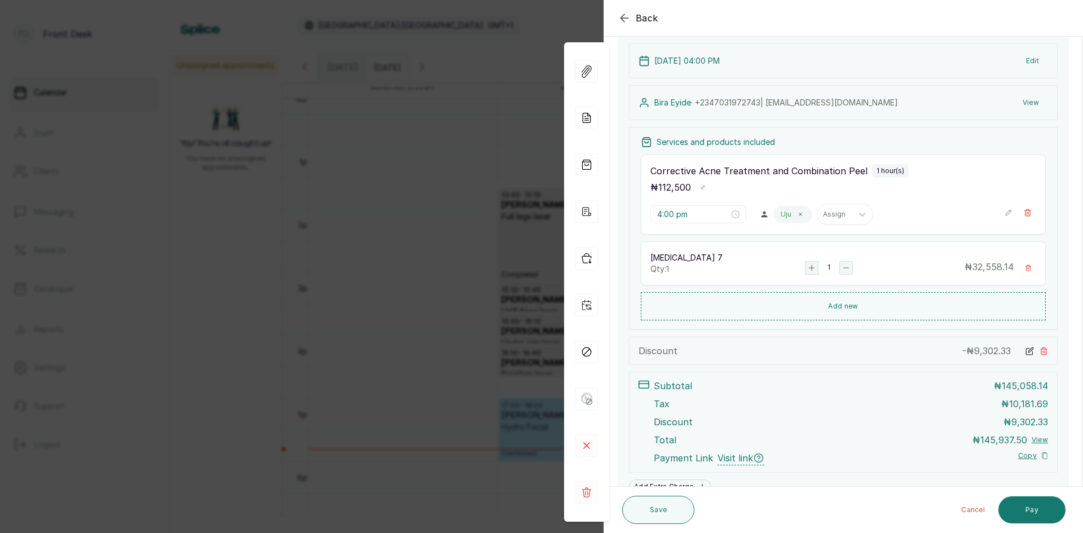
scroll to position [135, 0]
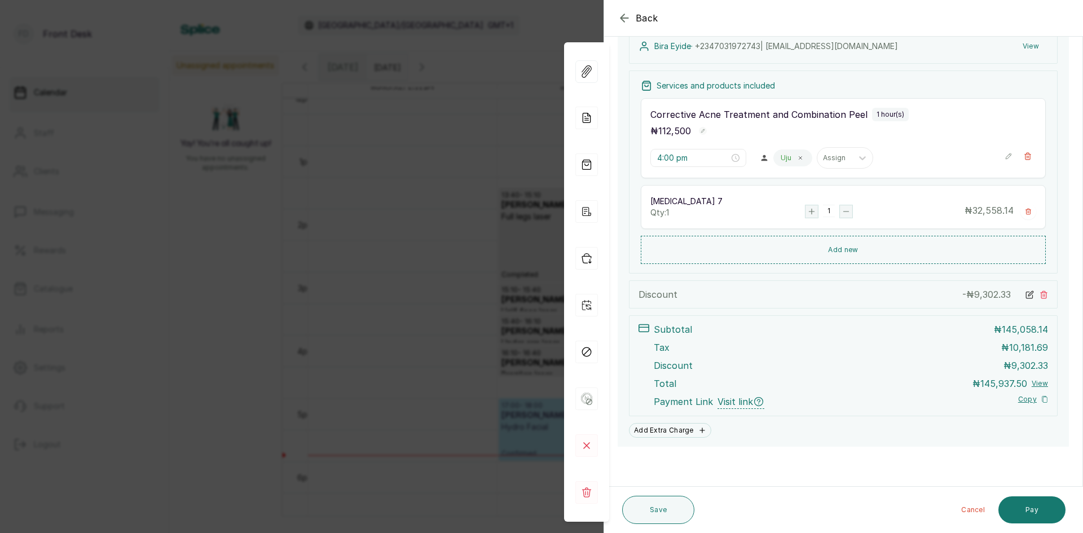
click at [414, 279] on div "Back Appointment Details Edit appointment 🚶 Walk-in (booked by Front Desk) Make…" at bounding box center [541, 266] width 1083 height 533
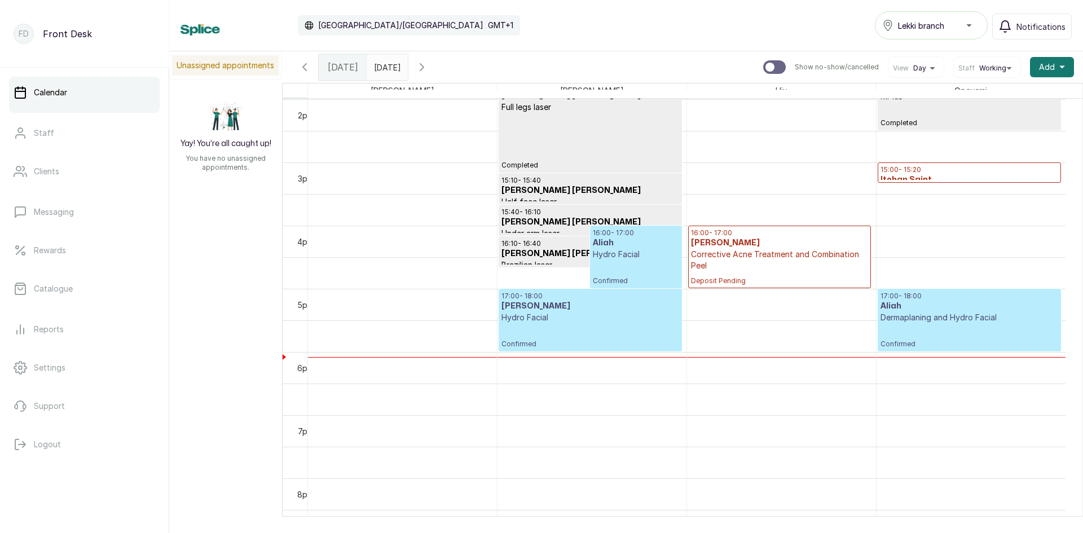
scroll to position [887, 0]
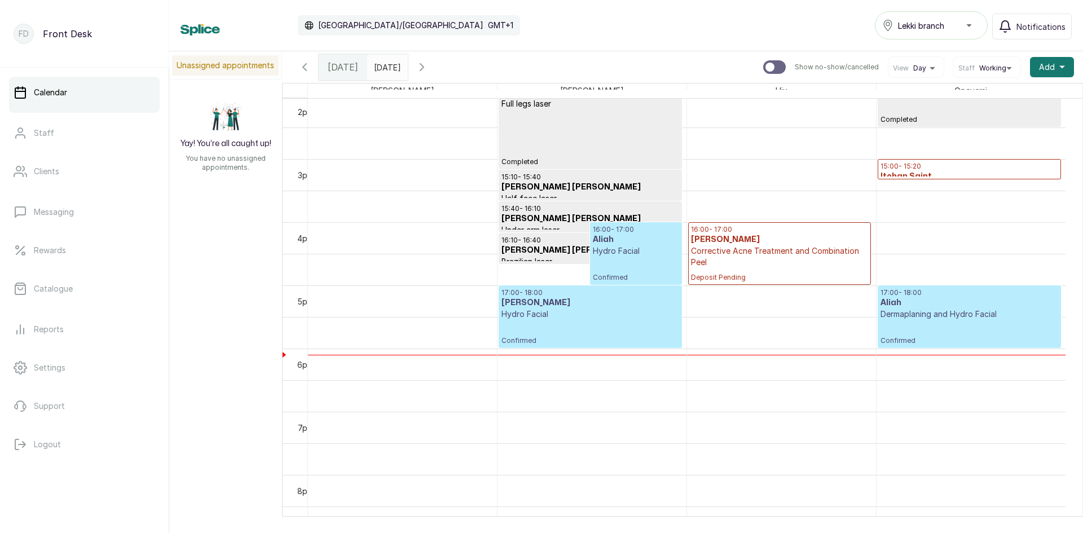
click at [793, 257] on p "Corrective Acne Treatment and Combination Peel" at bounding box center [779, 256] width 177 height 23
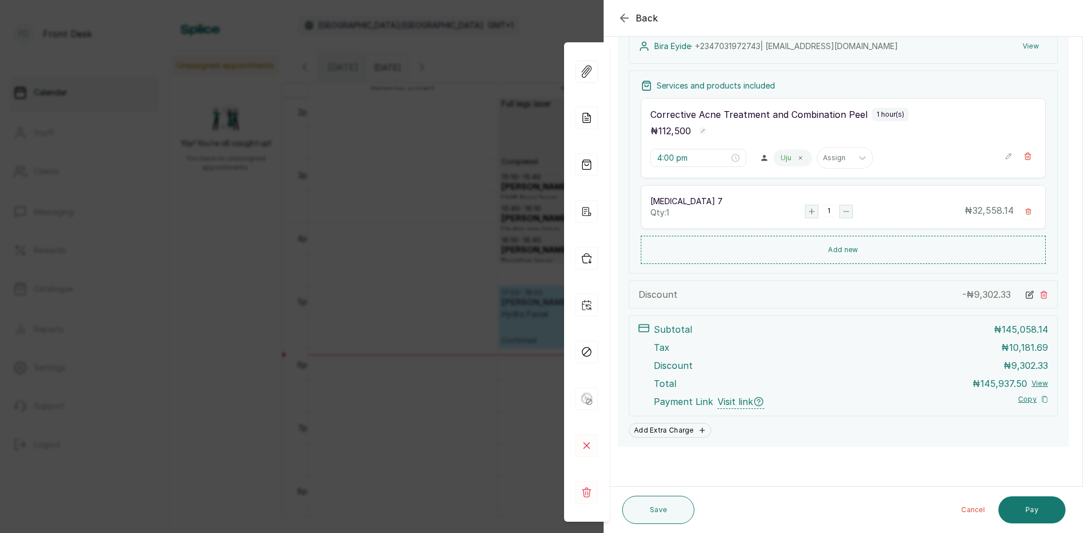
scroll to position [135, 0]
click at [1025, 514] on button "Pay" at bounding box center [1032, 509] width 67 height 27
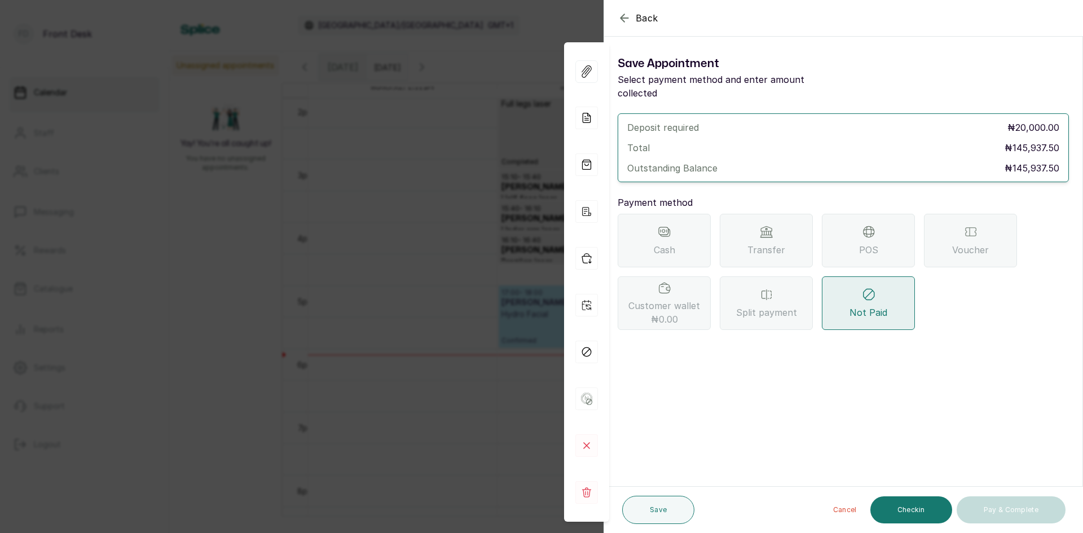
scroll to position [0, 0]
click at [399, 309] on div "Back Appointment Details Save Appointment Select payment method and enter amoun…" at bounding box center [541, 266] width 1083 height 533
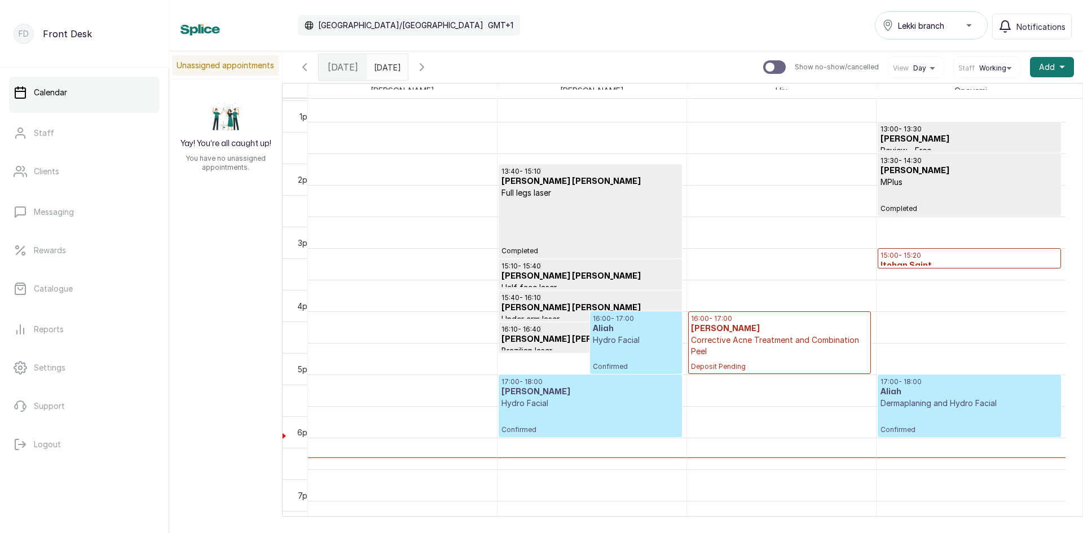
scroll to position [798, 0]
click at [520, 395] on h3 "[PERSON_NAME]" at bounding box center [590, 391] width 177 height 11
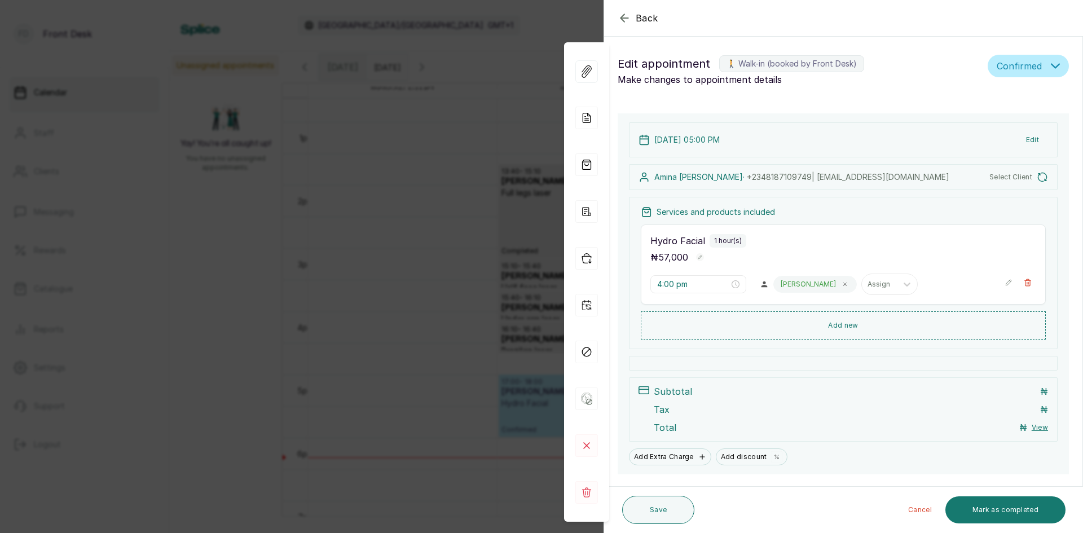
type input "5:00 pm"
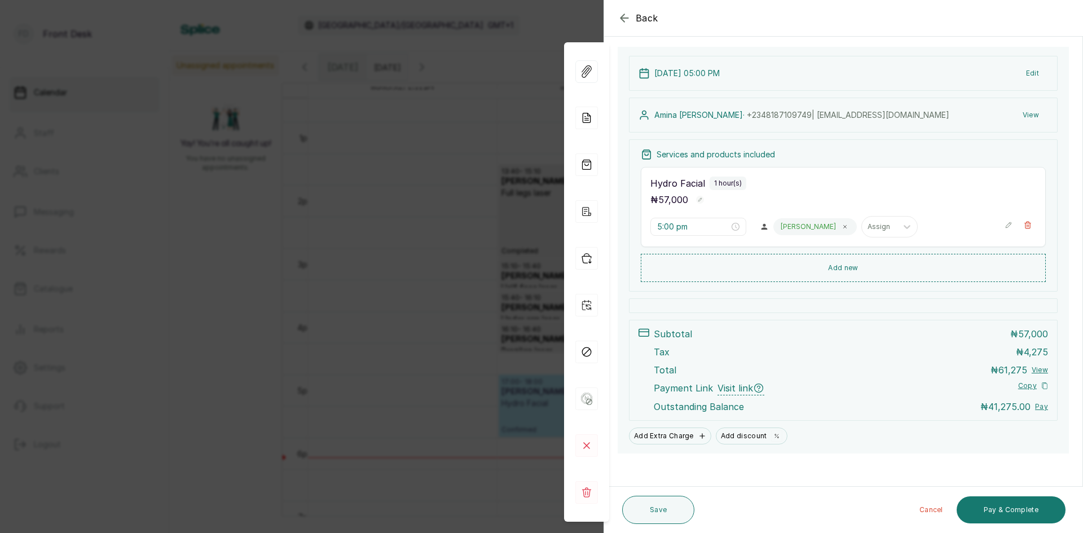
scroll to position [113, 0]
click at [380, 344] on div "Back Appointment Details Edit appointment 🚶 Walk-in (booked by Front Desk) Make…" at bounding box center [541, 266] width 1083 height 533
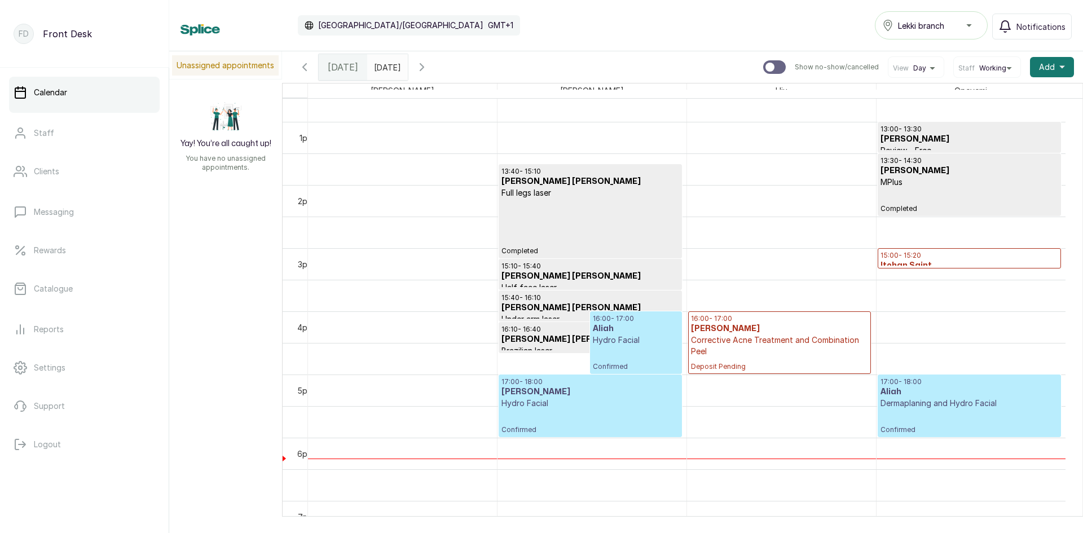
click at [609, 408] on p "Hydro Facial" at bounding box center [590, 403] width 177 height 11
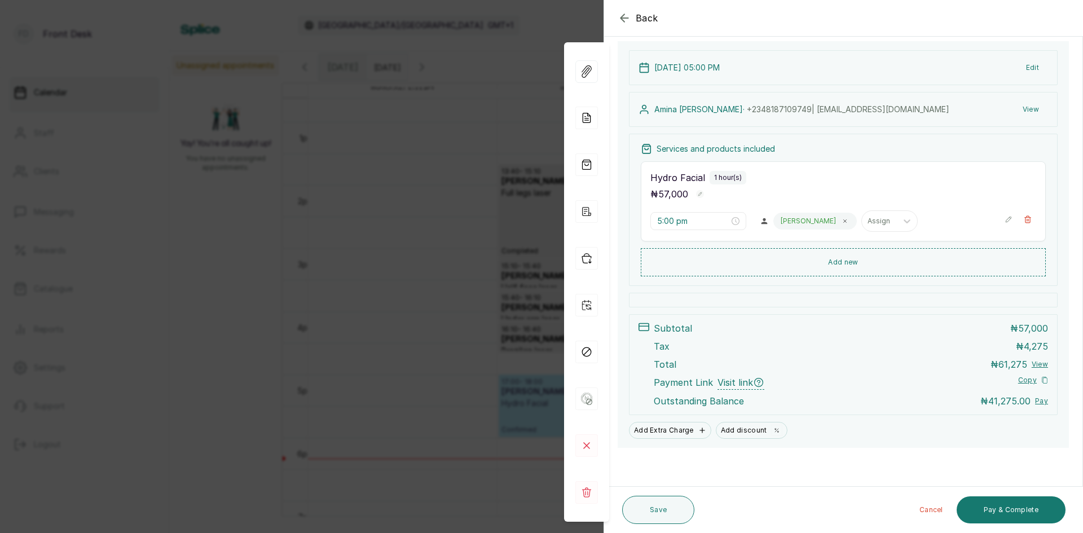
scroll to position [118, 0]
click at [700, 221] on input "5:00 pm" at bounding box center [693, 220] width 72 height 12
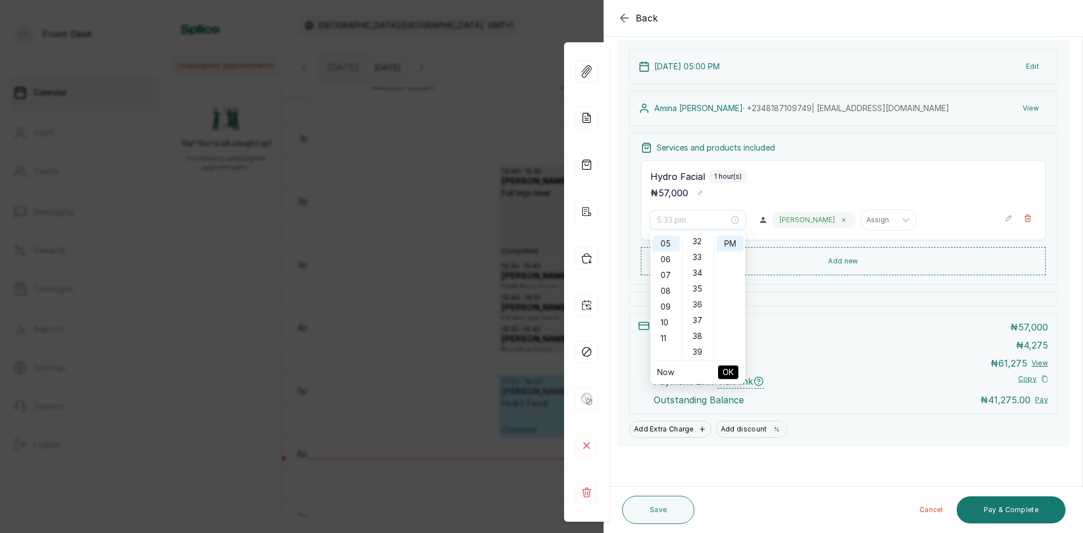
scroll to position [451, 0]
click at [701, 264] on div "30" at bounding box center [698, 266] width 27 height 16
type input "5:30 pm"
click at [723, 373] on span "OK" at bounding box center [728, 372] width 11 height 21
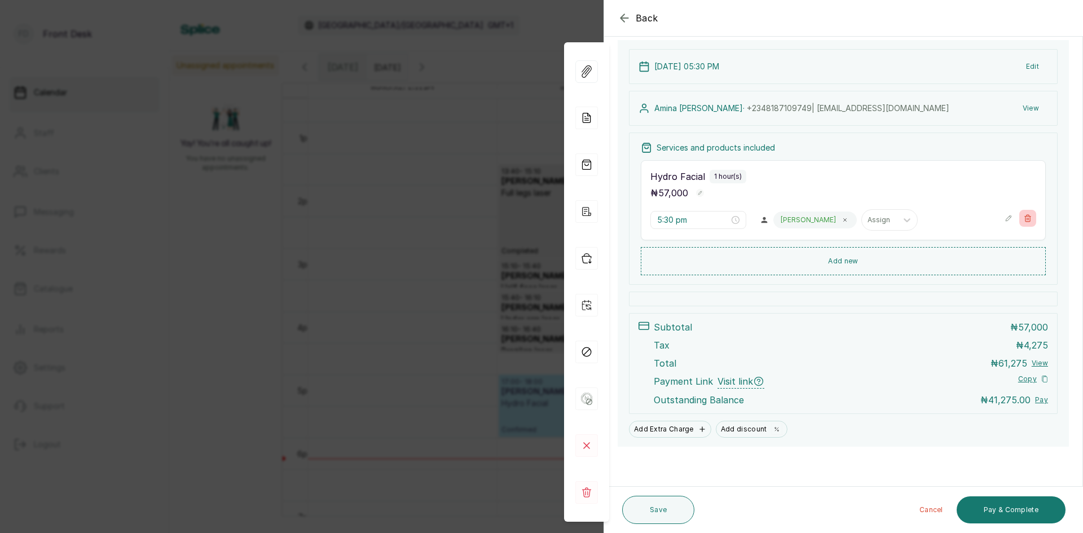
scroll to position [118, 0]
click at [1024, 216] on icon "button" at bounding box center [1028, 218] width 8 height 8
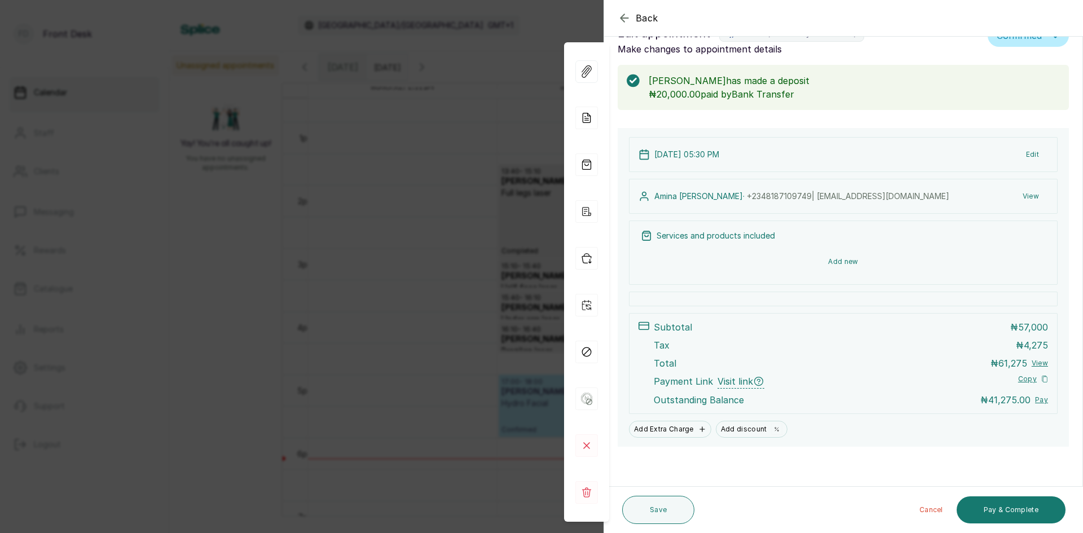
scroll to position [30, 0]
click at [813, 262] on button "Add new" at bounding box center [843, 261] width 405 height 27
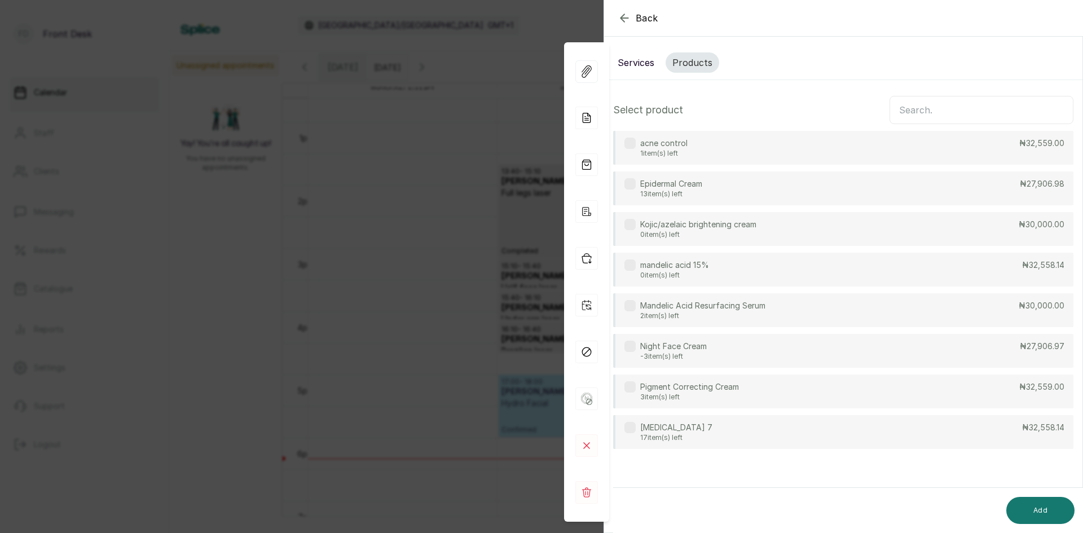
scroll to position [0, 0]
click at [640, 63] on button "Services" at bounding box center [636, 62] width 50 height 20
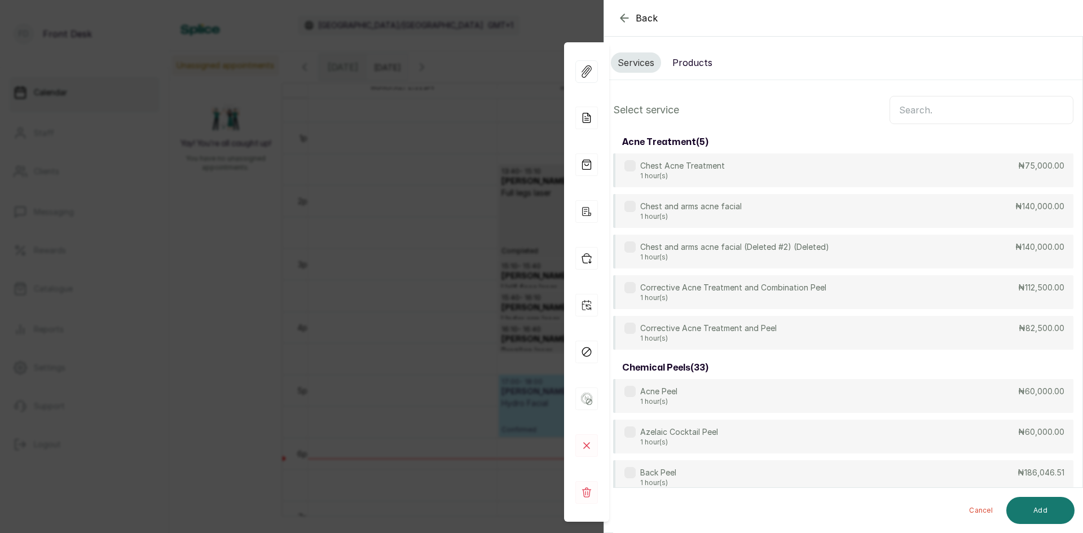
click at [949, 103] on input "text" at bounding box center [982, 110] width 184 height 28
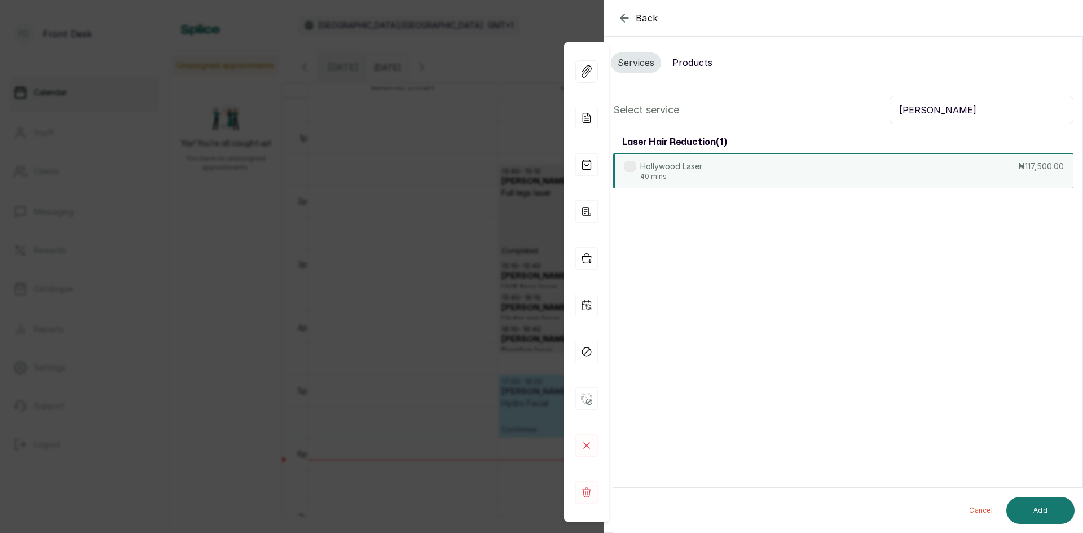
type input "[PERSON_NAME]"
click at [826, 169] on div "Hollywood Laser 40 mins ₦117,500.00" at bounding box center [843, 170] width 460 height 35
click at [1039, 513] on button "Add" at bounding box center [1040, 510] width 68 height 27
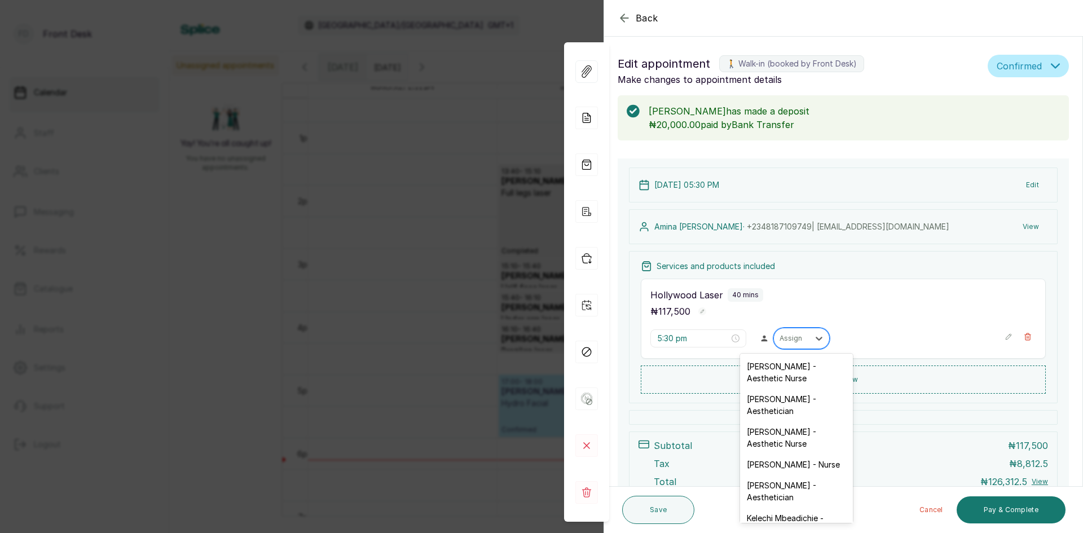
click at [801, 339] on div "Assign" at bounding box center [791, 338] width 35 height 15
click at [771, 472] on div "[PERSON_NAME] - Nurse" at bounding box center [796, 464] width 113 height 21
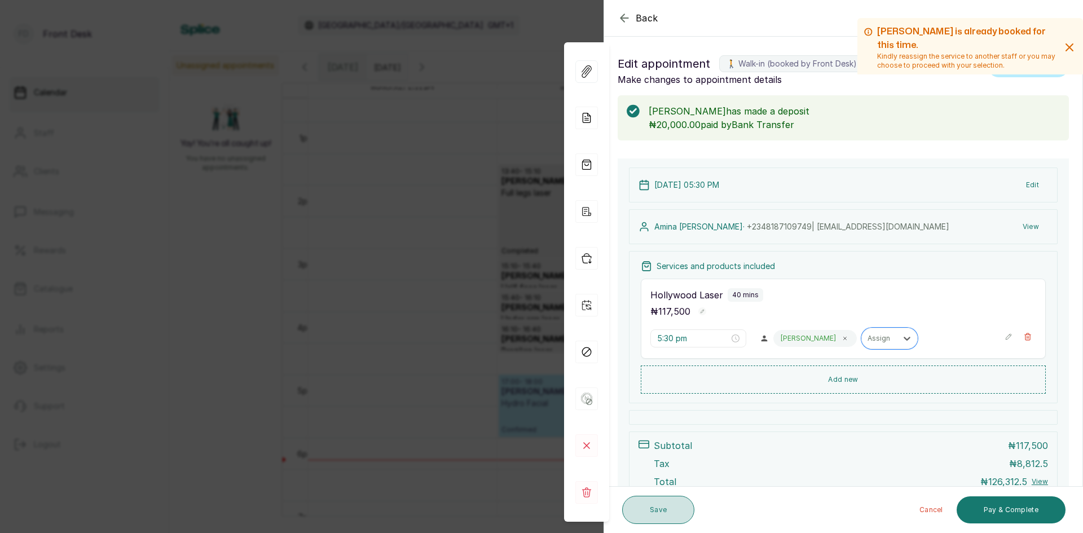
click at [658, 513] on button "Save" at bounding box center [658, 510] width 72 height 28
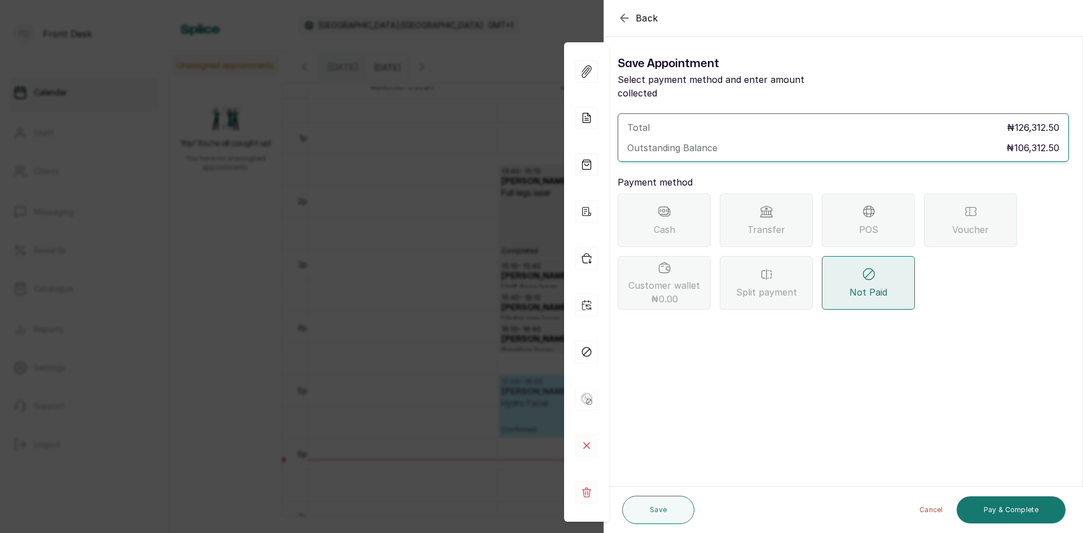
click at [649, 20] on span "Back" at bounding box center [647, 18] width 23 height 14
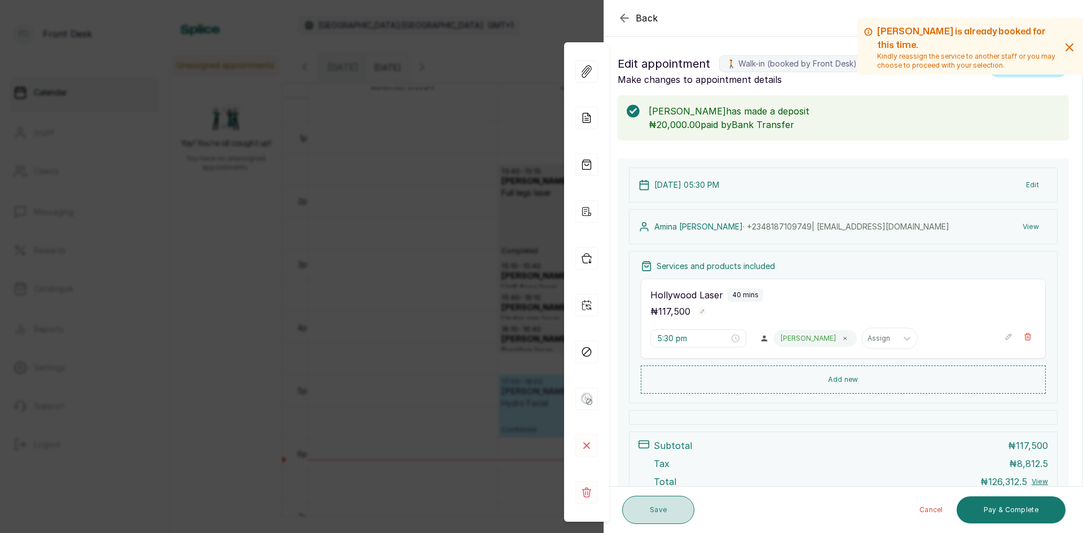
click at [644, 502] on button "Save" at bounding box center [658, 510] width 72 height 28
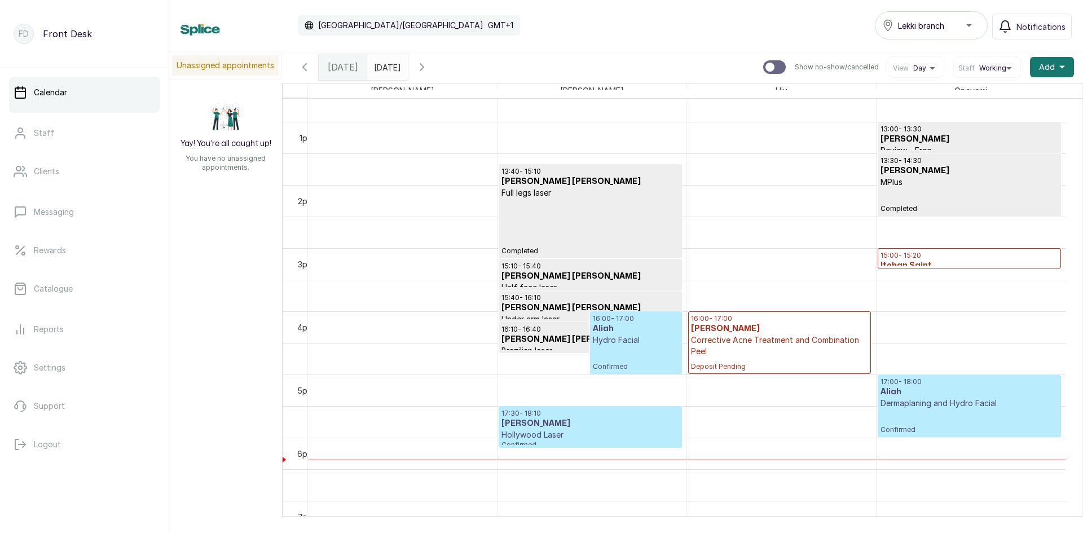
click at [637, 332] on h3 "Aliah" at bounding box center [636, 328] width 86 height 11
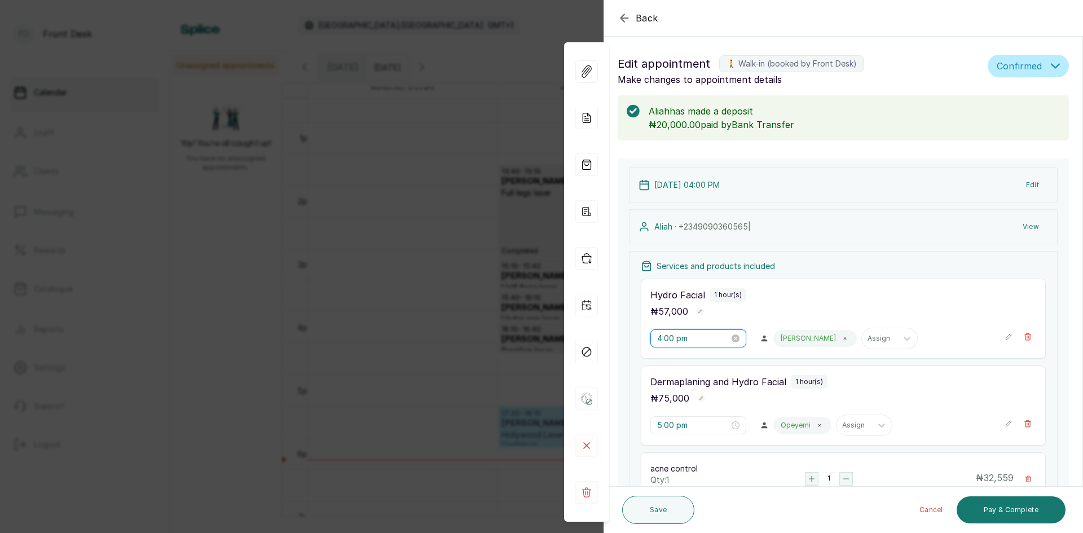
click at [716, 336] on input "4:00 pm" at bounding box center [693, 338] width 72 height 12
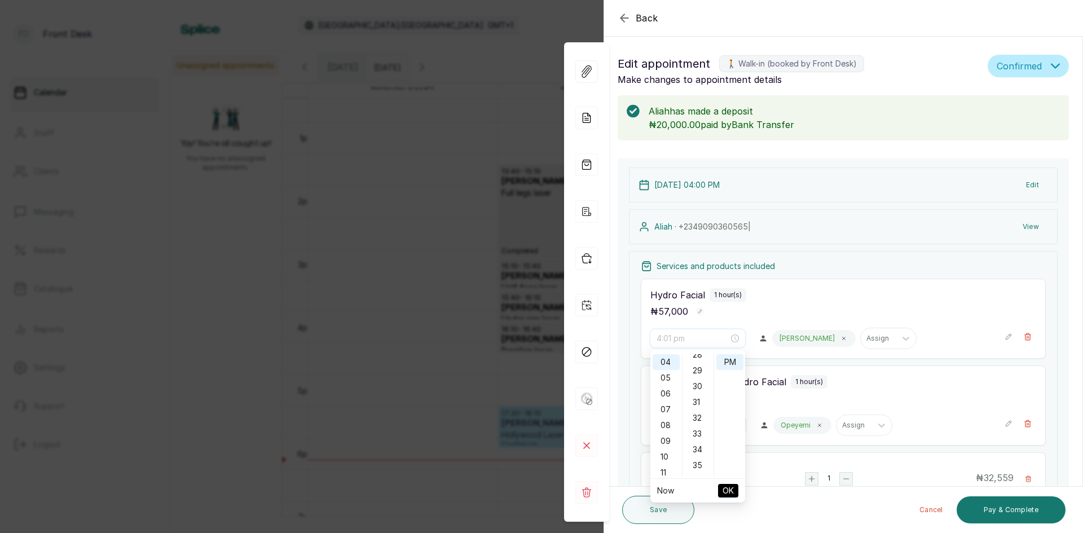
scroll to position [451, 0]
click at [695, 381] on div "30" at bounding box center [698, 385] width 27 height 16
type input "4:30 pm"
click at [723, 488] on span "OK" at bounding box center [728, 490] width 11 height 21
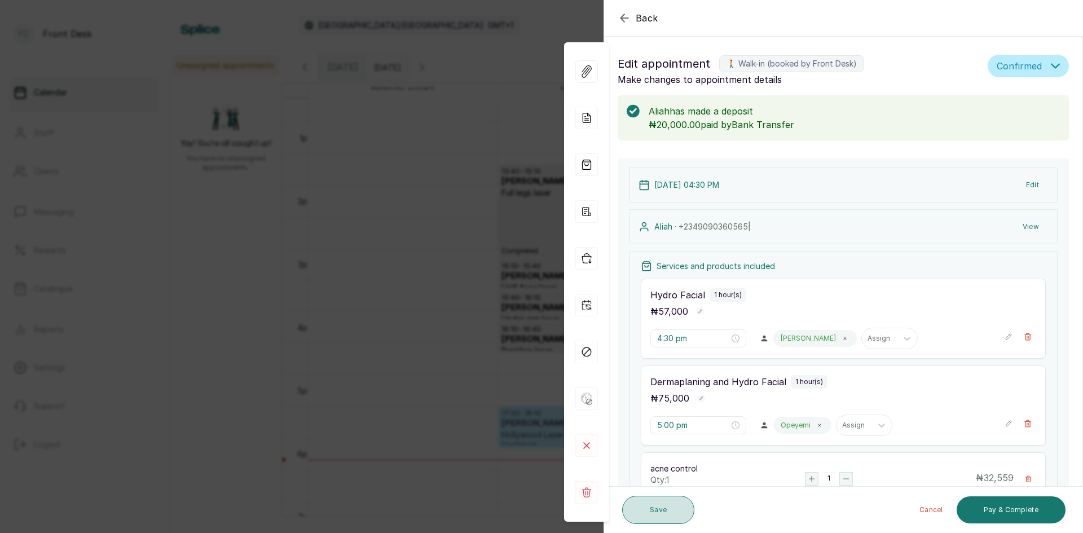
click at [645, 509] on button "Save" at bounding box center [658, 510] width 72 height 28
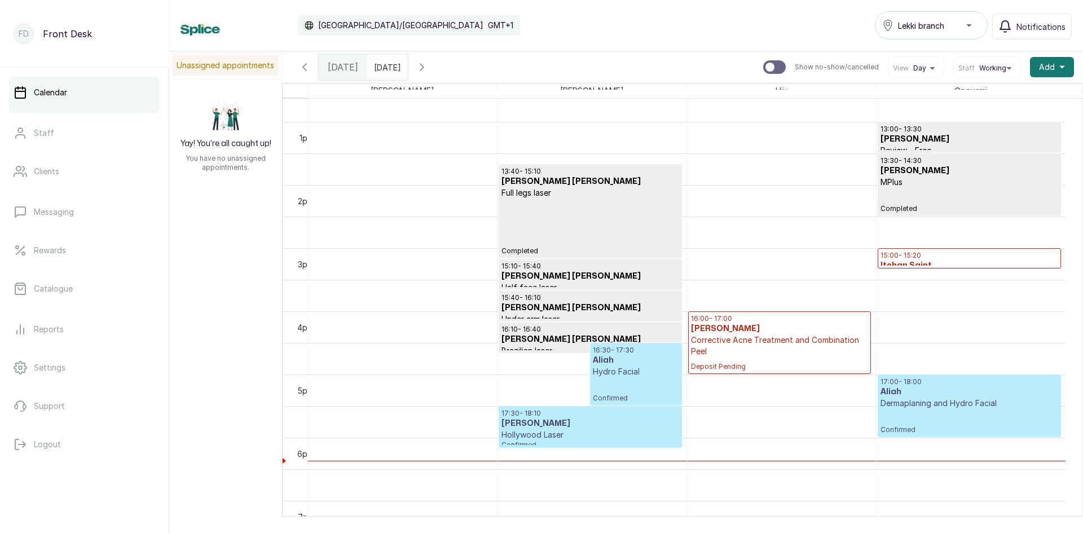
click at [759, 351] on p "Corrective Acne Treatment and Combination Peel" at bounding box center [779, 346] width 177 height 23
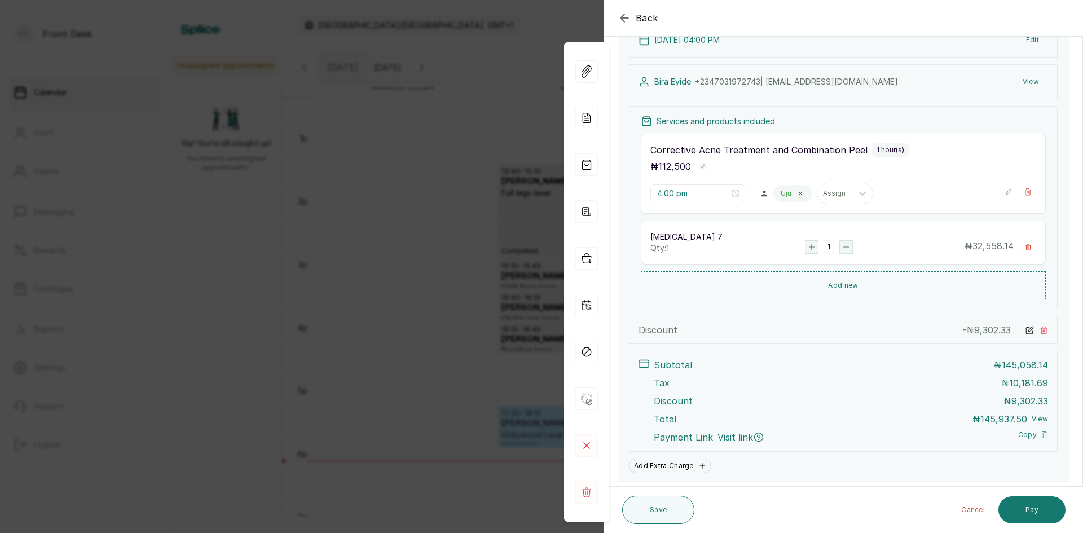
scroll to position [135, 0]
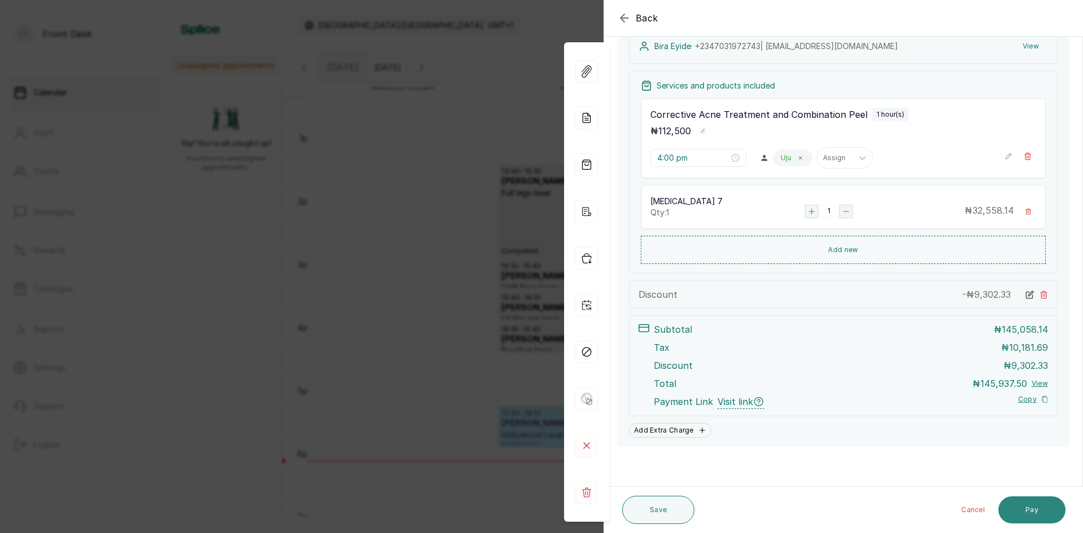
click at [1034, 509] on button "Pay" at bounding box center [1032, 509] width 67 height 27
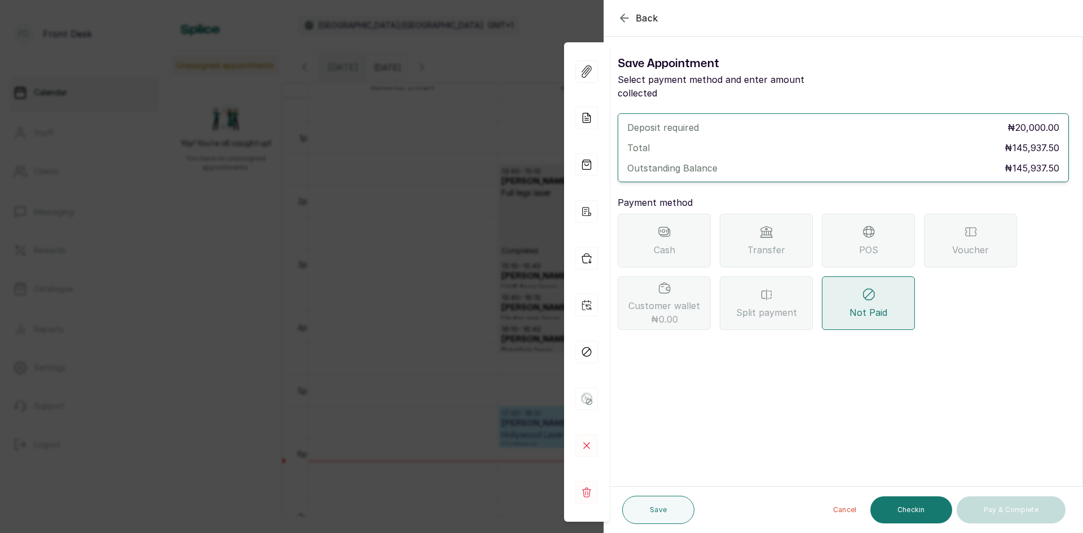
click at [758, 222] on div "Transfer" at bounding box center [766, 241] width 93 height 54
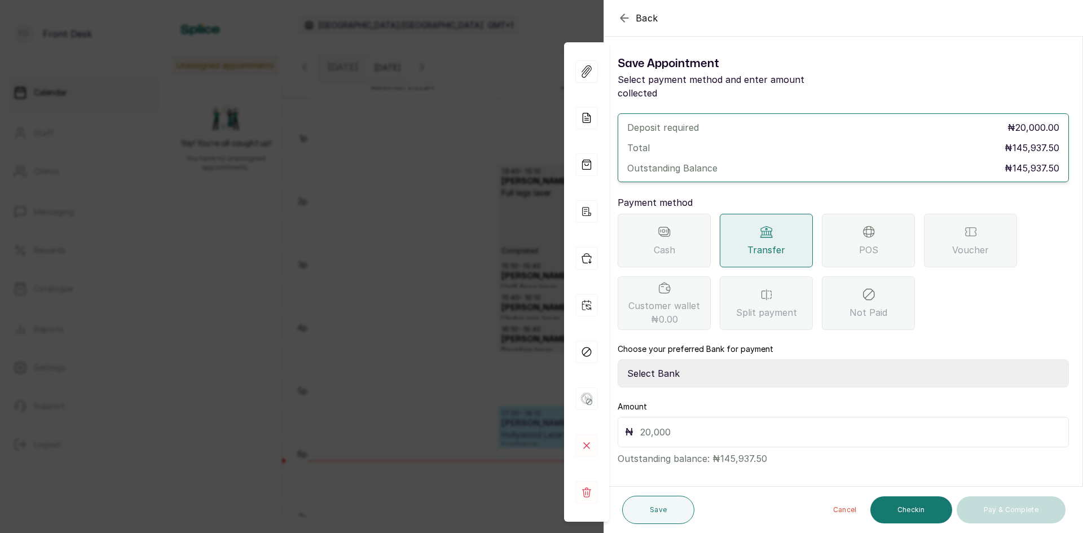
click at [671, 359] on select "Select Bank [PERSON_NAME] Fairmoney Microfinance Bank SKN ANALYTICS MED AESTH. …" at bounding box center [843, 373] width 451 height 28
select select "43272bc0-21c6-4b19-b9fb-c2093b8603c2"
click at [618, 359] on select "Select Bank [PERSON_NAME] Fairmoney Microfinance Bank SKN ANALYTICS MED AESTH. …" at bounding box center [843, 373] width 451 height 28
click at [720, 424] on input "text" at bounding box center [850, 432] width 421 height 16
type input "20,000"
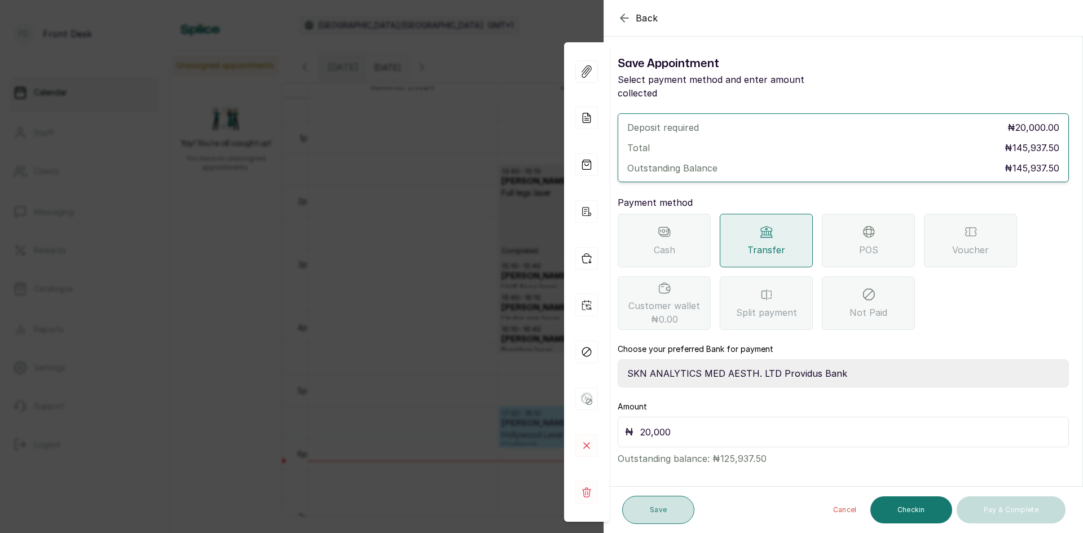
click at [665, 515] on button "Save" at bounding box center [658, 510] width 72 height 28
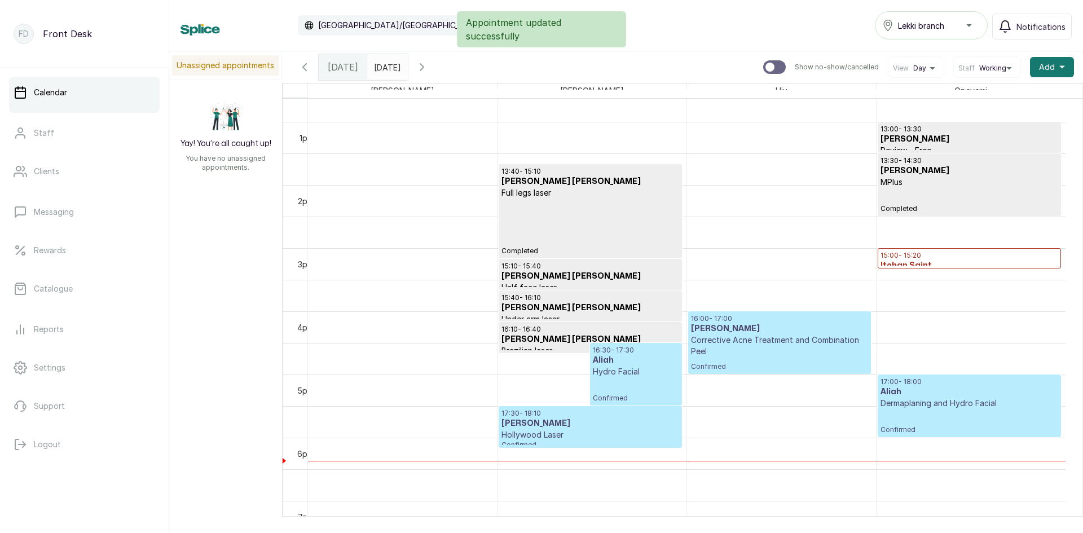
click at [789, 348] on p "Corrective Acne Treatment and Combination Peel" at bounding box center [779, 346] width 177 height 23
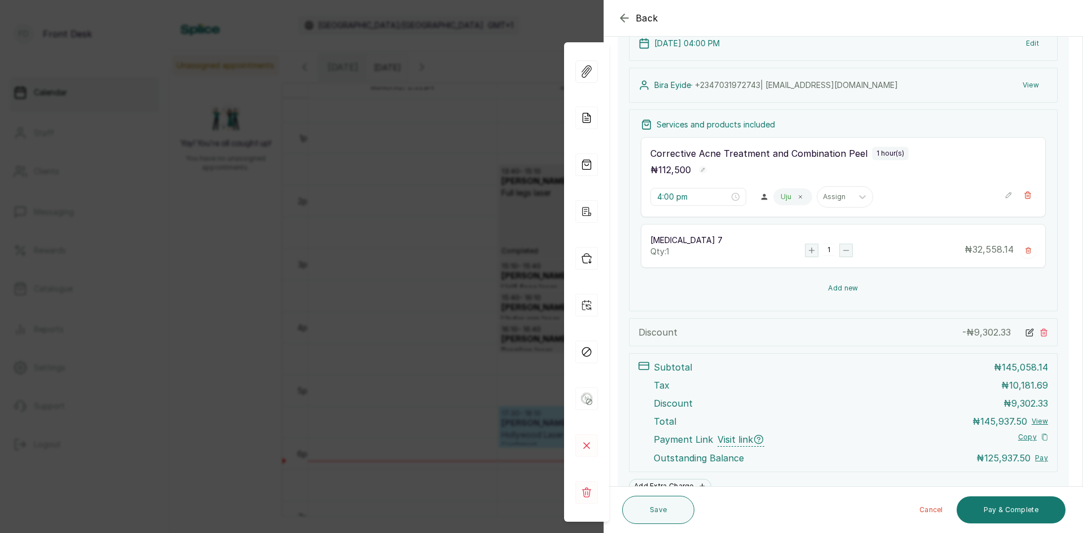
scroll to position [197, 0]
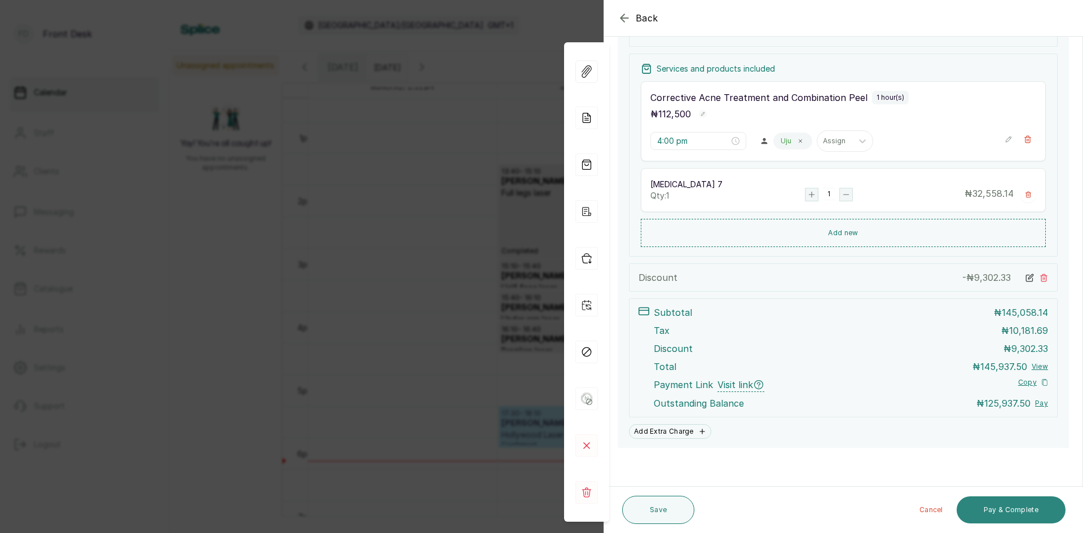
click at [1008, 511] on button "Pay & Complete" at bounding box center [1011, 509] width 109 height 27
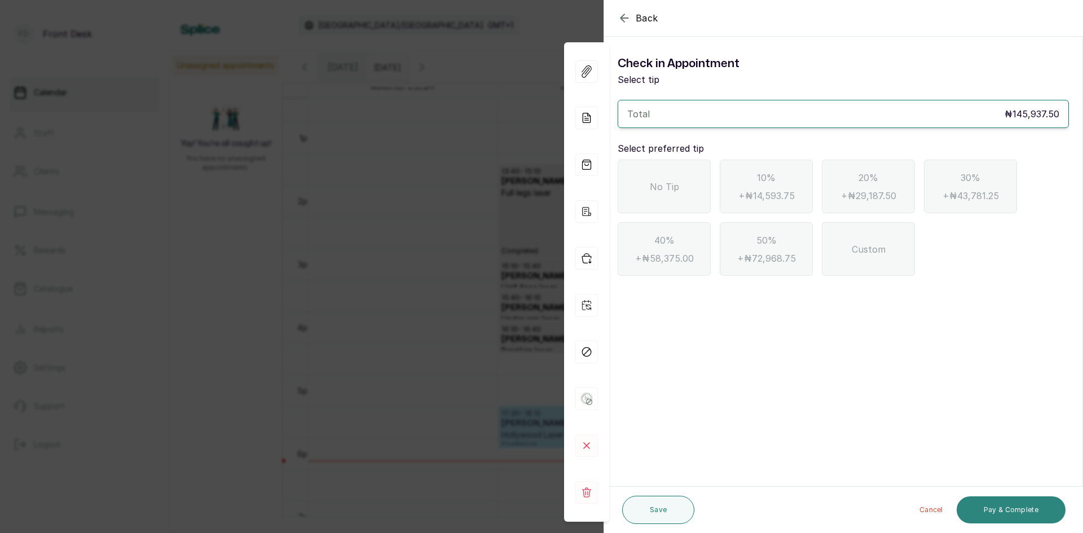
scroll to position [0, 0]
click at [679, 186] on div "No Tip" at bounding box center [664, 187] width 93 height 54
click at [1000, 505] on button "Pay & Complete" at bounding box center [1011, 509] width 109 height 27
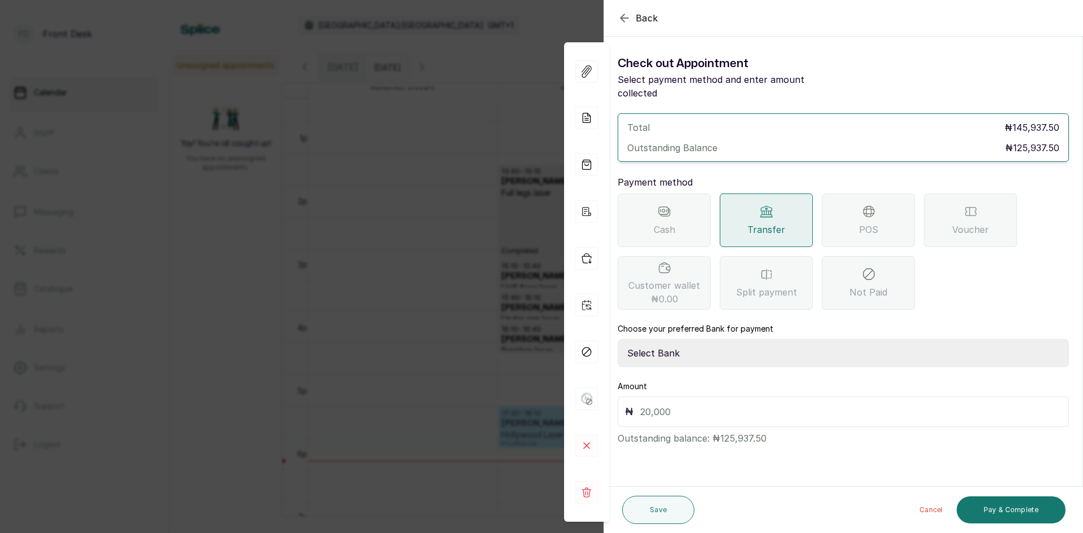
click at [759, 205] on div "Transfer" at bounding box center [766, 220] width 93 height 54
click at [719, 339] on select "Select Bank [PERSON_NAME] Fairmoney Microfinance Bank SKN ANALYTICS MED AESTH. …" at bounding box center [843, 353] width 451 height 28
select select "43272bc0-21c6-4b19-b9fb-c2093b8603c2"
click at [618, 339] on select "Select Bank [PERSON_NAME] Fairmoney Microfinance Bank SKN ANALYTICS MED AESTH. …" at bounding box center [843, 353] width 451 height 28
click at [733, 404] on input "text" at bounding box center [850, 412] width 421 height 16
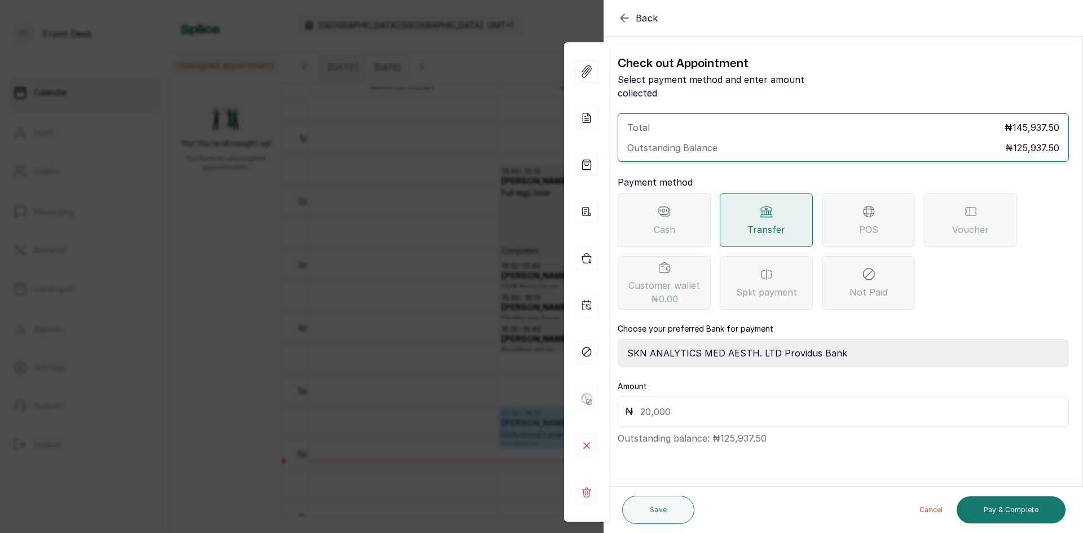
click at [733, 404] on input "text" at bounding box center [850, 412] width 421 height 16
type input "125,937.50"
click at [999, 511] on button "Pay & Complete" at bounding box center [1011, 509] width 109 height 27
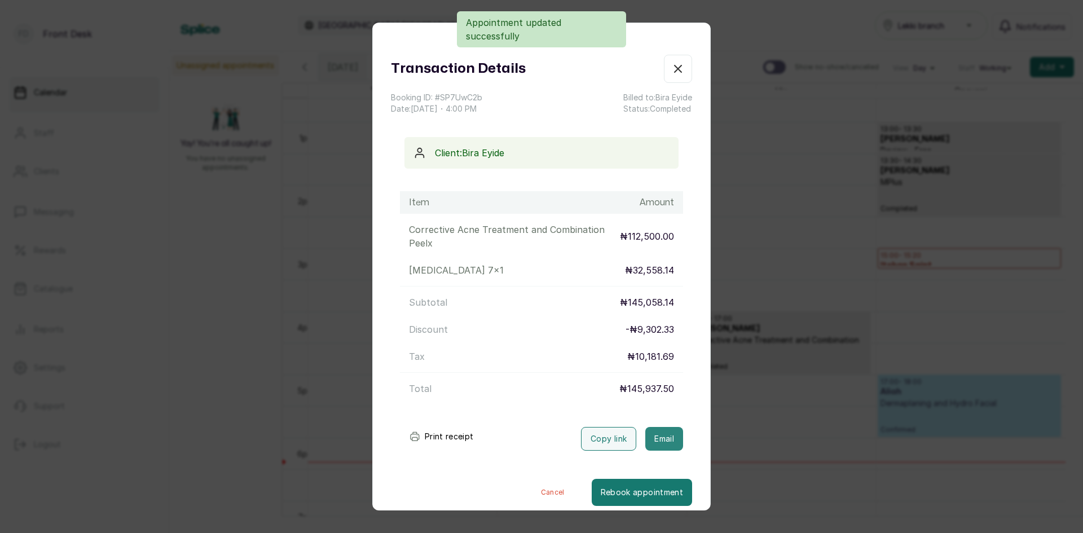
click at [647, 437] on button "Email" at bounding box center [664, 439] width 38 height 24
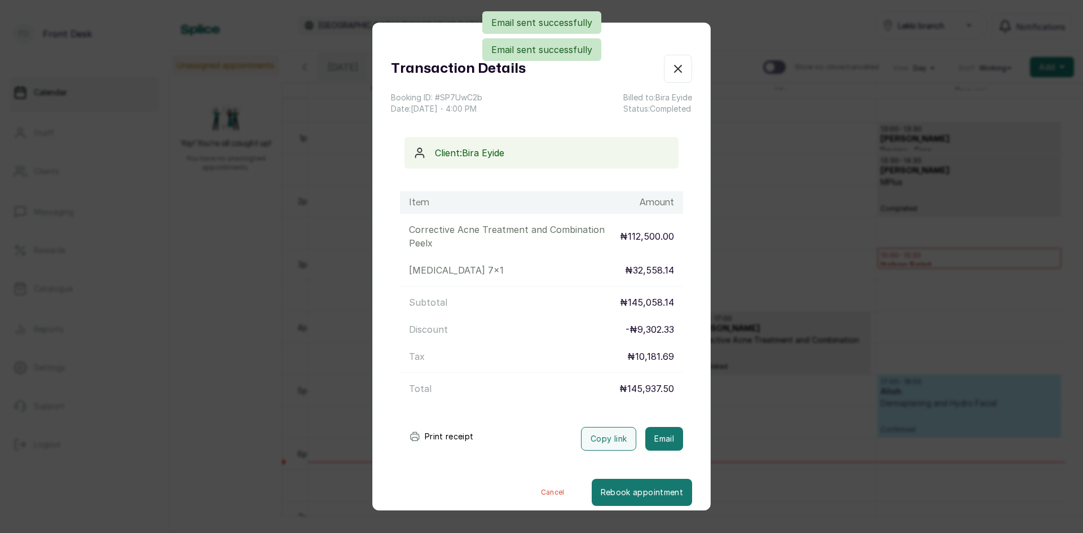
click at [771, 399] on div "Transaction Details Booking ID: # SP7UwC2b Date: [DATE] ・ 4:00 PM Billed to: Bi…" at bounding box center [541, 266] width 1083 height 533
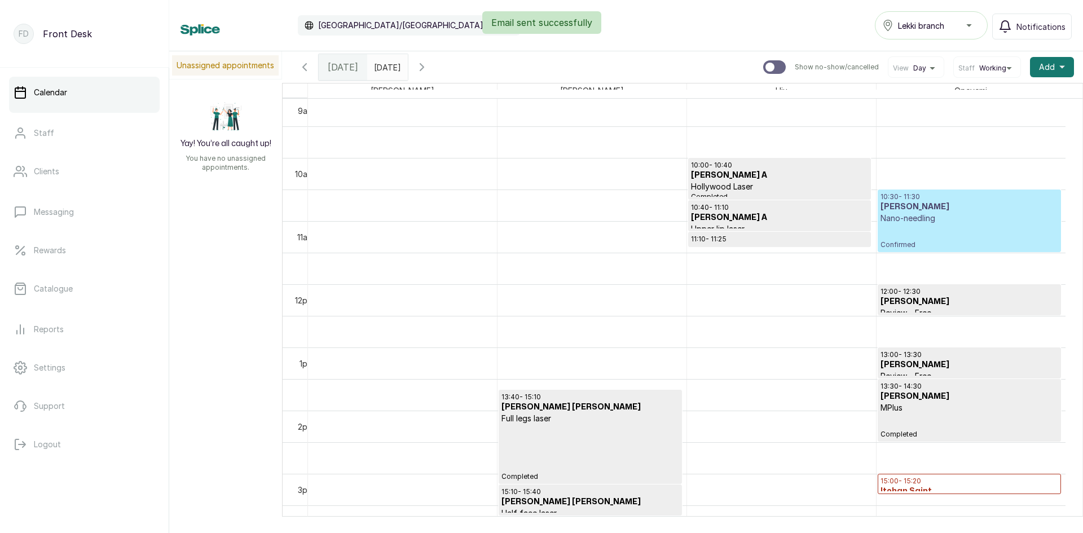
scroll to position [516, 0]
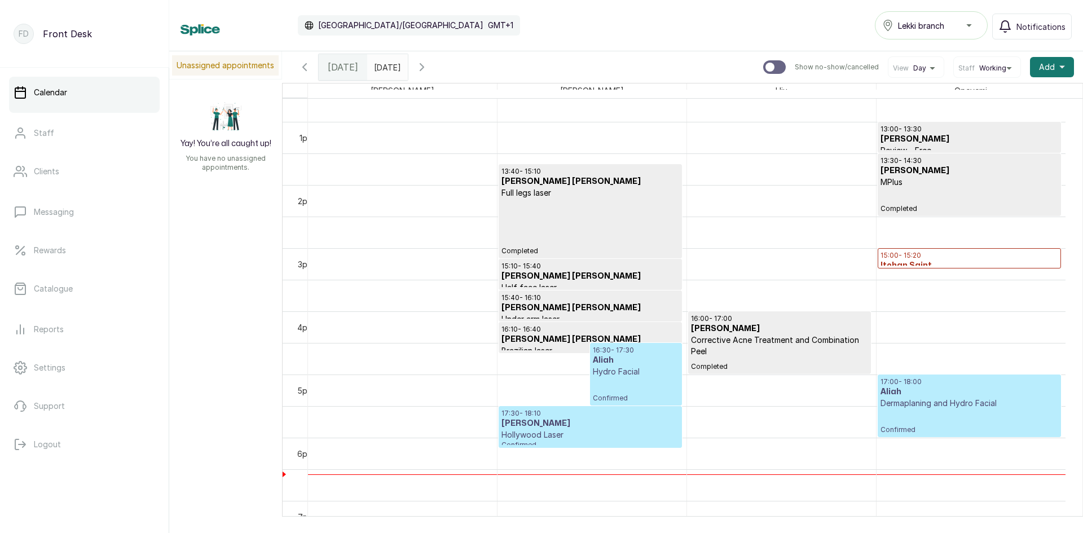
click at [429, 64] on icon "button" at bounding box center [422, 67] width 14 height 14
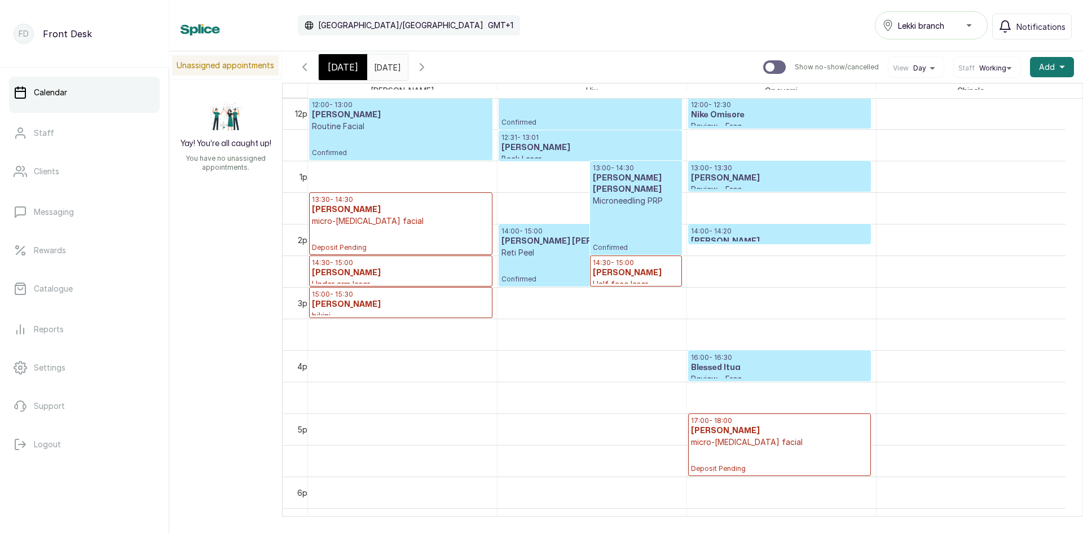
scroll to position [775, 0]
